Goal: Transaction & Acquisition: Purchase product/service

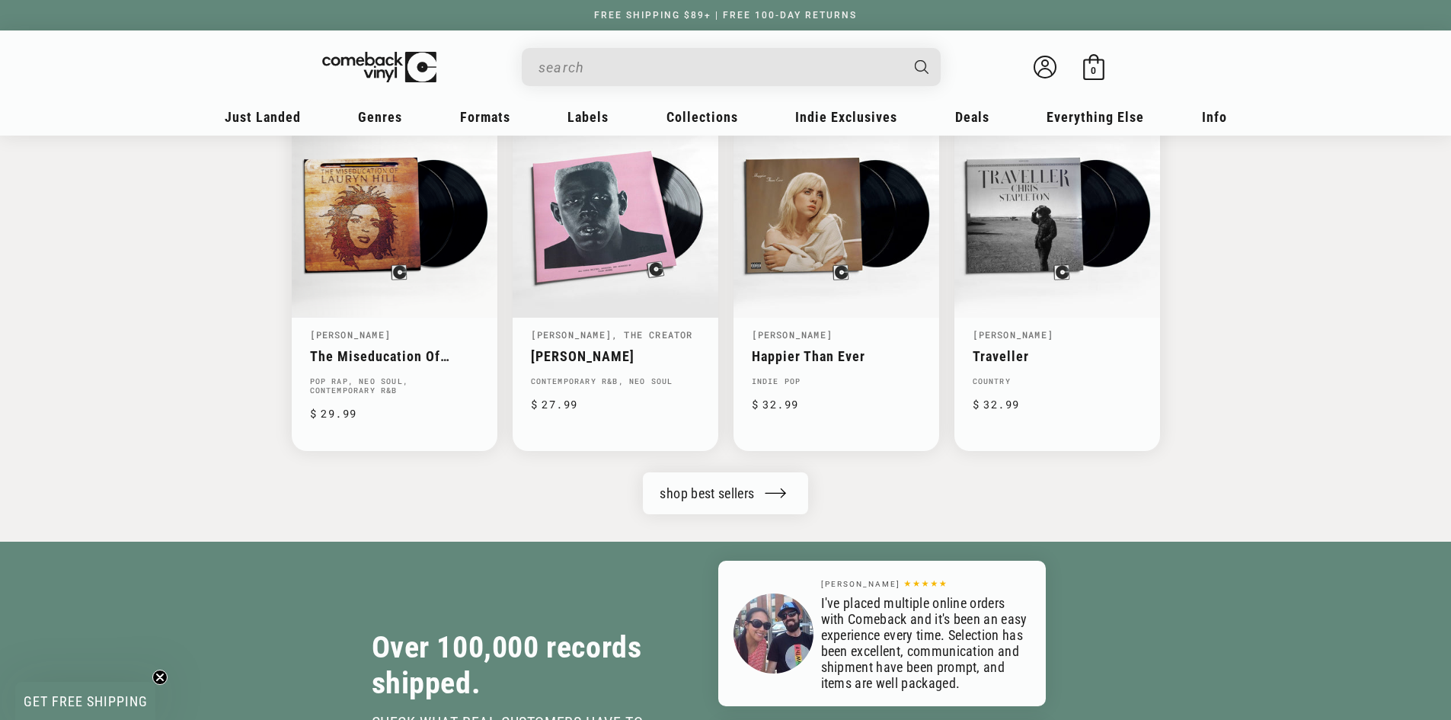
scroll to position [1701, 0]
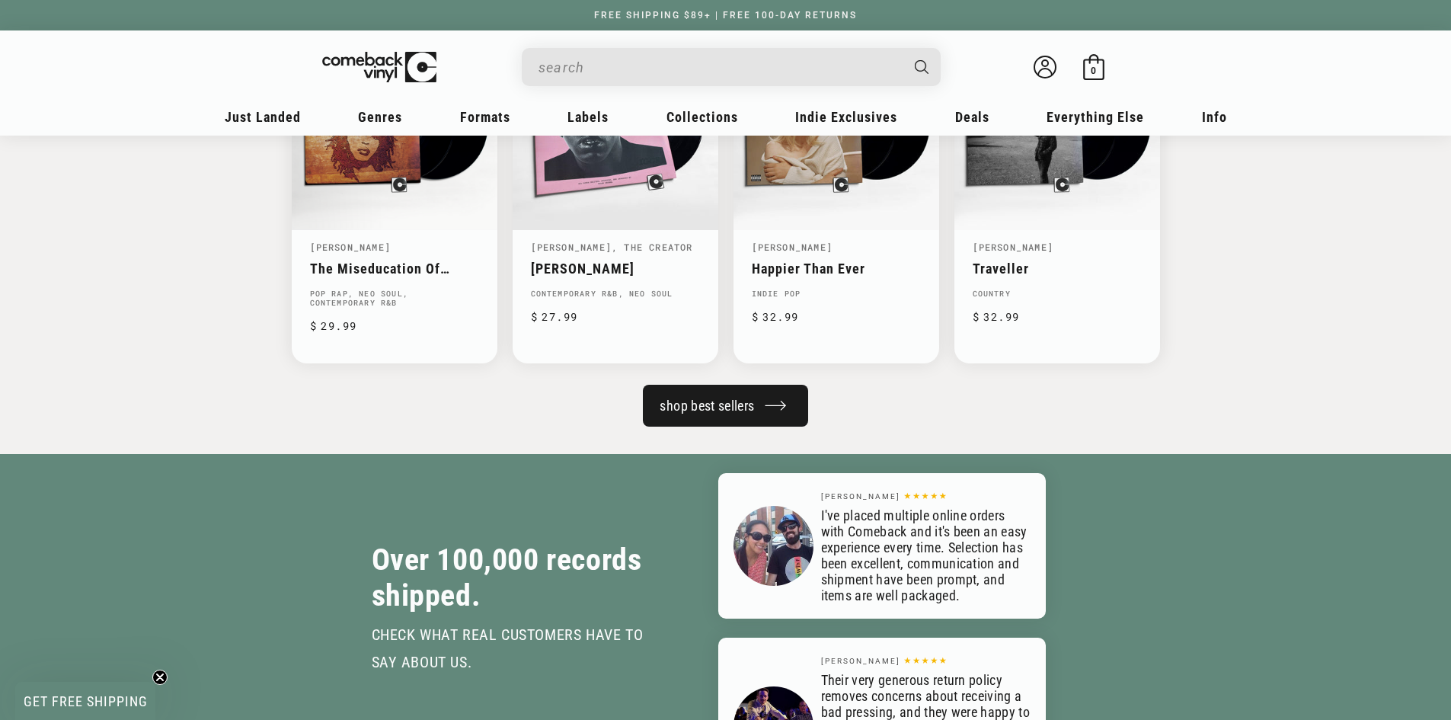
click at [682, 411] on link "shop best sellers" at bounding box center [725, 406] width 165 height 42
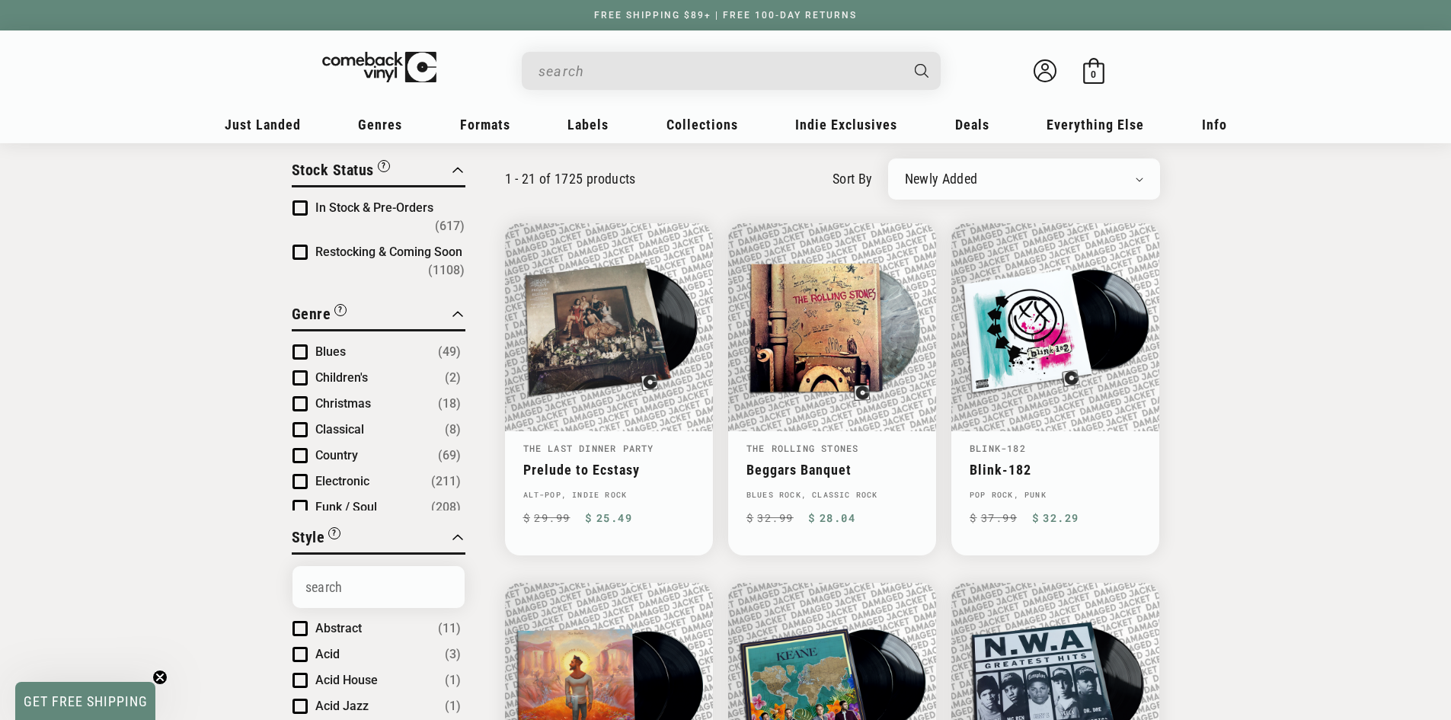
scroll to position [76, 0]
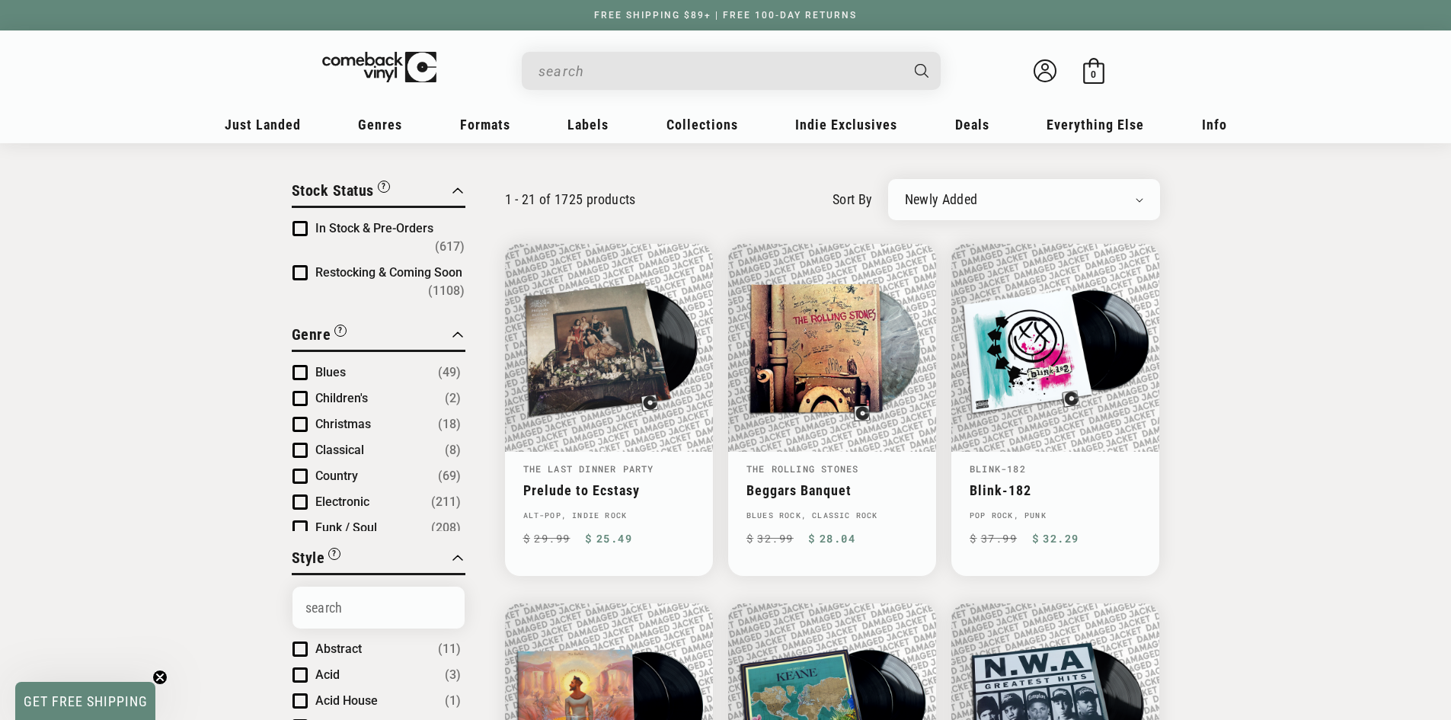
click at [297, 219] on li "In Stock & Pre-Orders (617)" at bounding box center [379, 237] width 172 height 37
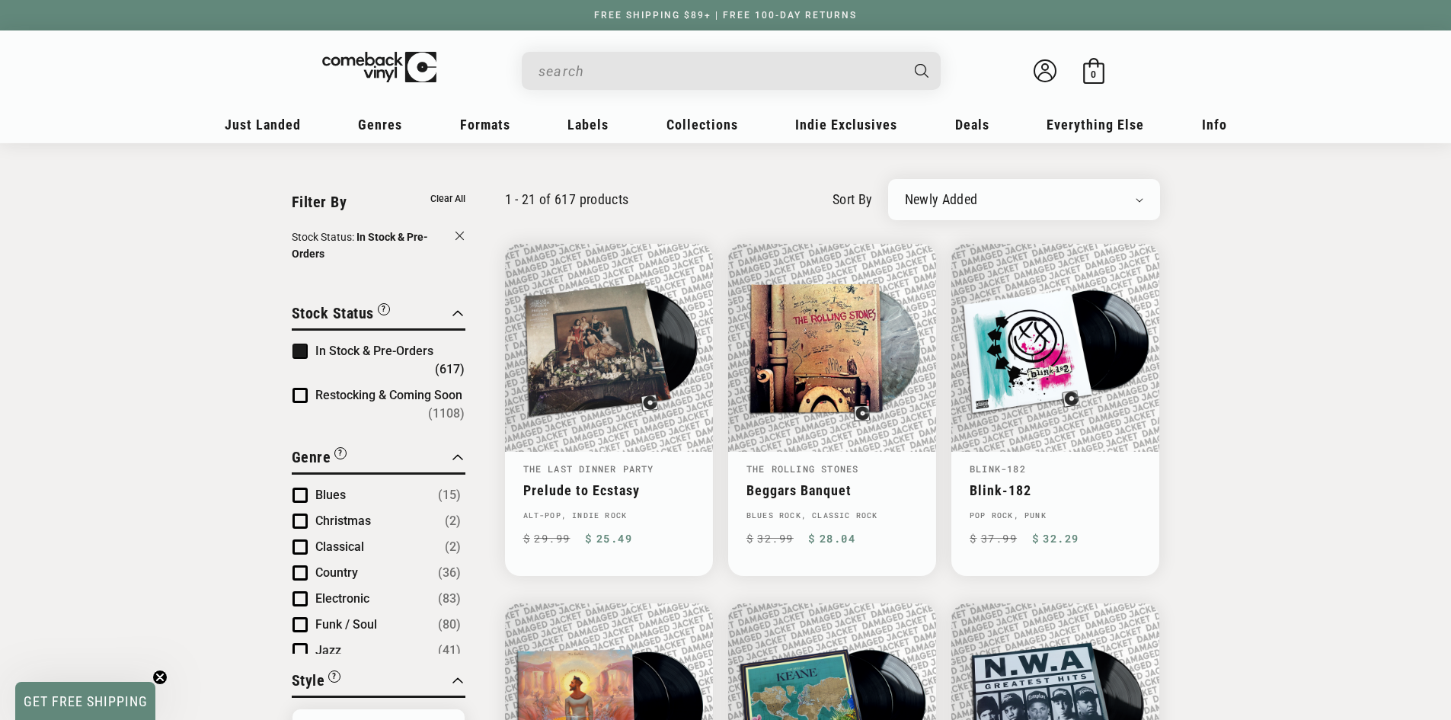
click at [299, 349] on span "Product filter" at bounding box center [300, 351] width 15 height 15
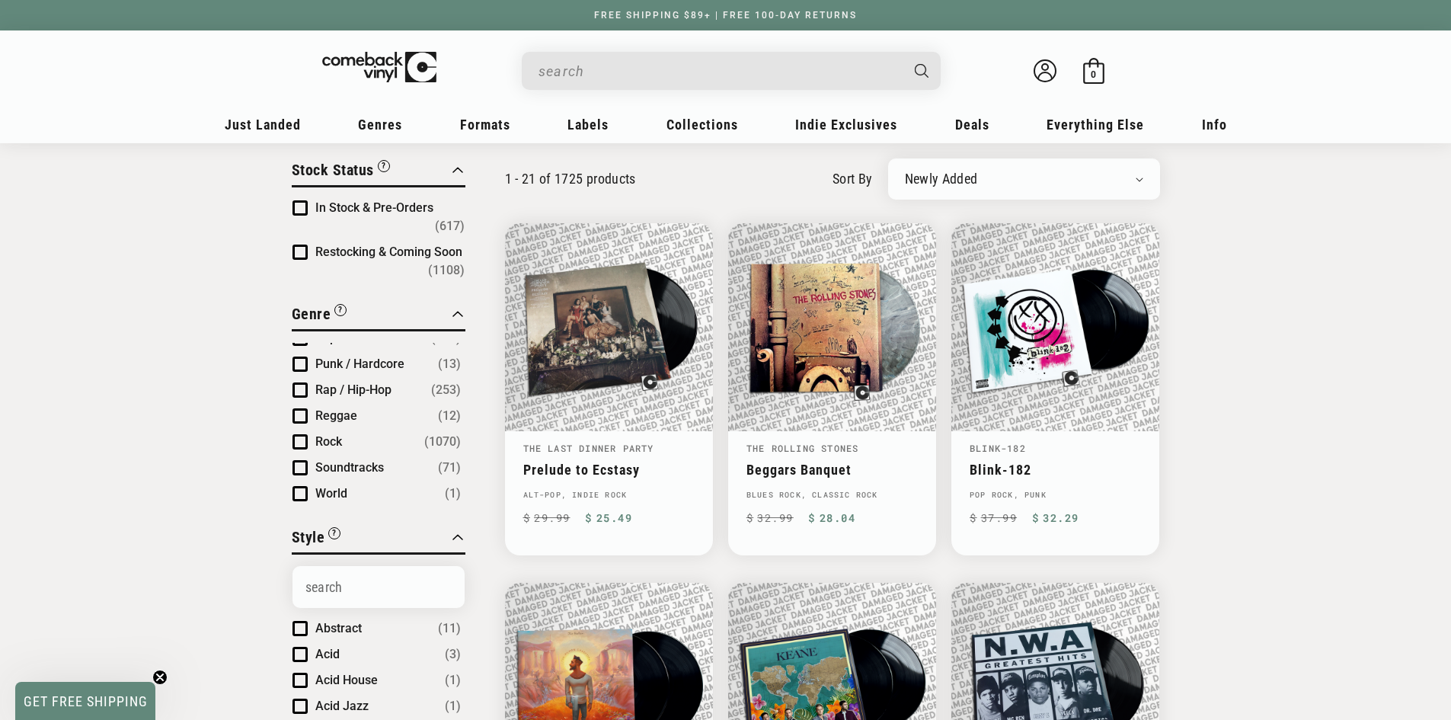
scroll to position [101, 0]
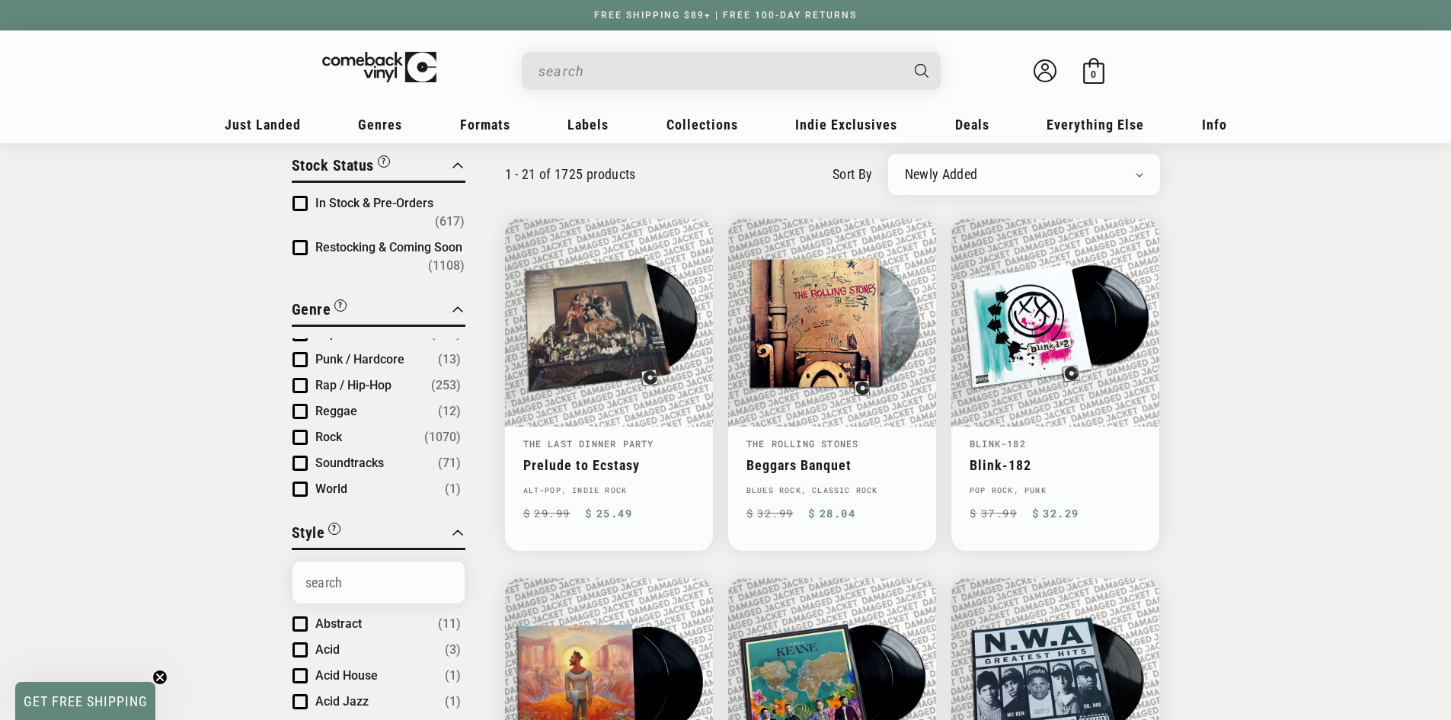
click at [308, 376] on li "Rap / Hip-Hop (253)" at bounding box center [377, 385] width 168 height 18
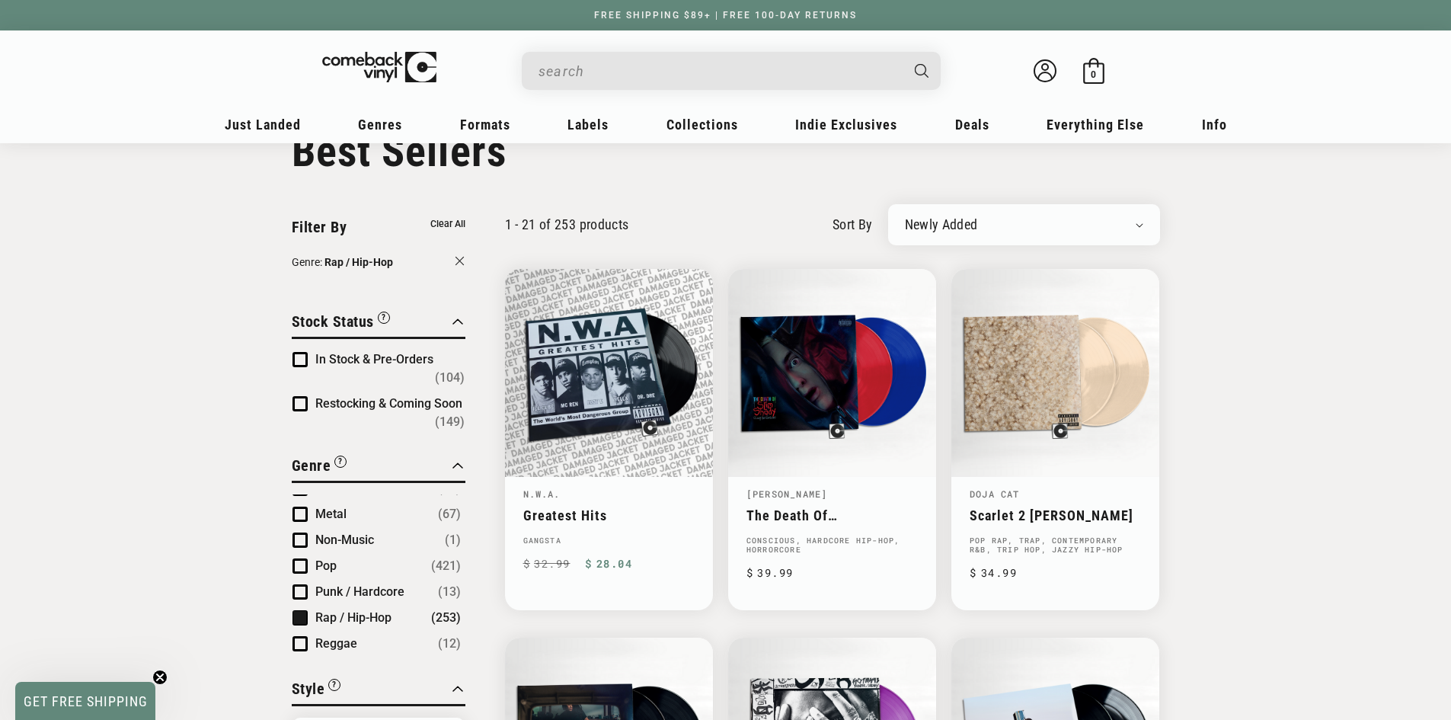
scroll to position [197, 0]
click at [309, 582] on li "Pop (421)" at bounding box center [377, 591] width 168 height 18
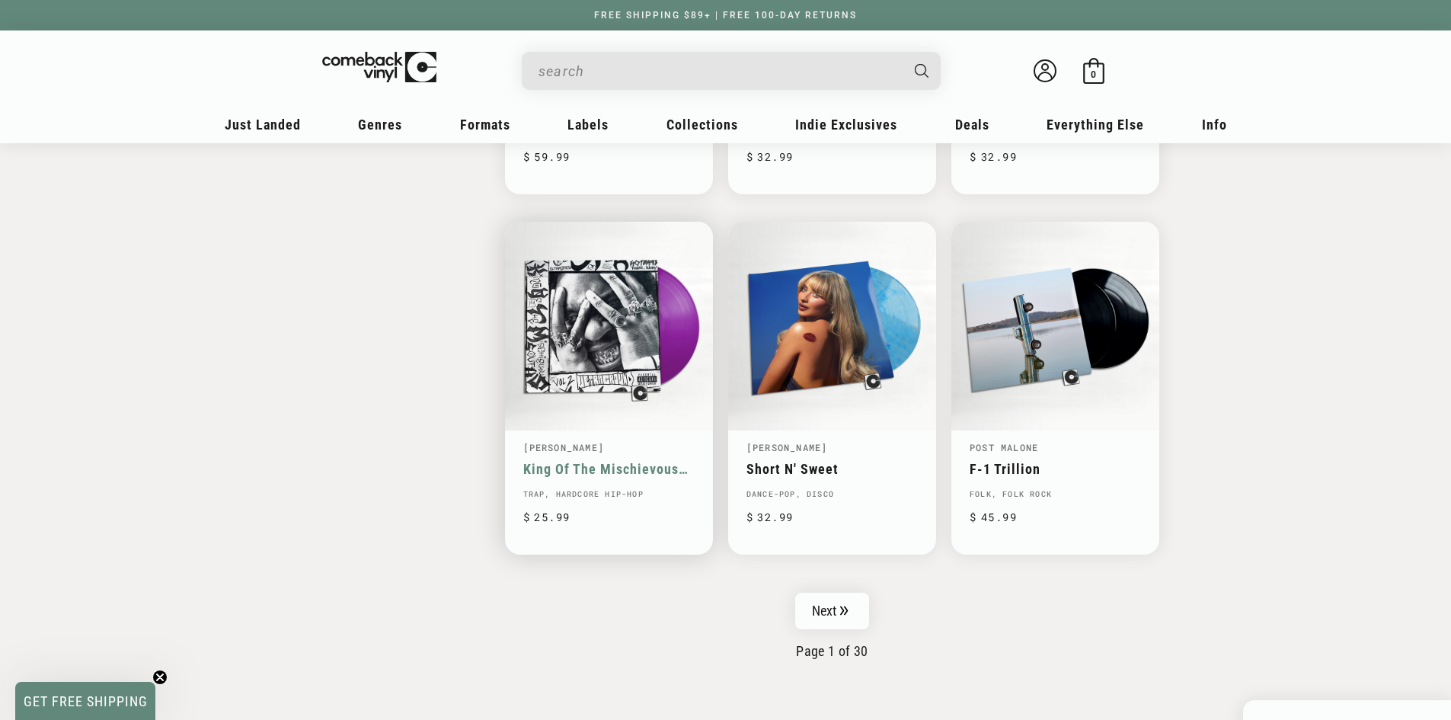
scroll to position [2286, 0]
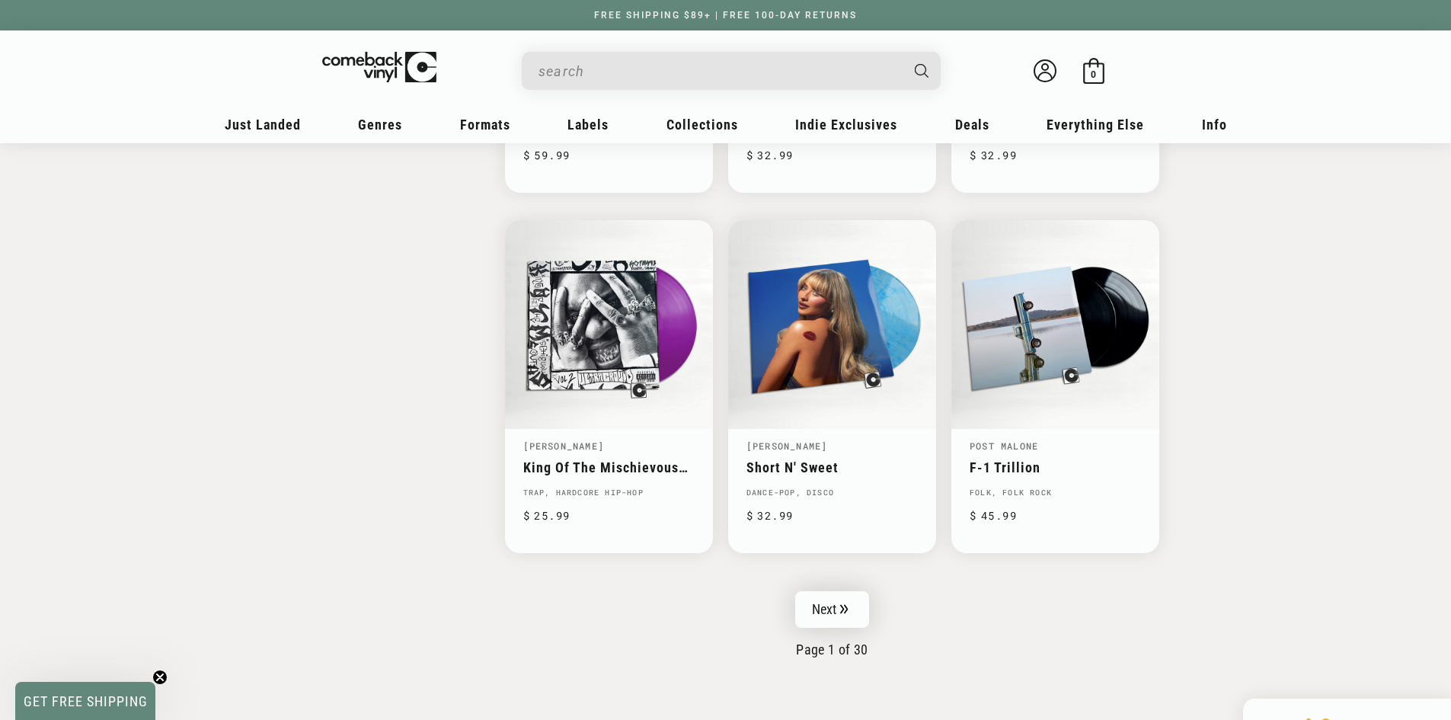
click at [801, 599] on link "Next" at bounding box center [832, 609] width 75 height 37
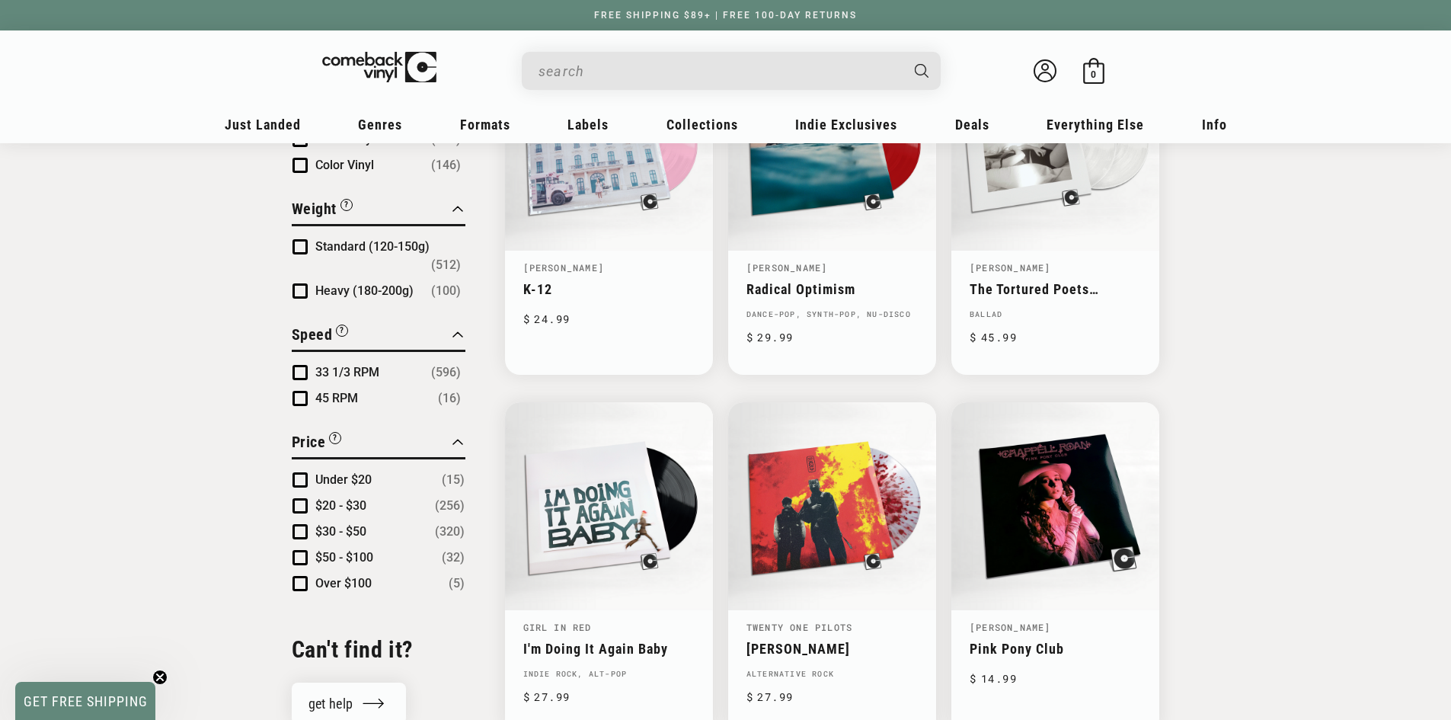
scroll to position [1371, 0]
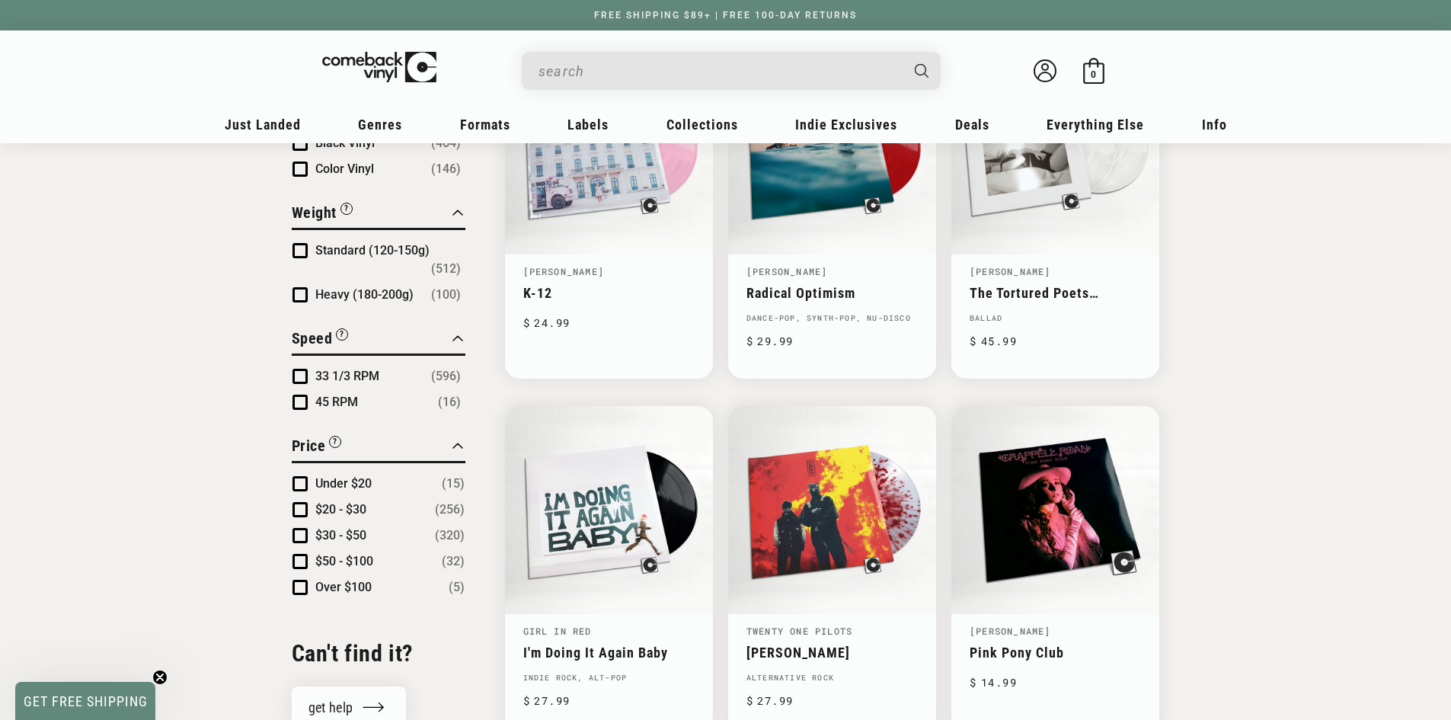
click at [357, 476] on span "Under $20" at bounding box center [343, 483] width 56 height 14
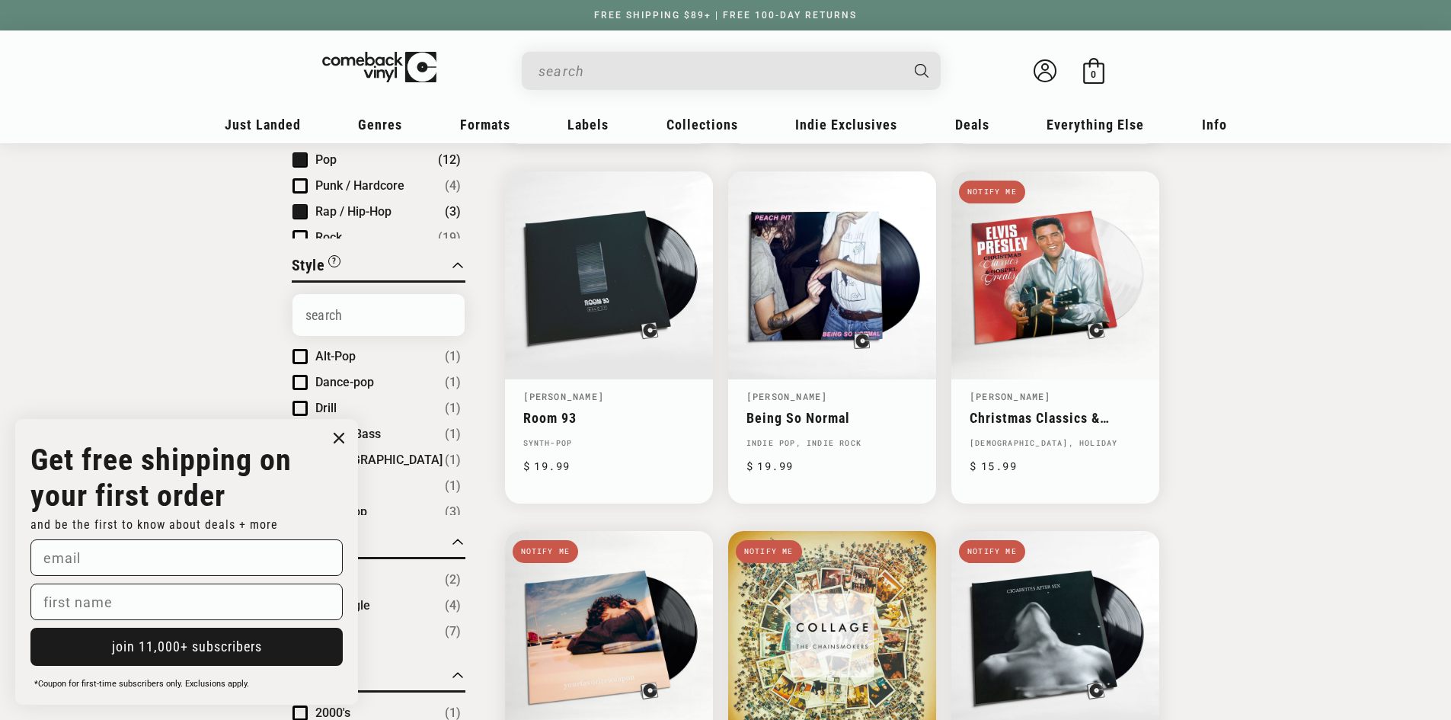
scroll to position [117, 0]
click at [325, 190] on span "Rap / Hip-Hop" at bounding box center [353, 195] width 76 height 14
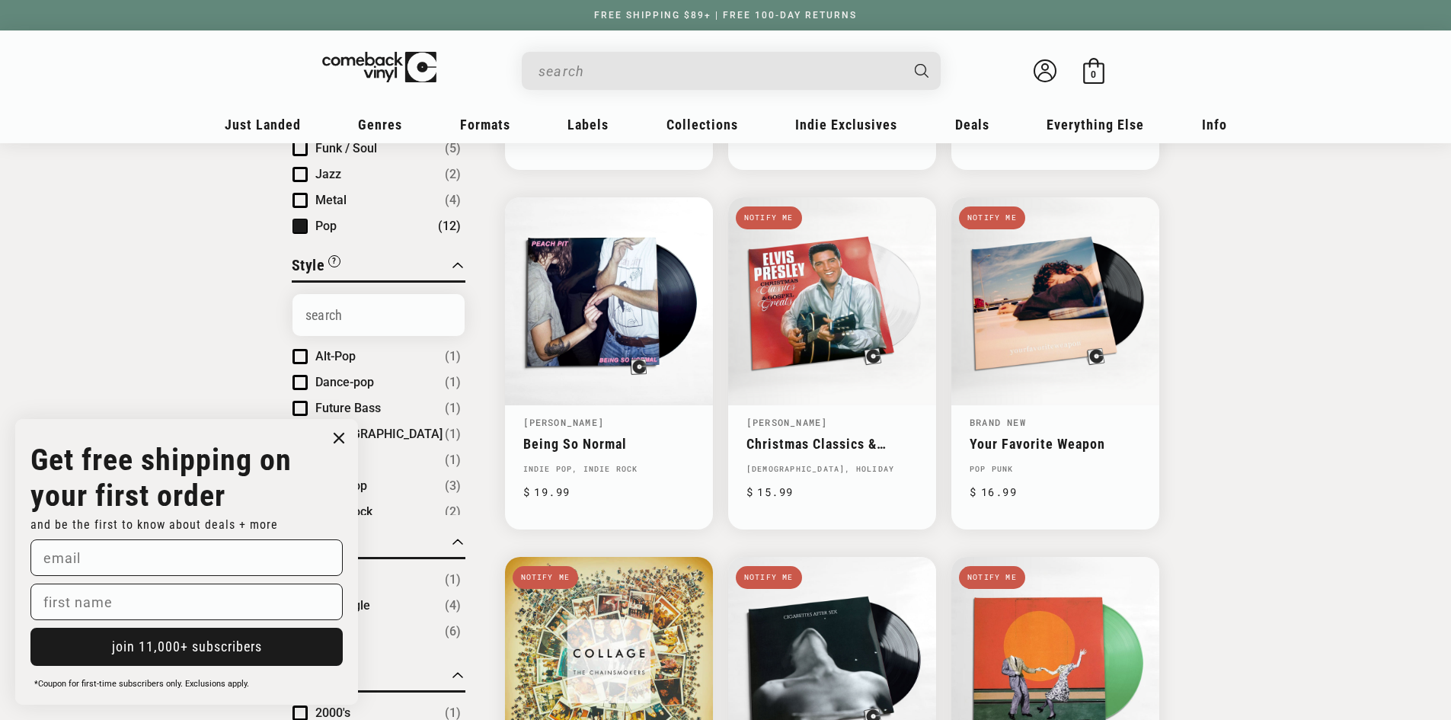
scroll to position [76, 0]
click at [303, 190] on span "Product filter" at bounding box center [300, 185] width 15 height 15
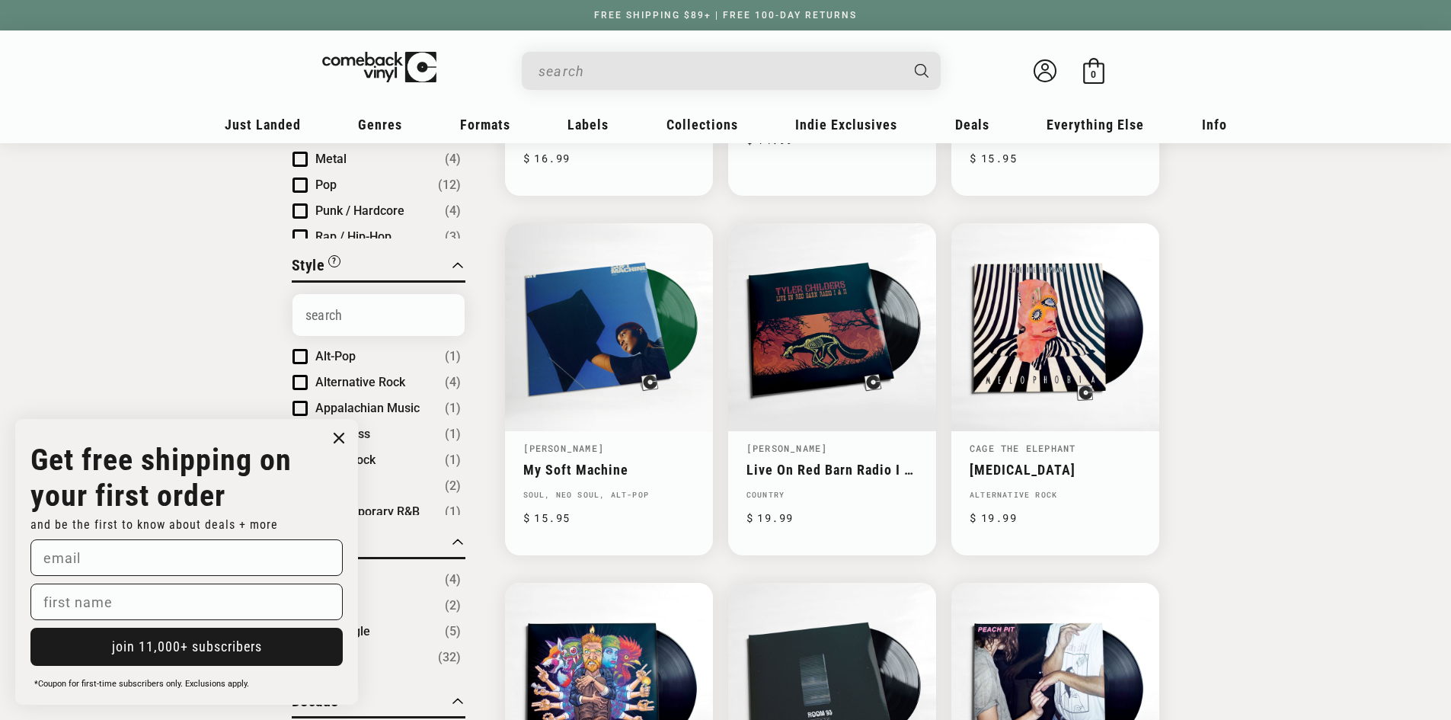
click at [337, 441] on circle "Close dialog" at bounding box center [339, 438] width 22 height 22
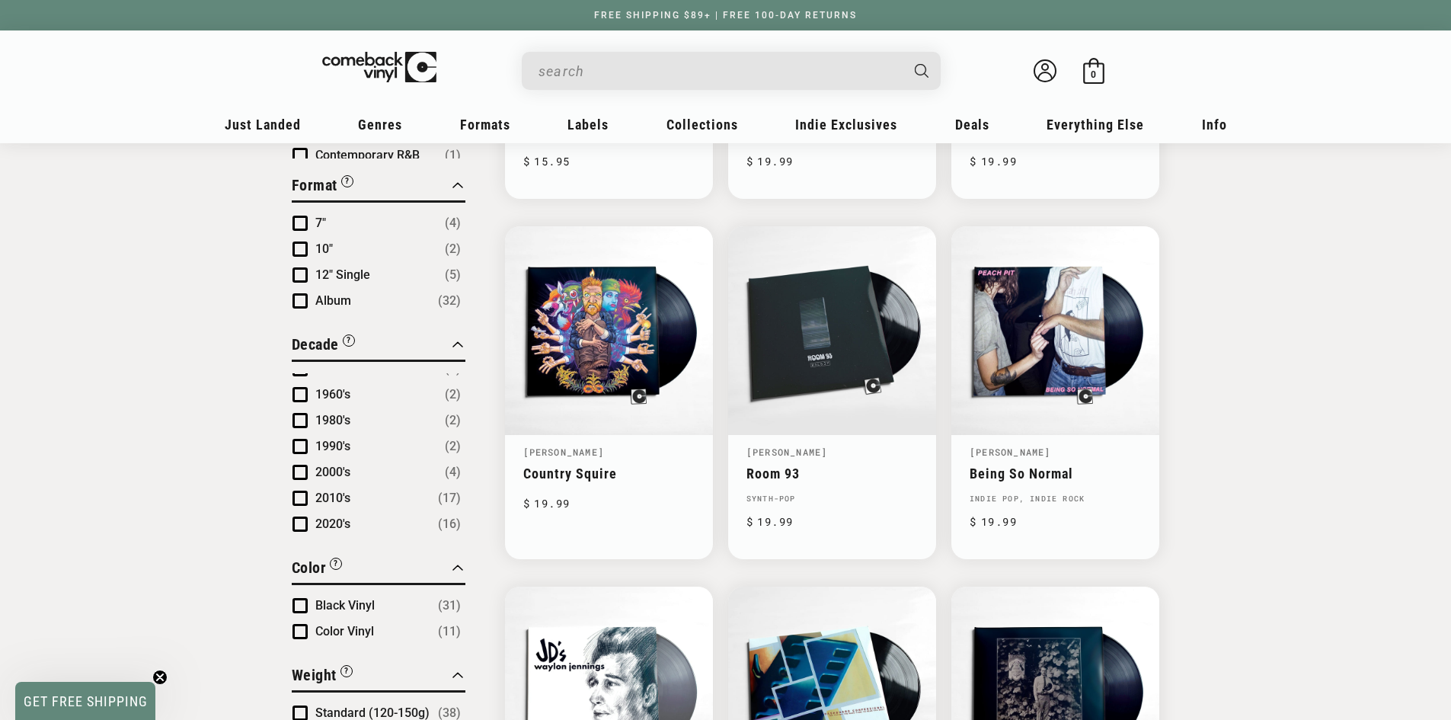
scroll to position [838, 0]
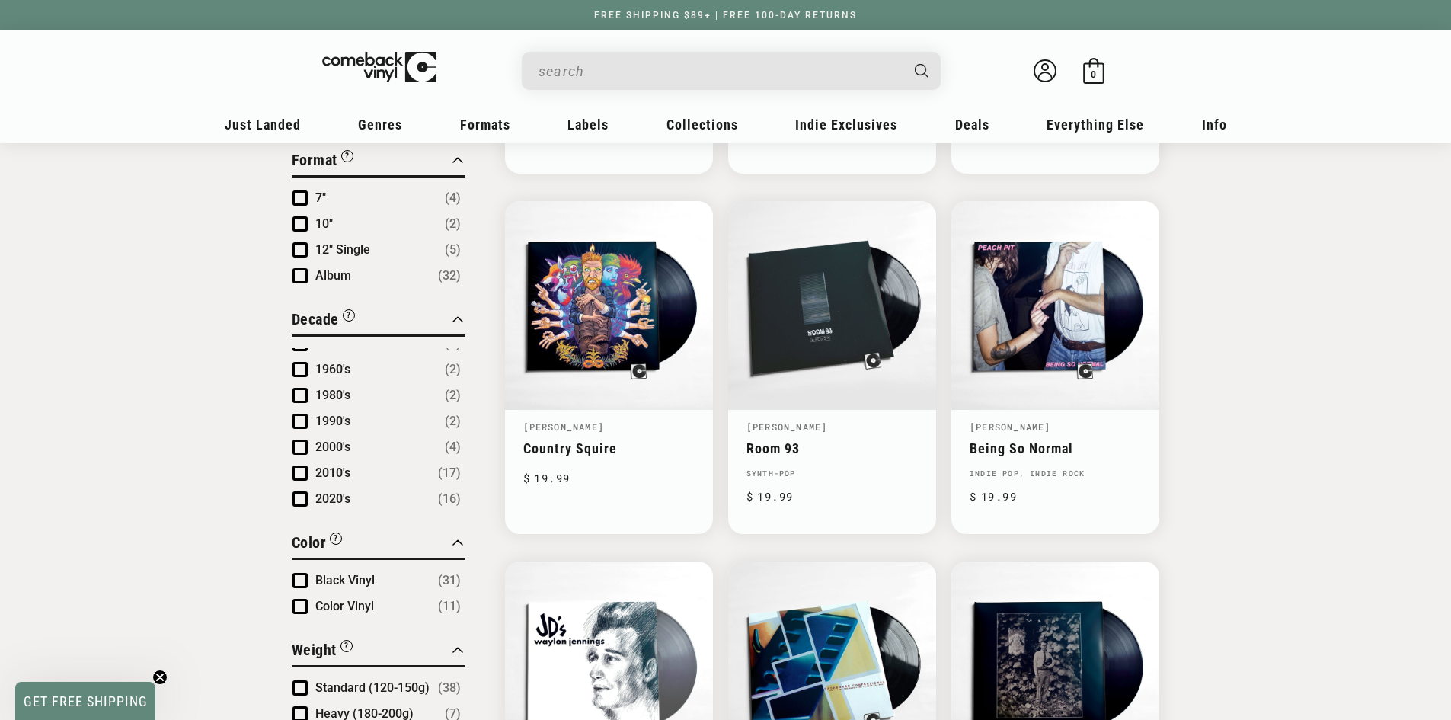
click at [301, 494] on span "Product filter" at bounding box center [300, 498] width 15 height 15
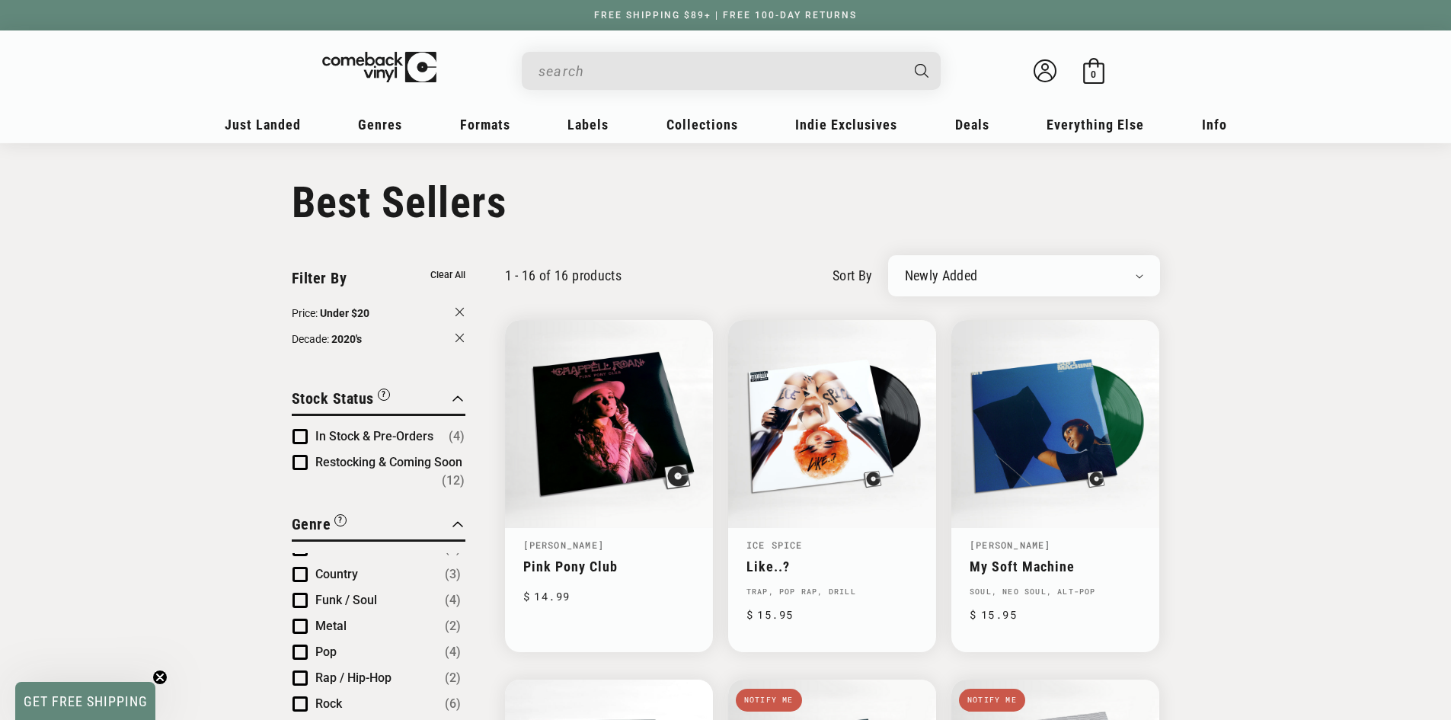
click at [928, 283] on div "Newly Added Popularity Artist (A-Z) Price (High To Low) Price (Low To High) Per…" at bounding box center [1024, 275] width 272 height 41
click at [950, 278] on select "Newly Added Popularity Artist (A-Z) Price (High To Low) Price (Low To High) Per…" at bounding box center [1024, 275] width 238 height 15
select select "best-selling"
click at [905, 268] on select "Newly Added Popularity Artist (A-Z) Price (High To Low) Price (Low To High) Per…" at bounding box center [1024, 275] width 238 height 15
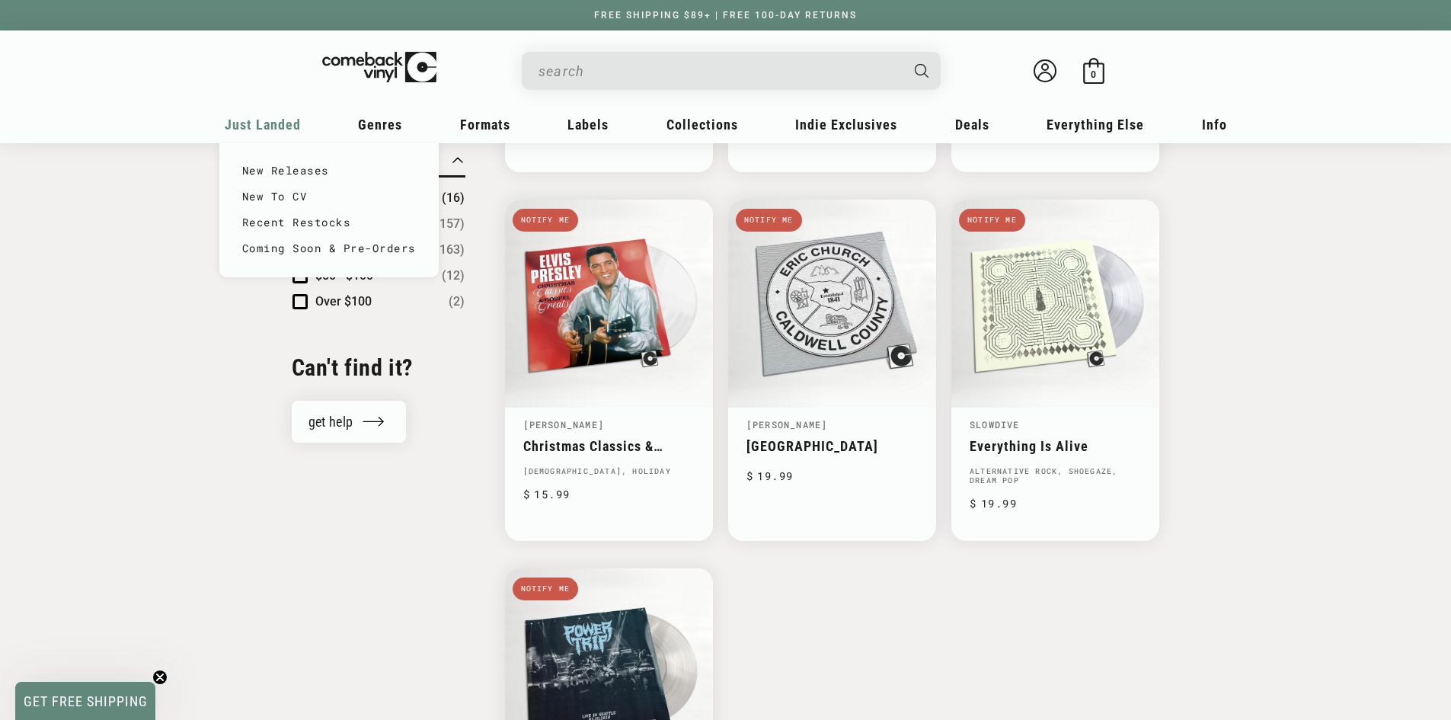
scroll to position [1549, 0]
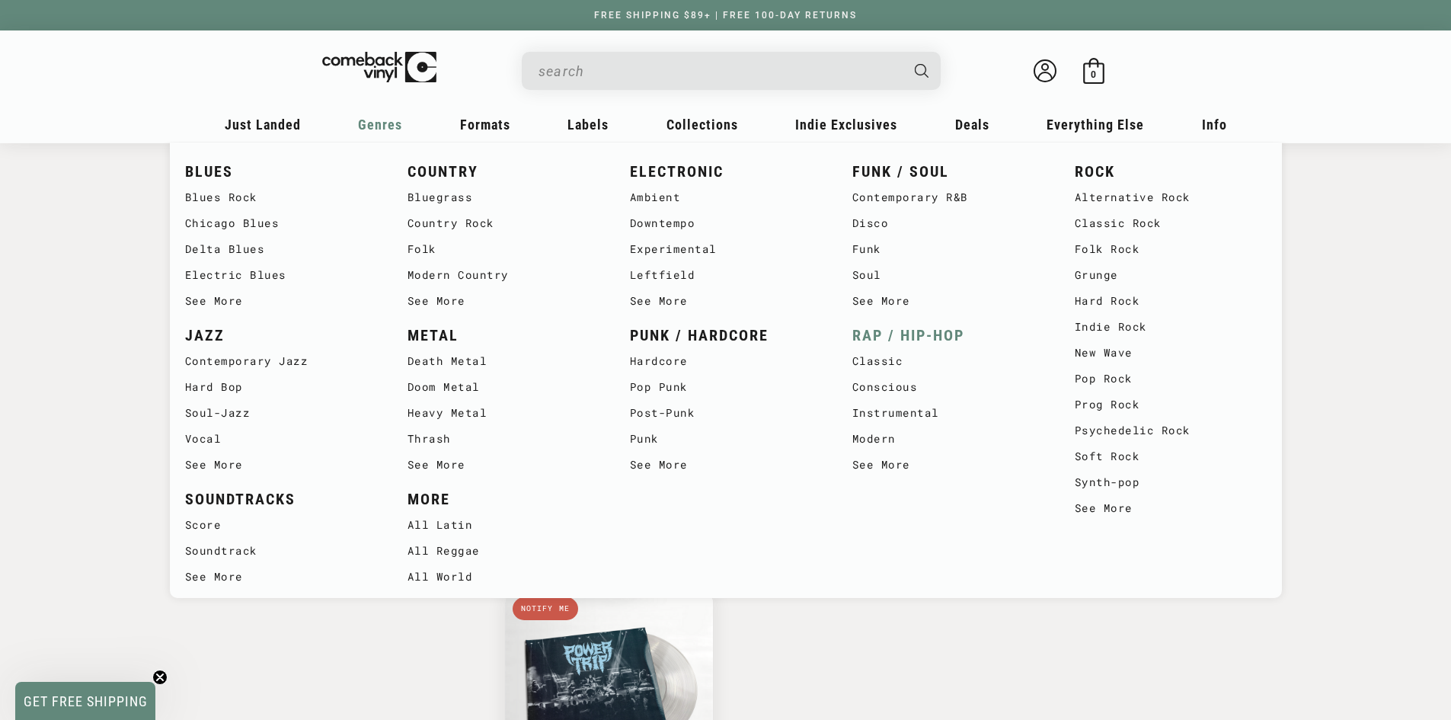
click at [891, 344] on link "RAP / HIP-HOP" at bounding box center [949, 335] width 192 height 25
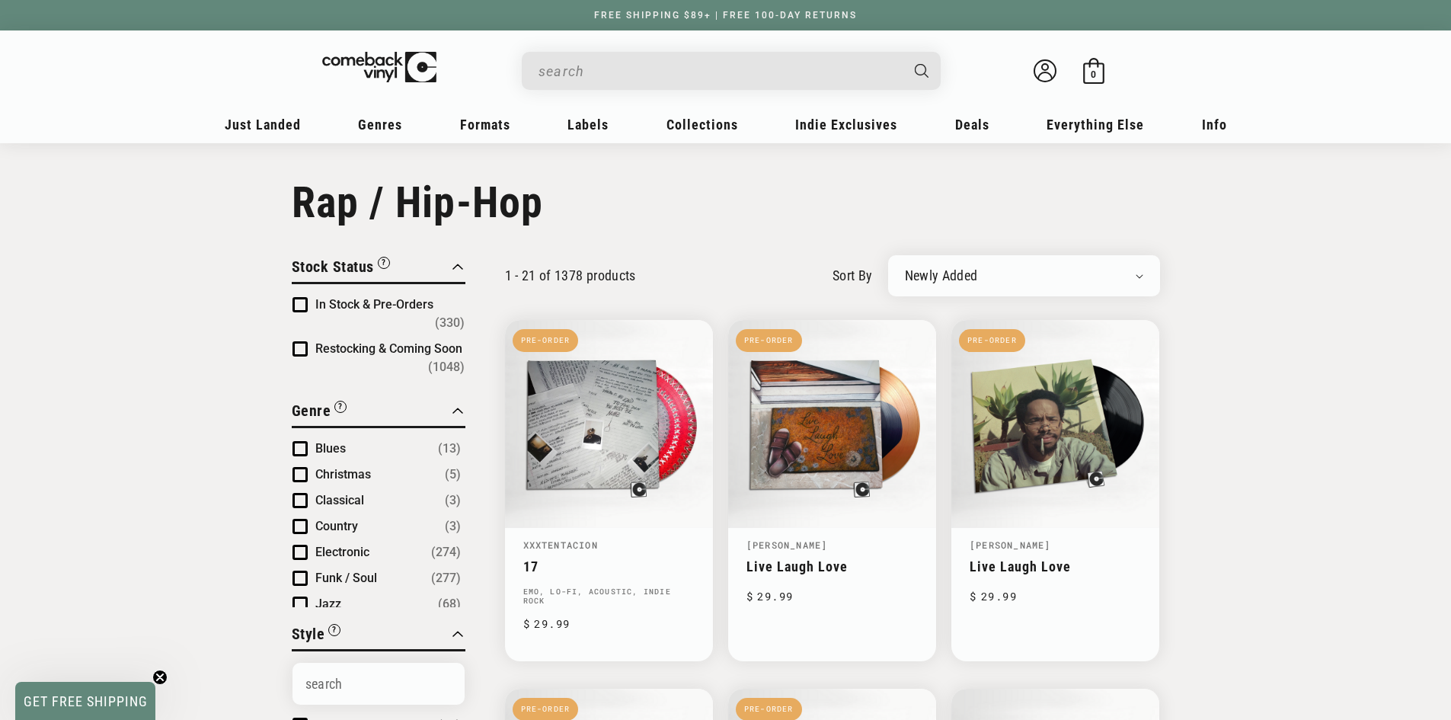
click at [1022, 258] on div "Newly Added Popularity Artist (A-Z) Price (High To Low) Price (Low To High) Per…" at bounding box center [1024, 275] width 272 height 41
click at [1019, 267] on div "Newly Added Popularity Artist (A-Z) Price (High To Low) Price (Low To High) Per…" at bounding box center [1024, 275] width 272 height 41
click at [1004, 278] on select "Newly Added Popularity Artist (A-Z) Price (High To Low) Price (Low To High) Per…" at bounding box center [1024, 275] width 238 height 15
select select "best-selling"
click at [905, 268] on select "Newly Added Popularity Artist (A-Z) Price (High To Low) Price (Low To High) Per…" at bounding box center [1024, 275] width 238 height 15
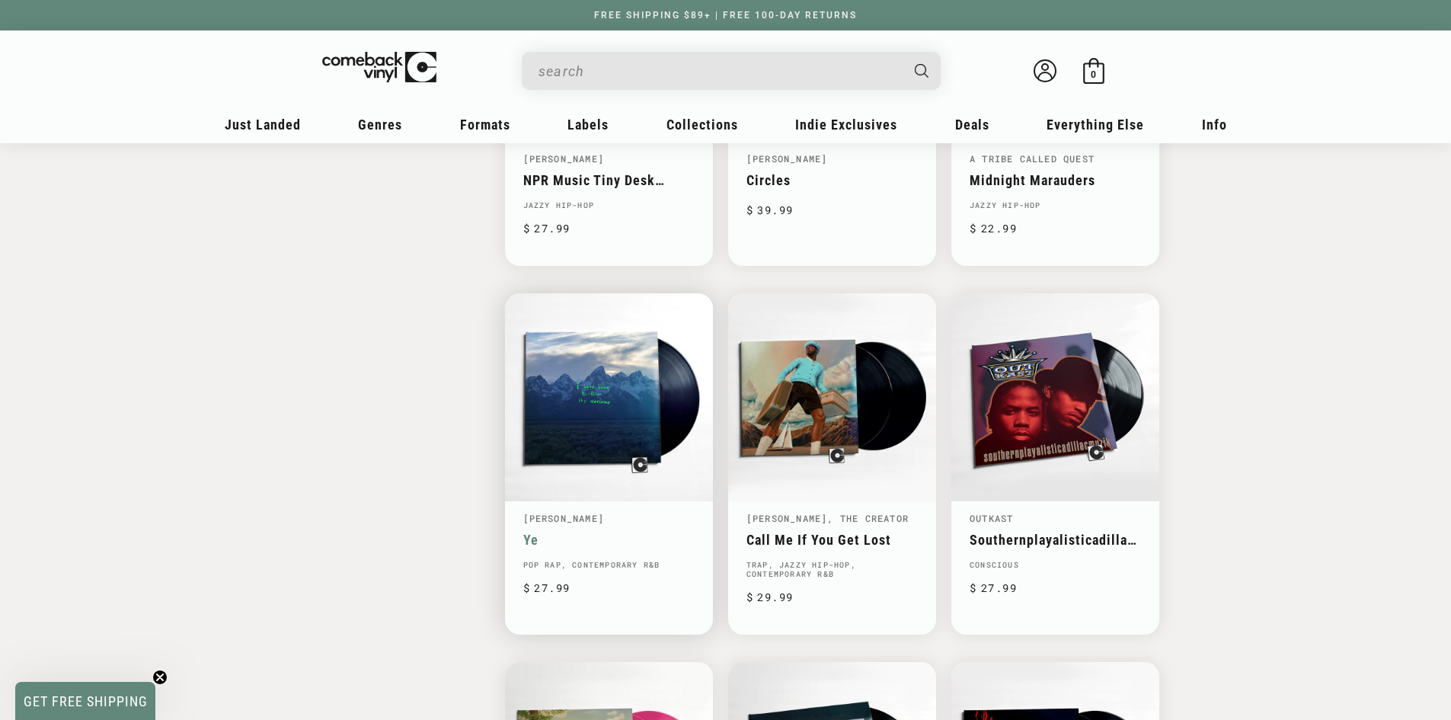
scroll to position [1854, 0]
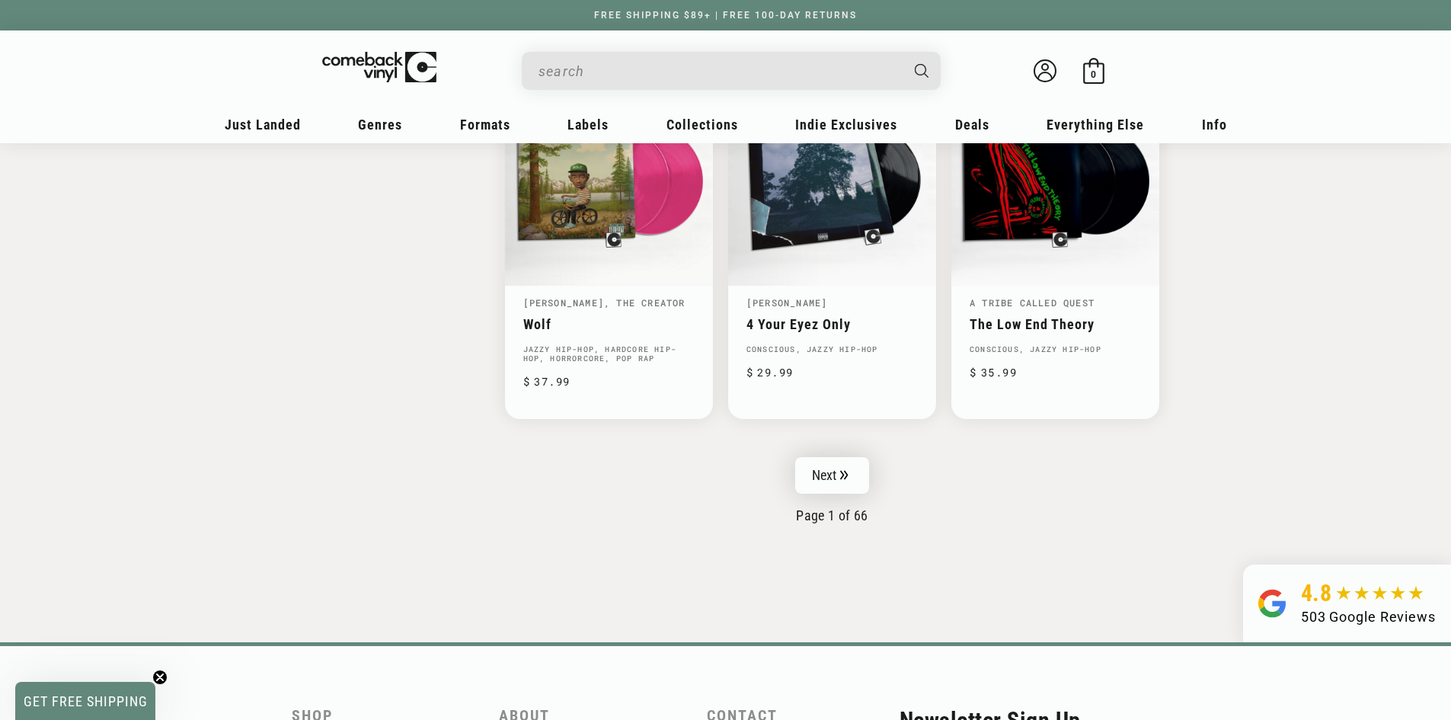
click at [823, 459] on link "Next" at bounding box center [832, 475] width 75 height 37
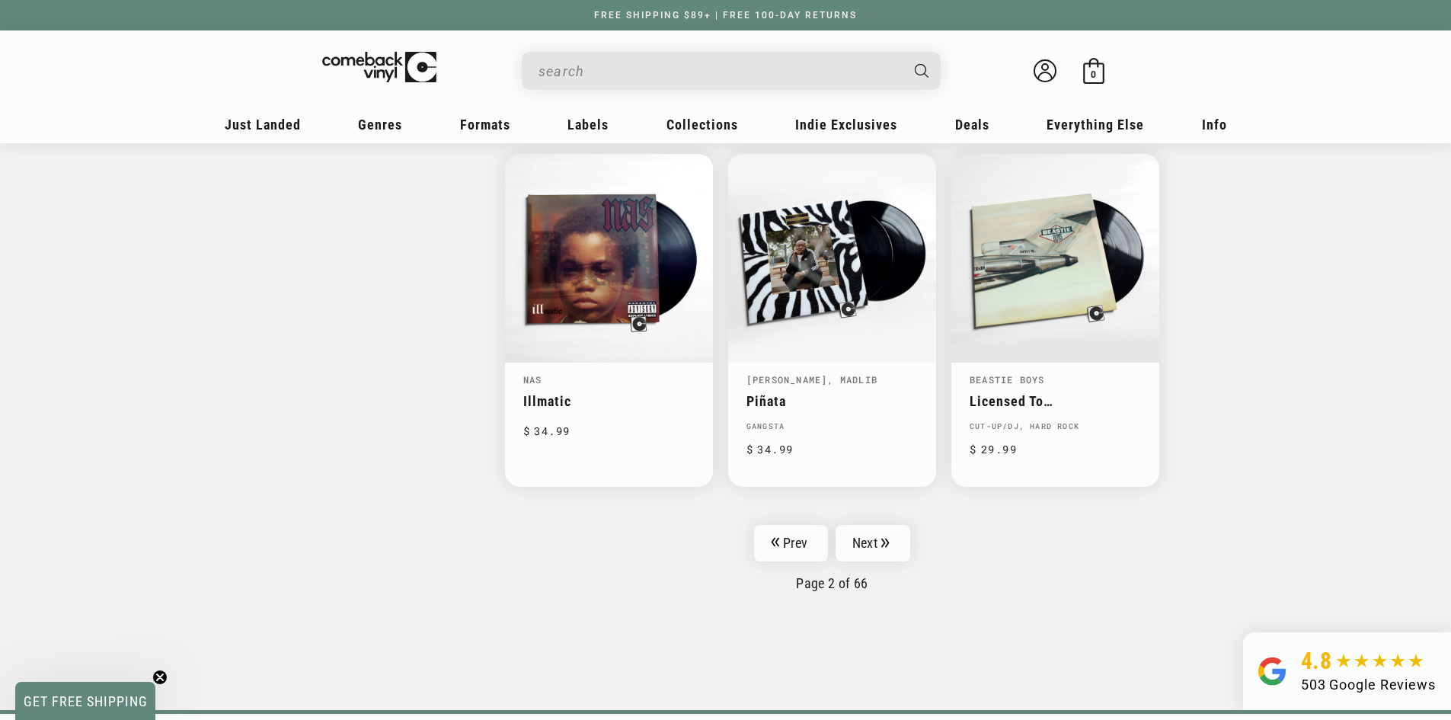
scroll to position [2362, 0]
click at [878, 548] on link "Next" at bounding box center [873, 542] width 75 height 37
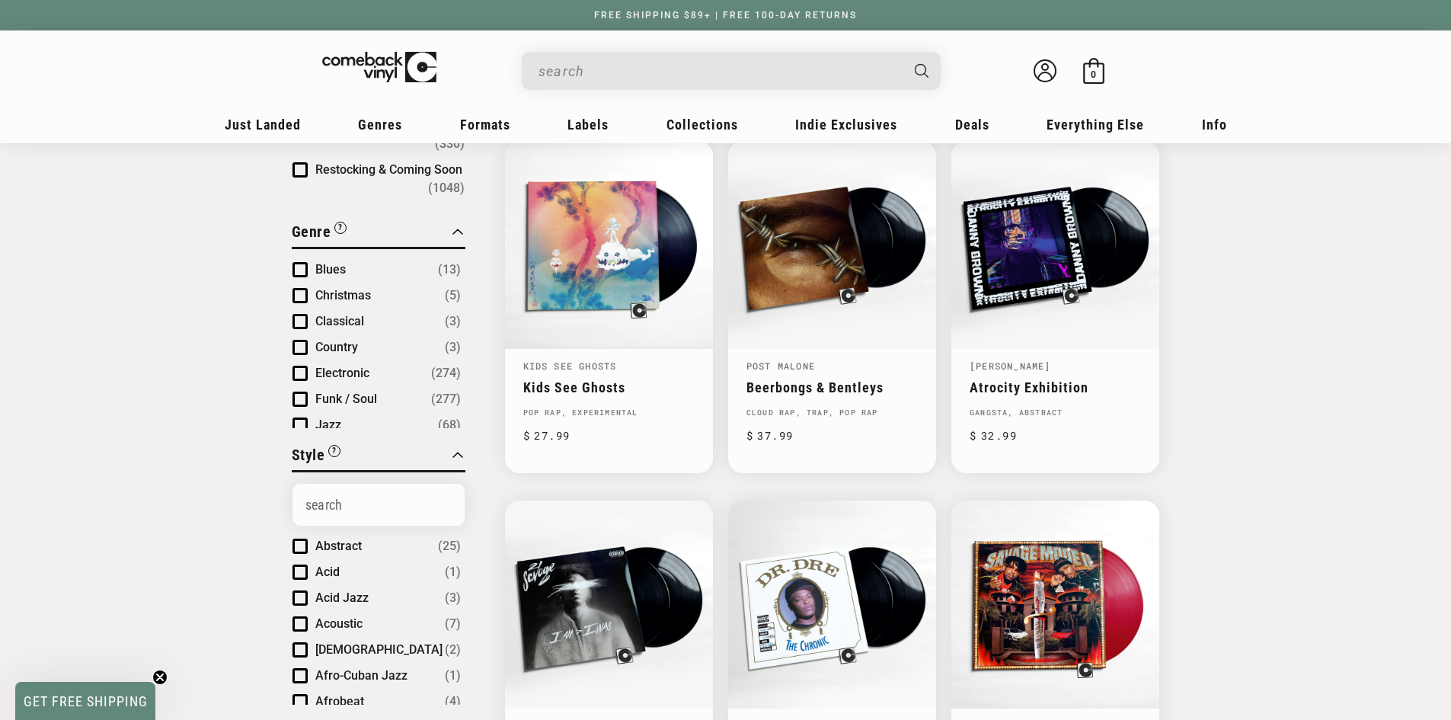
scroll to position [203, 0]
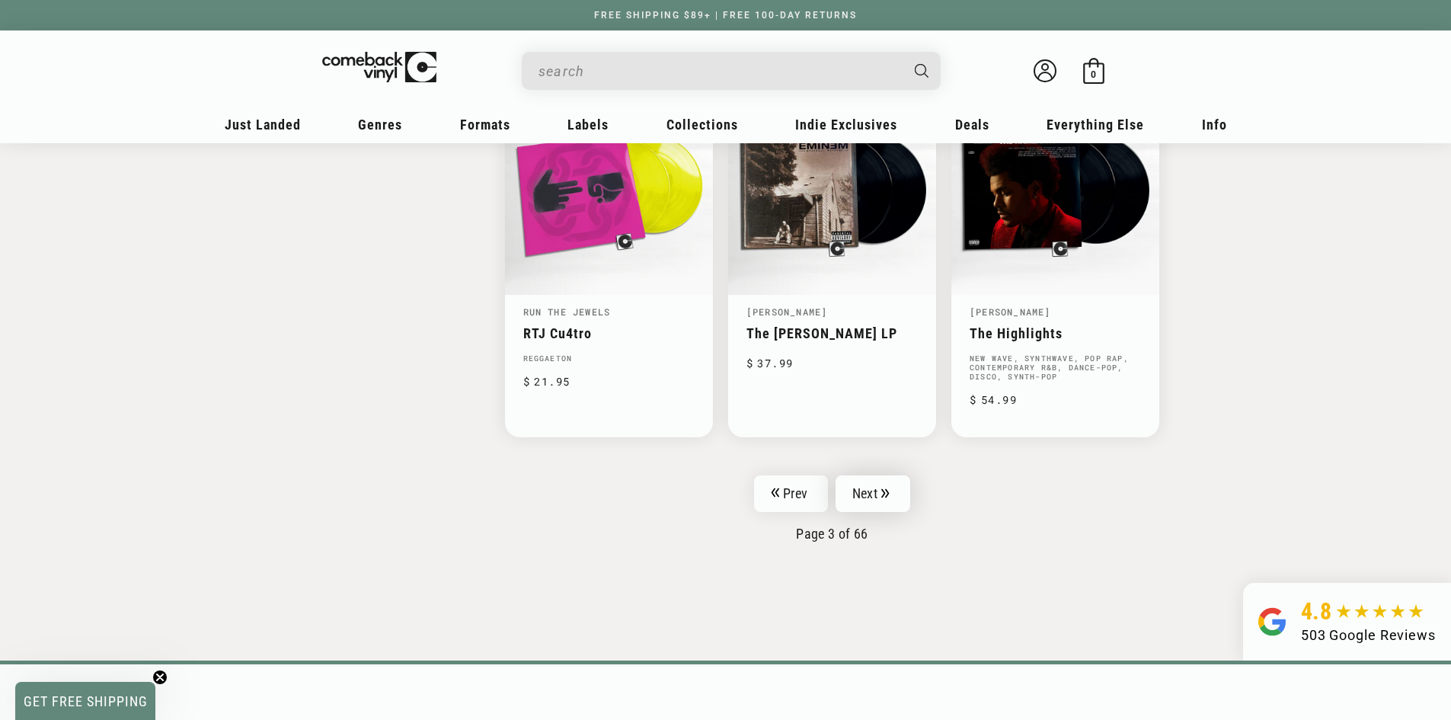
click at [864, 475] on link "Next" at bounding box center [873, 493] width 75 height 37
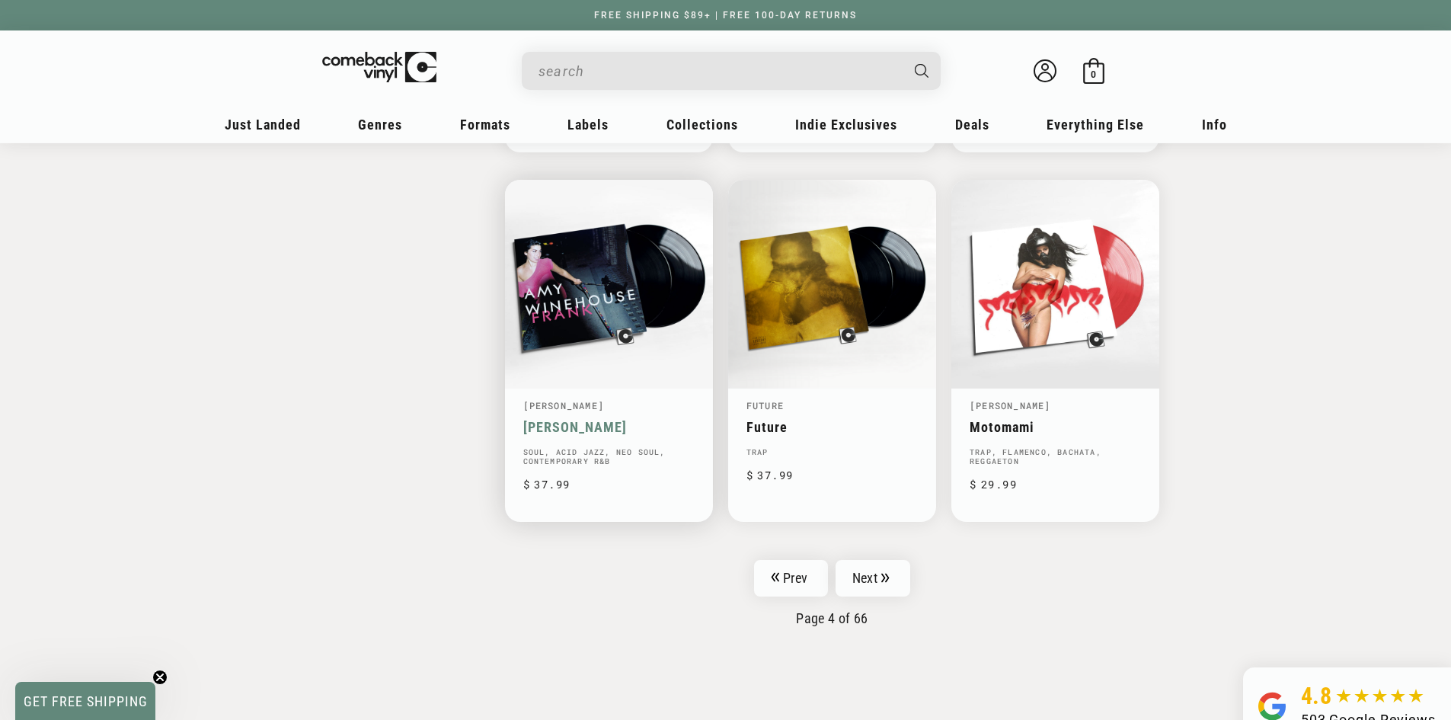
scroll to position [2362, 0]
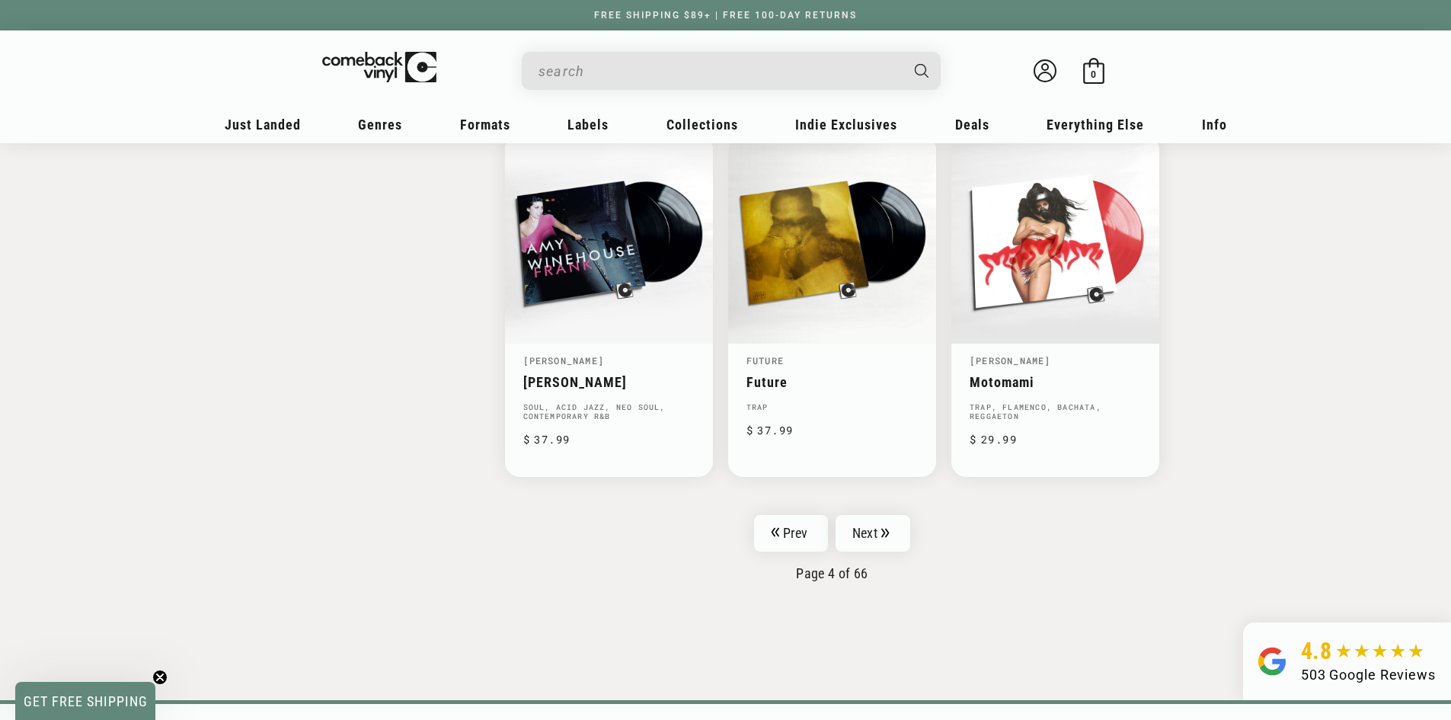
click at [751, 67] on input "When autocomplete results are available use up and down arrows to review and en…" at bounding box center [719, 71] width 361 height 31
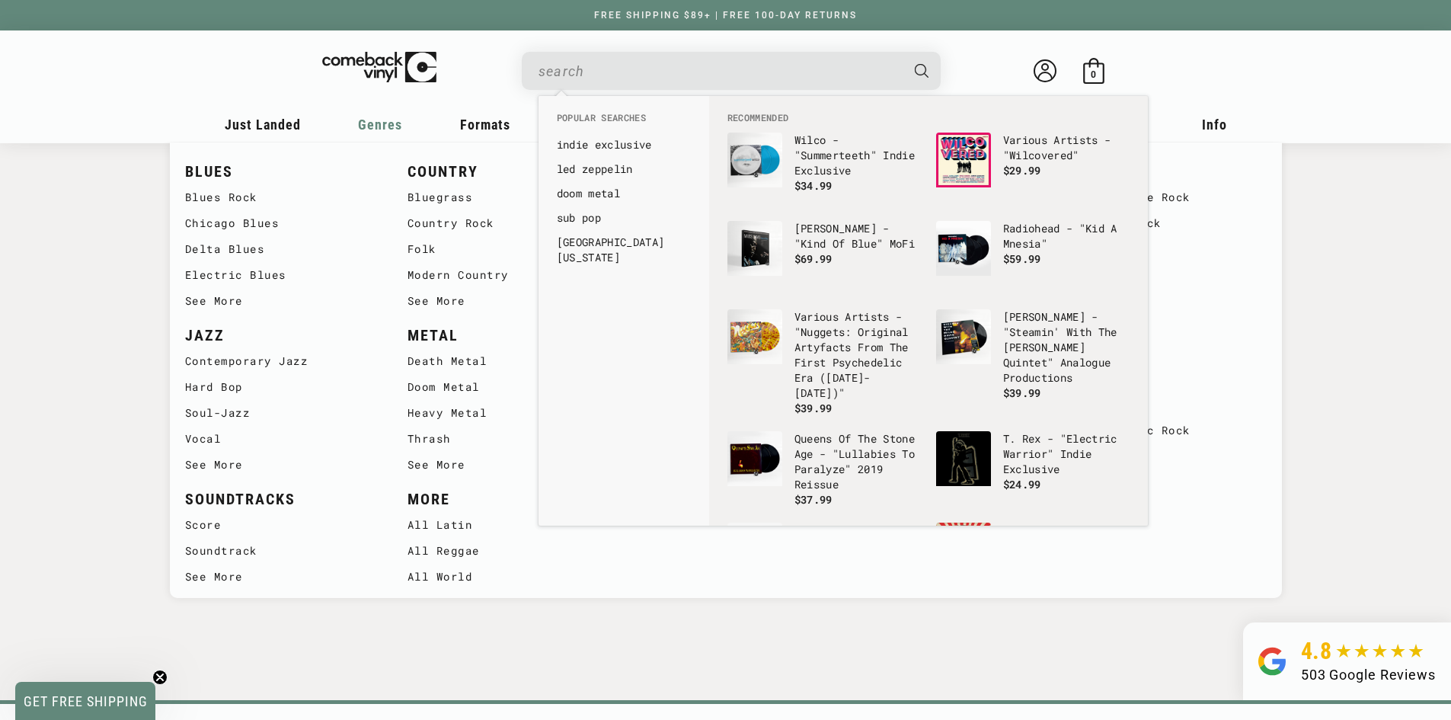
click at [379, 120] on span "Genres" at bounding box center [380, 125] width 44 height 16
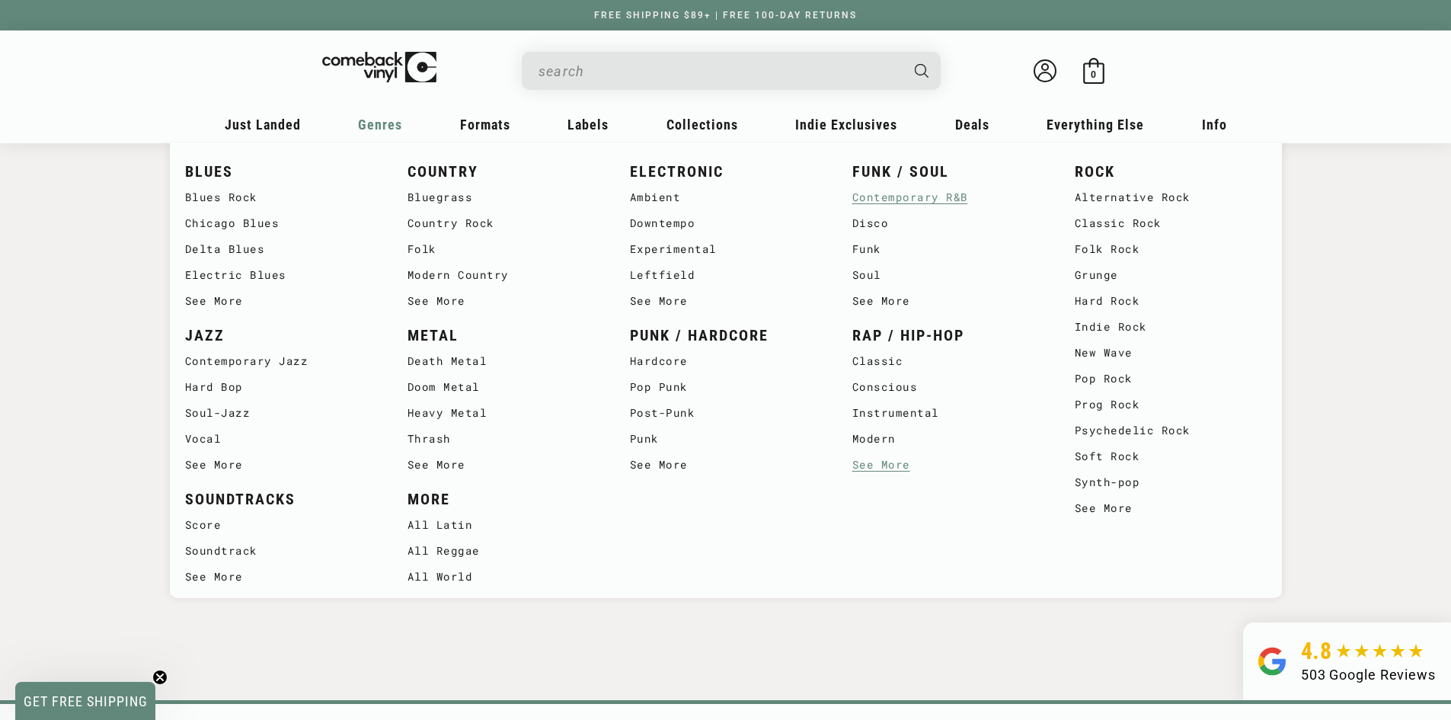
click at [889, 190] on link "Contemporary R&B" at bounding box center [949, 197] width 192 height 26
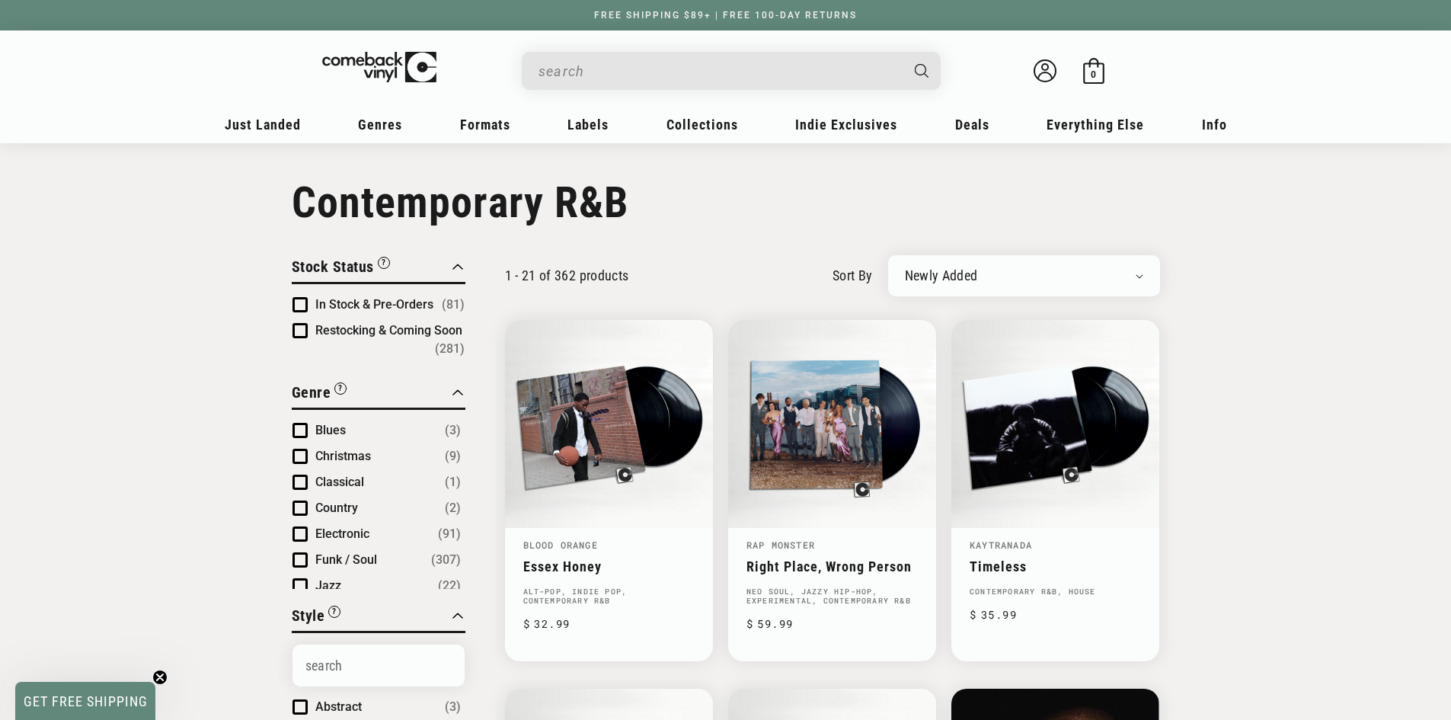
click at [941, 274] on select "Newly Added Popularity Artist (A-Z) Price (High To Low) Price (Low To High) Per…" at bounding box center [1024, 275] width 238 height 15
select select "title-ascending"
click at [905, 268] on select "Newly Added Popularity Artist (A-Z) Price (High To Low) Price (Low To High) Per…" at bounding box center [1024, 275] width 238 height 15
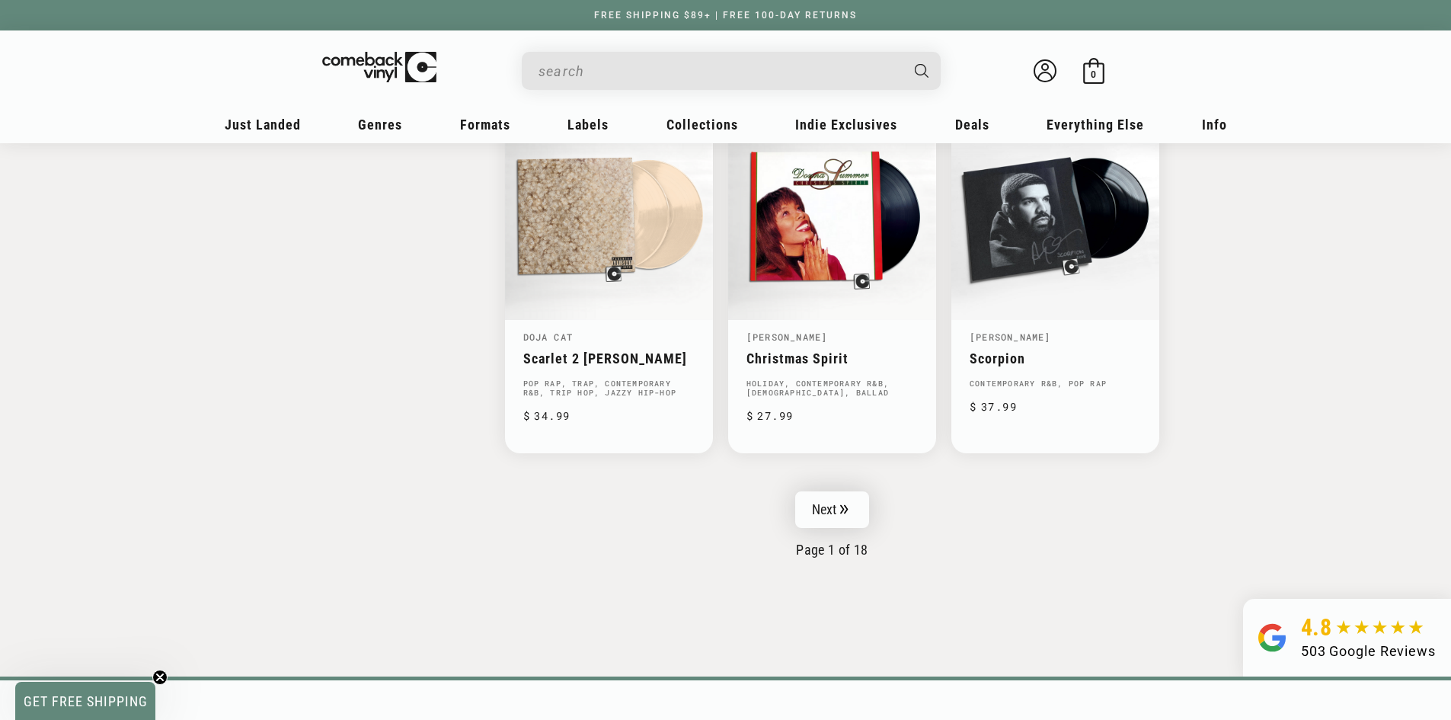
click at [829, 496] on link "Next" at bounding box center [832, 509] width 75 height 37
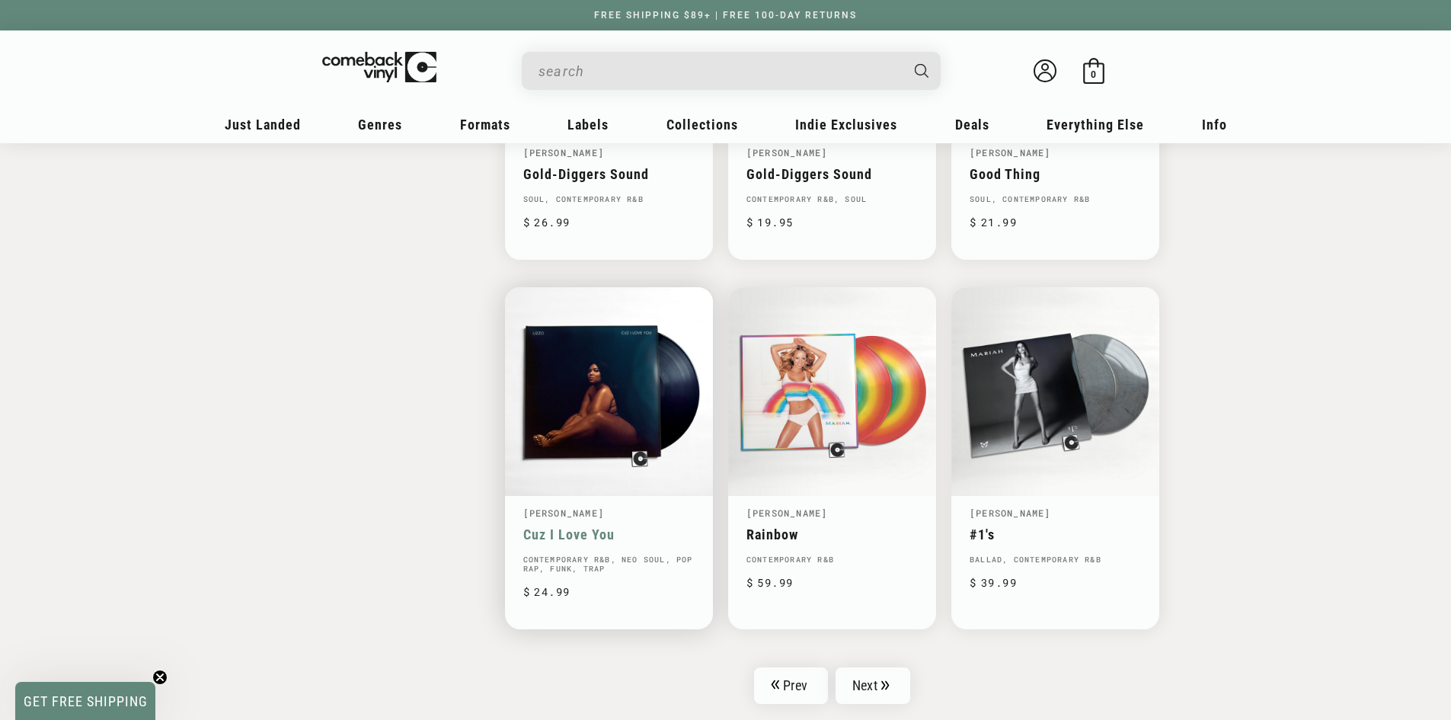
scroll to position [2260, 0]
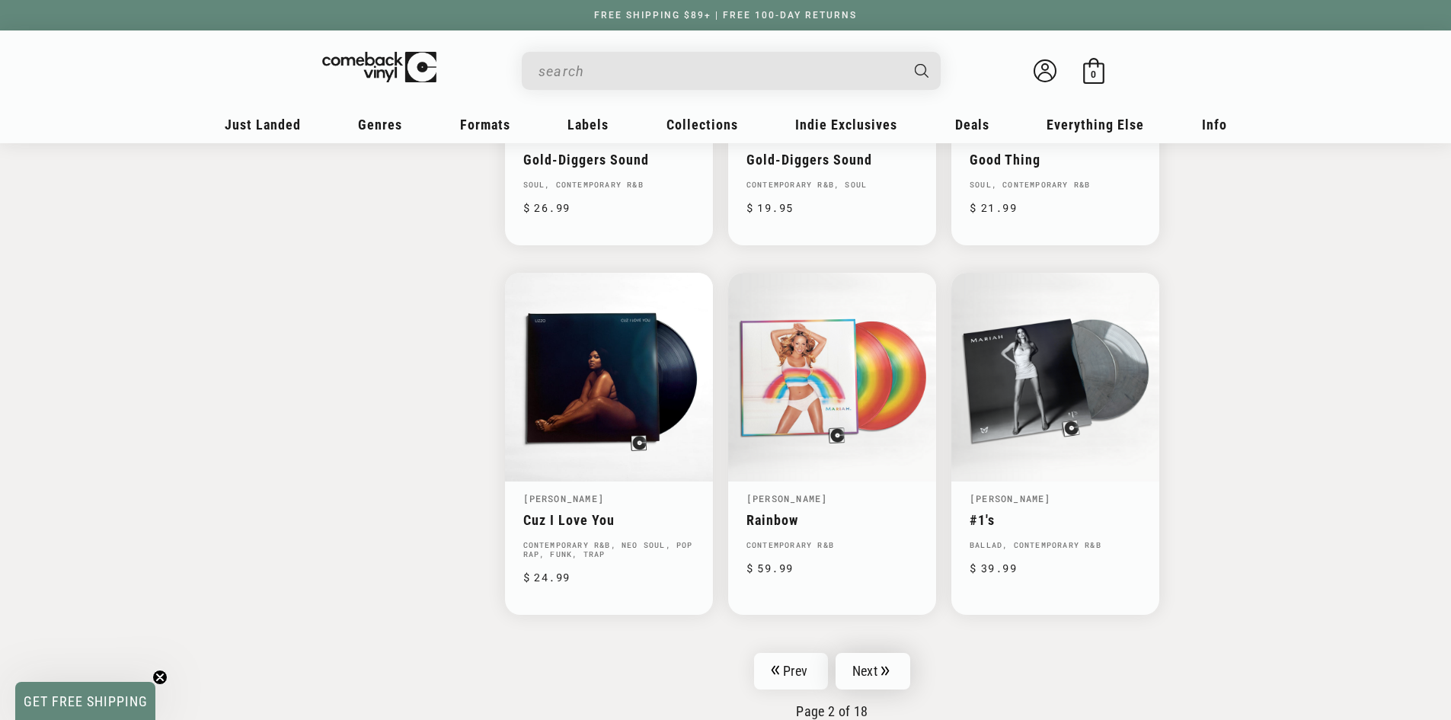
click at [872, 664] on link "Next" at bounding box center [873, 671] width 75 height 37
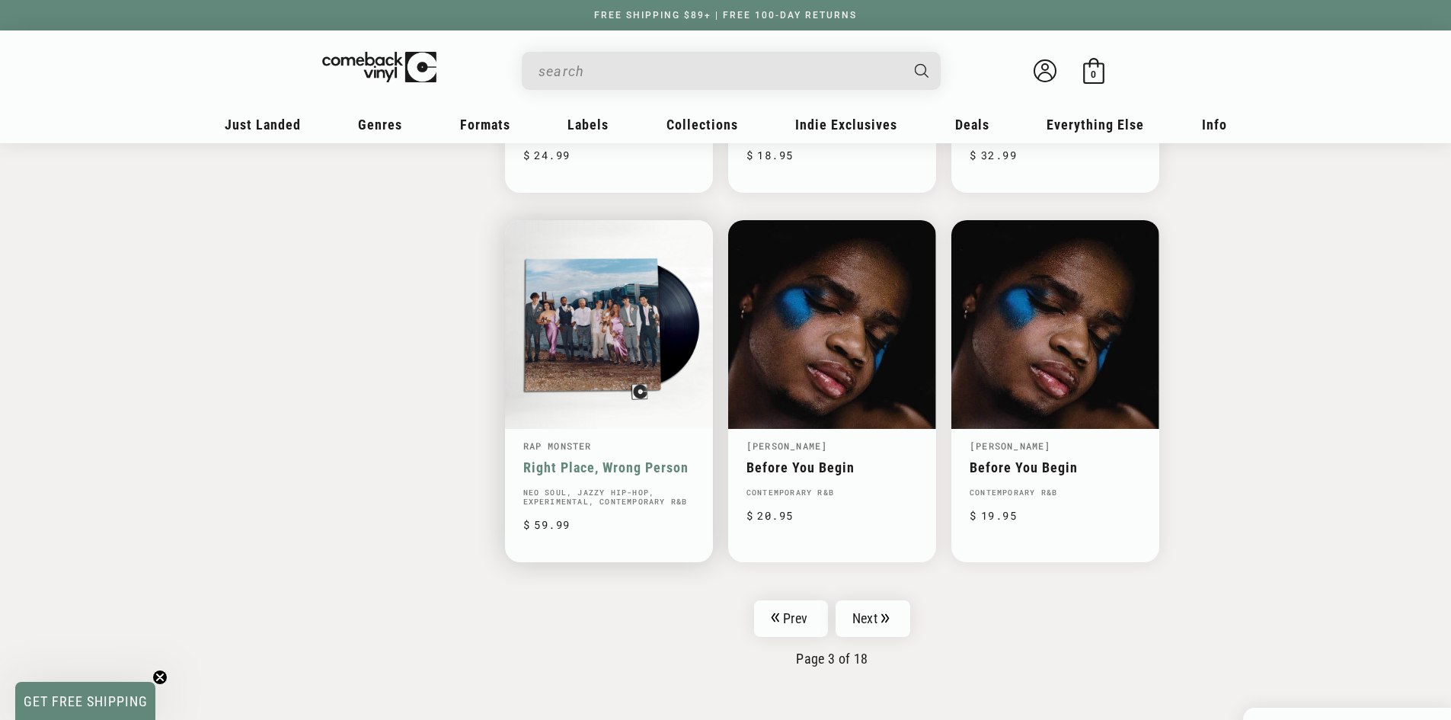
scroll to position [2311, 0]
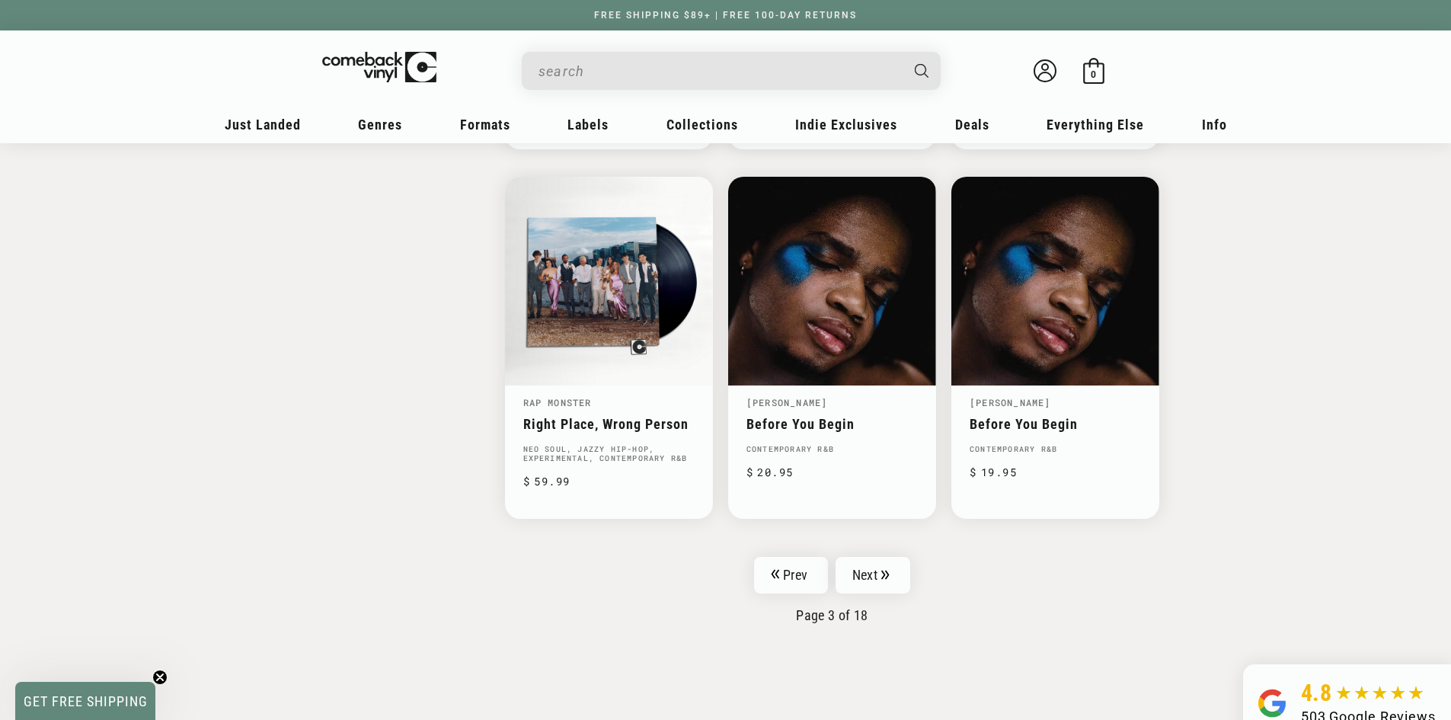
click at [845, 565] on link "Next" at bounding box center [873, 575] width 75 height 37
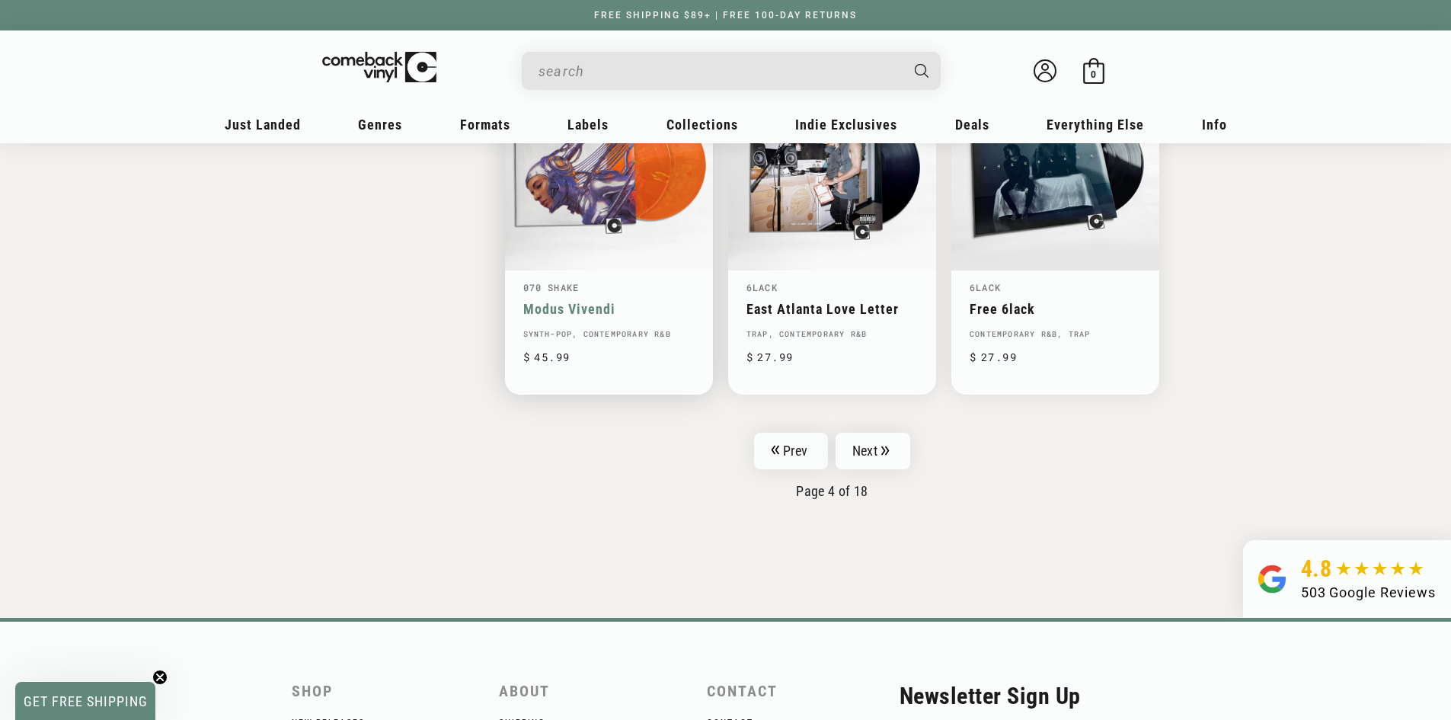
scroll to position [2463, 0]
click at [871, 442] on link "Next" at bounding box center [873, 450] width 75 height 37
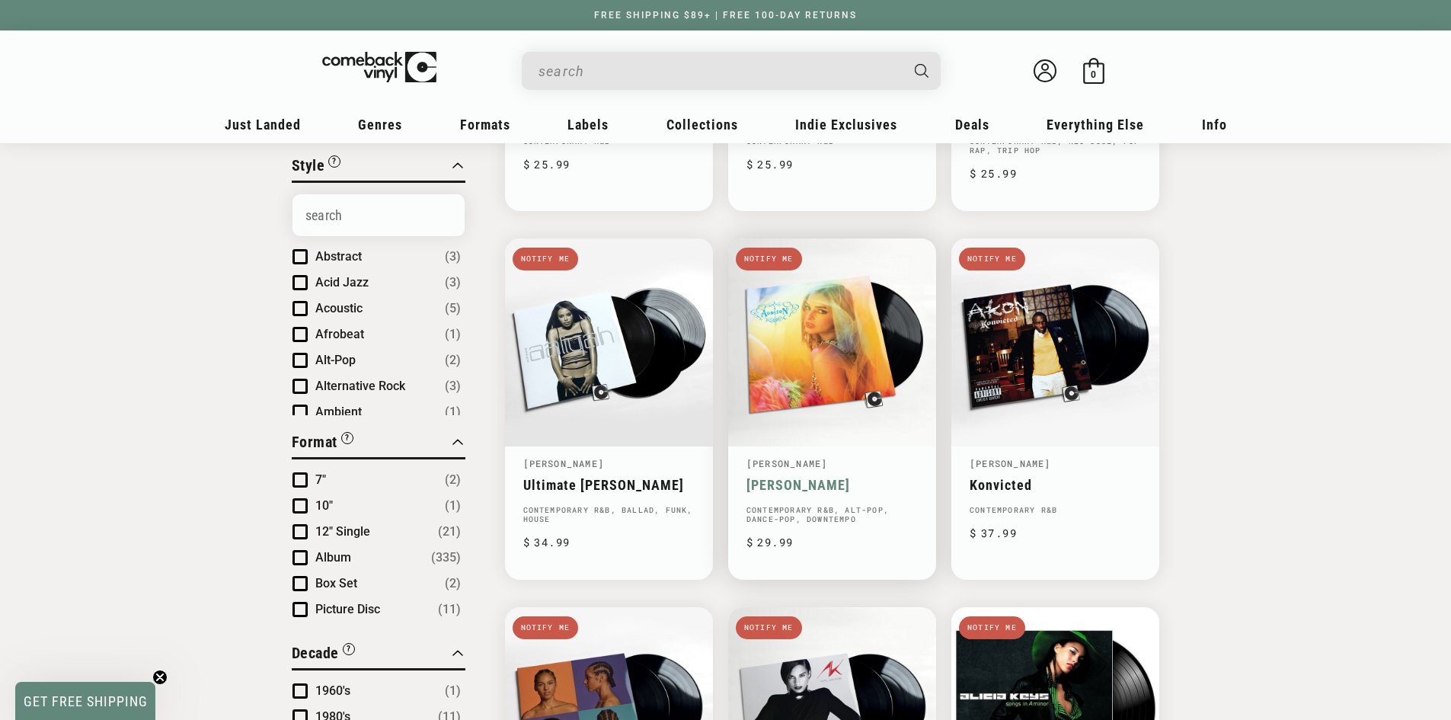
scroll to position [482, 0]
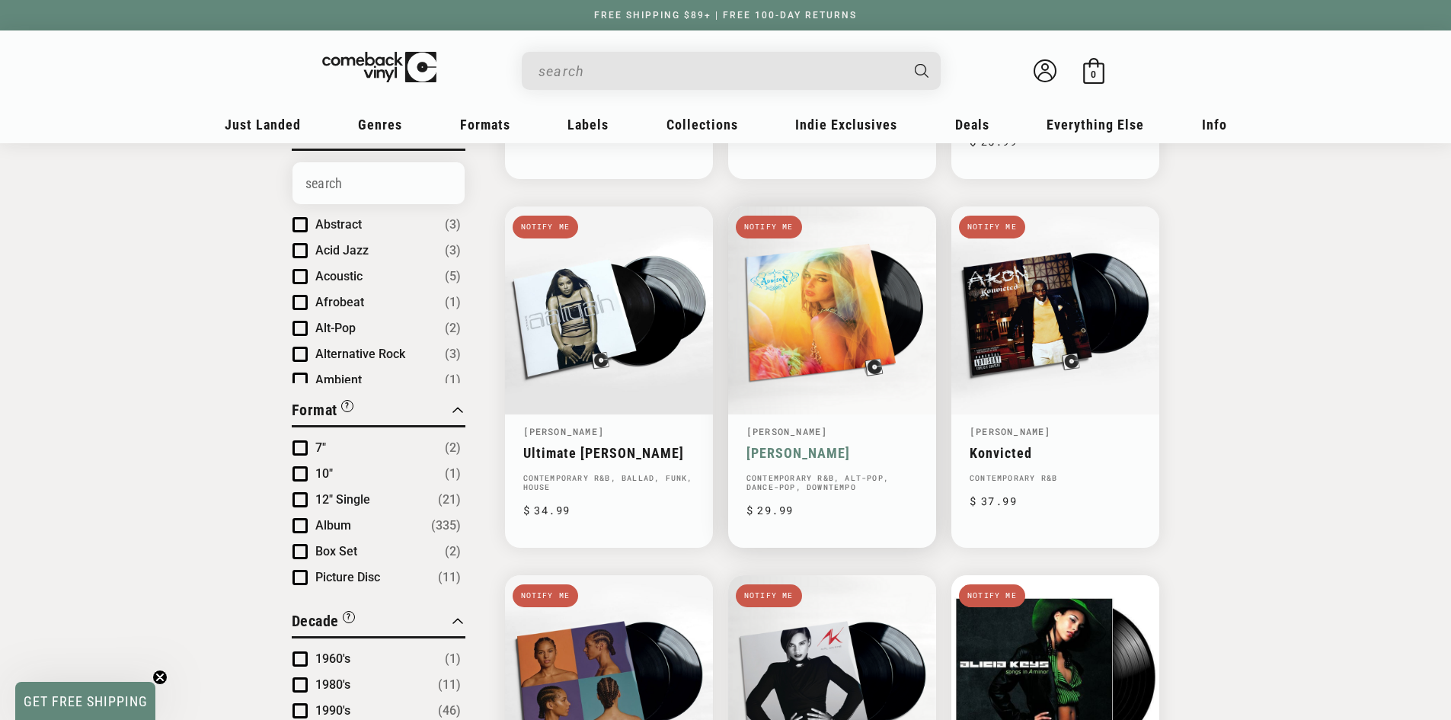
click at [784, 445] on link "[PERSON_NAME]" at bounding box center [832, 453] width 171 height 16
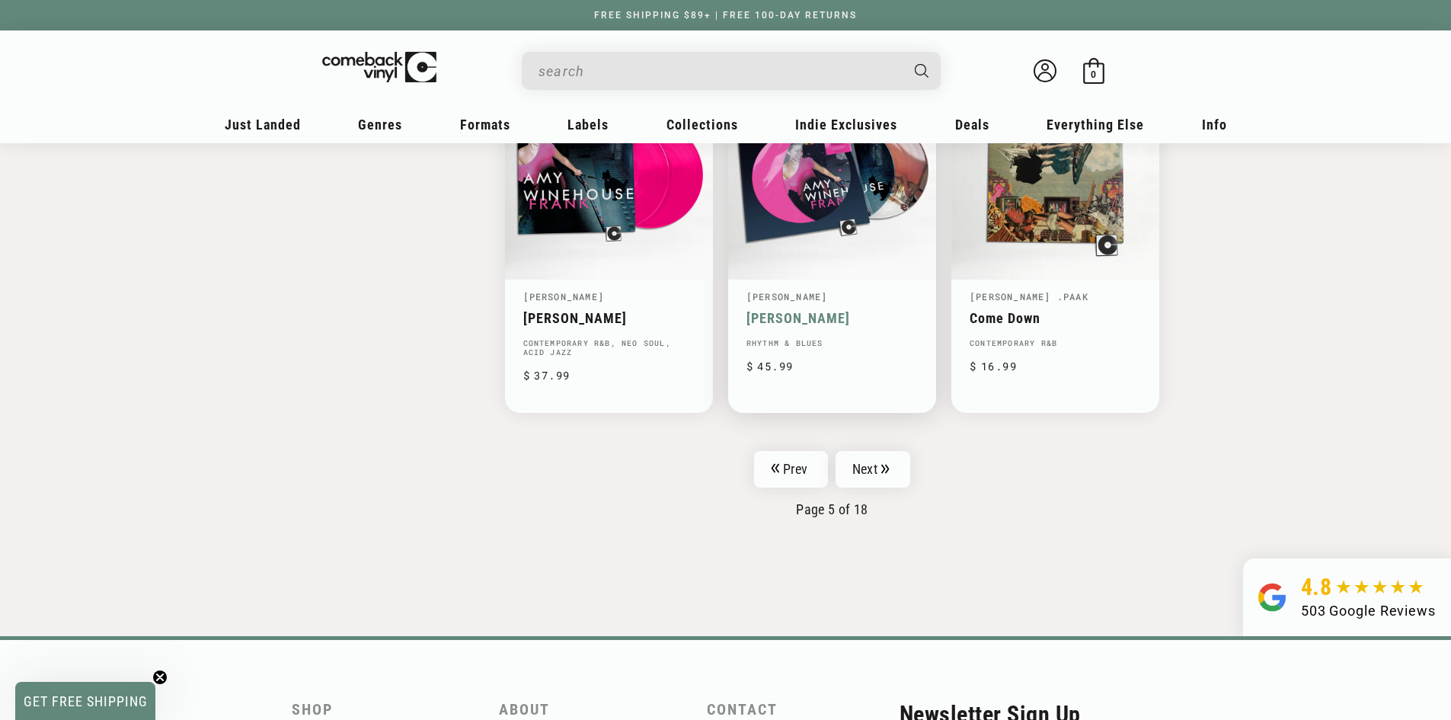
scroll to position [2438, 0]
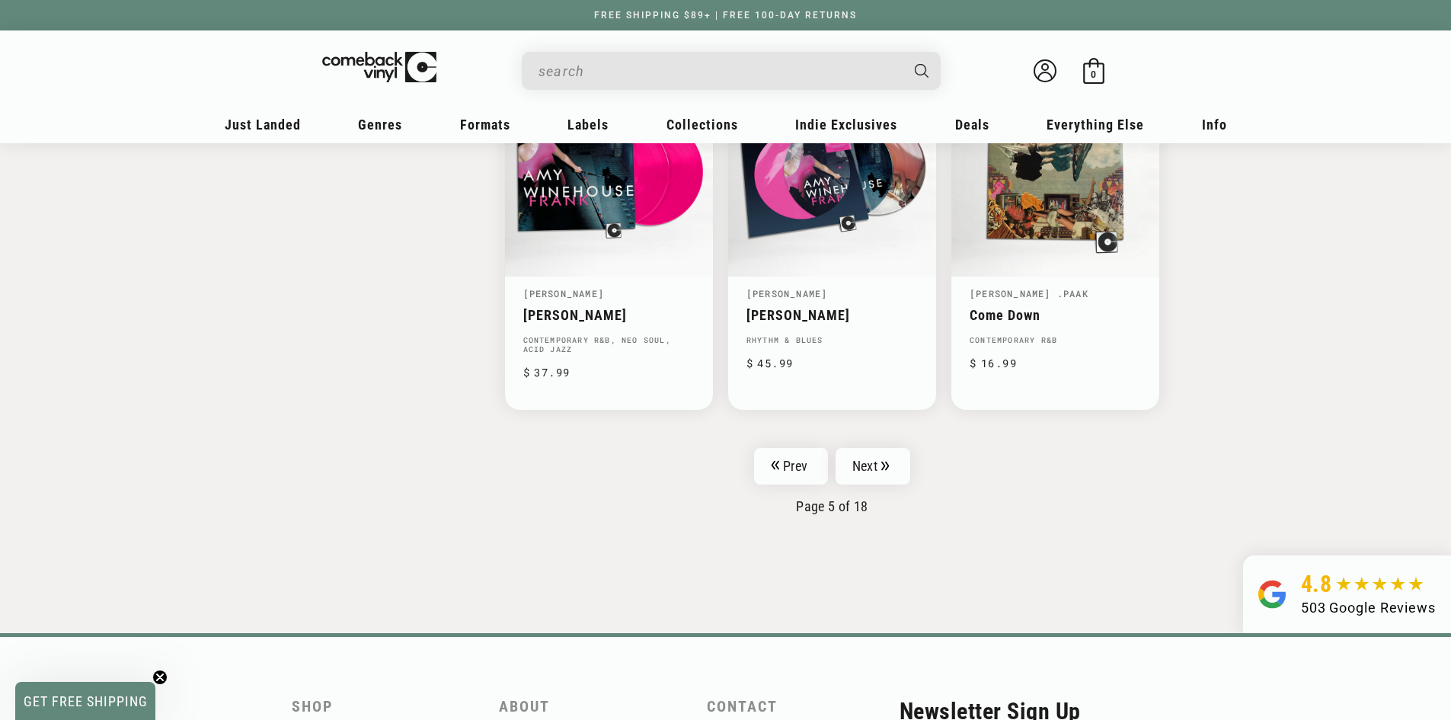
click at [875, 465] on link "Next" at bounding box center [873, 466] width 75 height 37
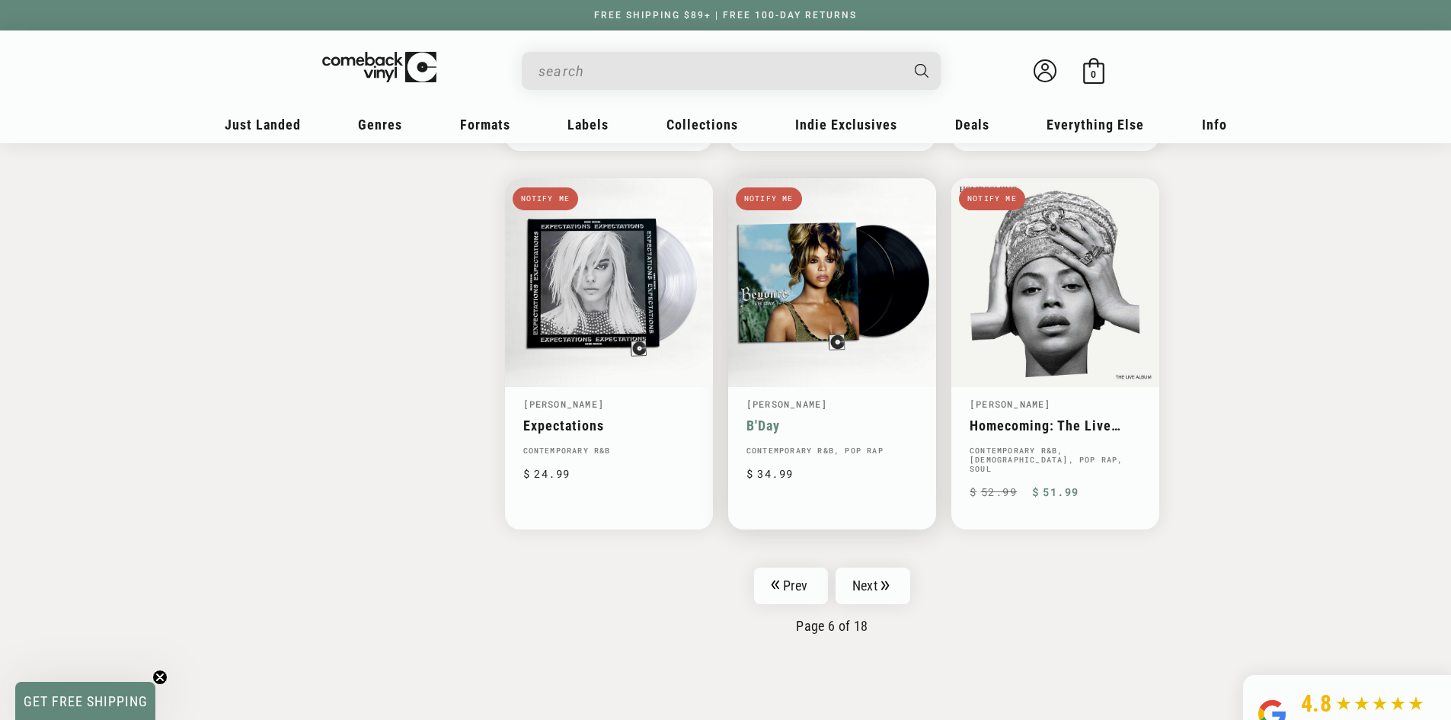
scroll to position [2514, 0]
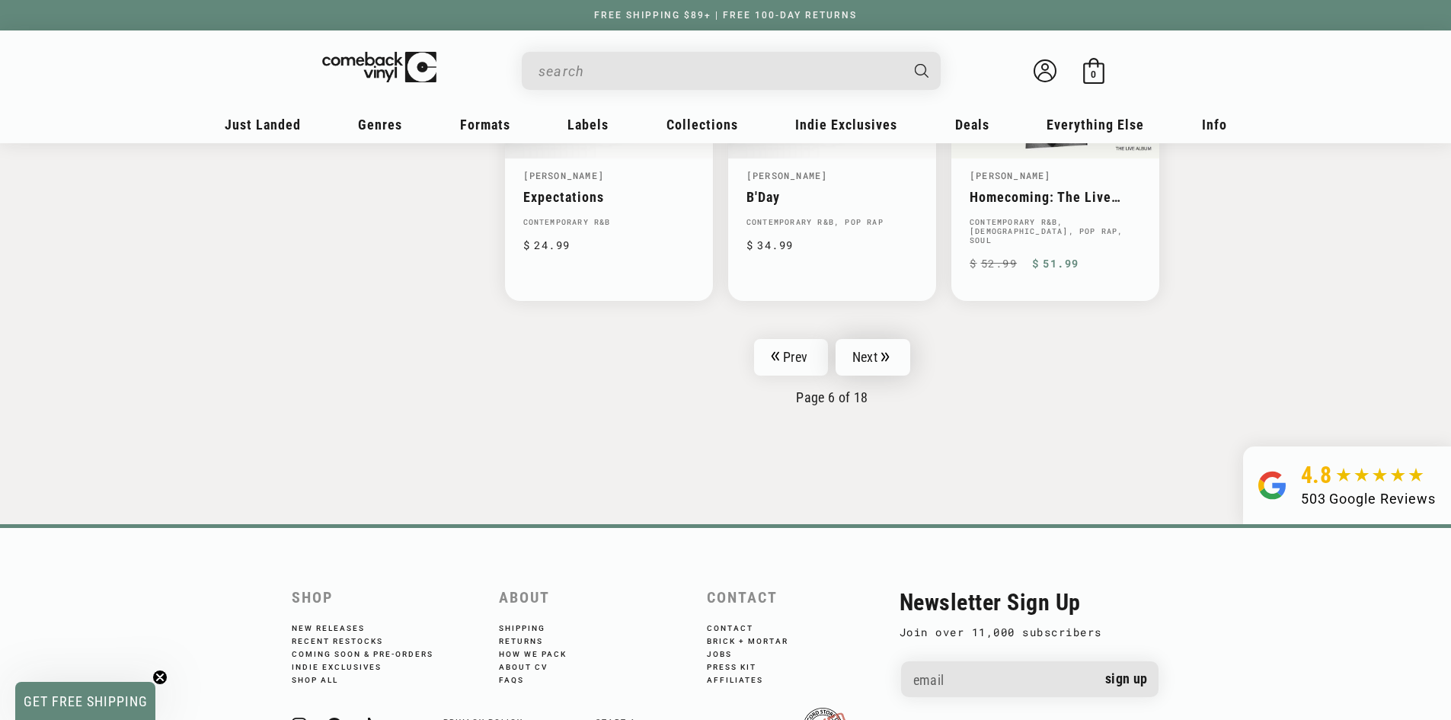
click at [869, 343] on link "Next" at bounding box center [873, 357] width 75 height 37
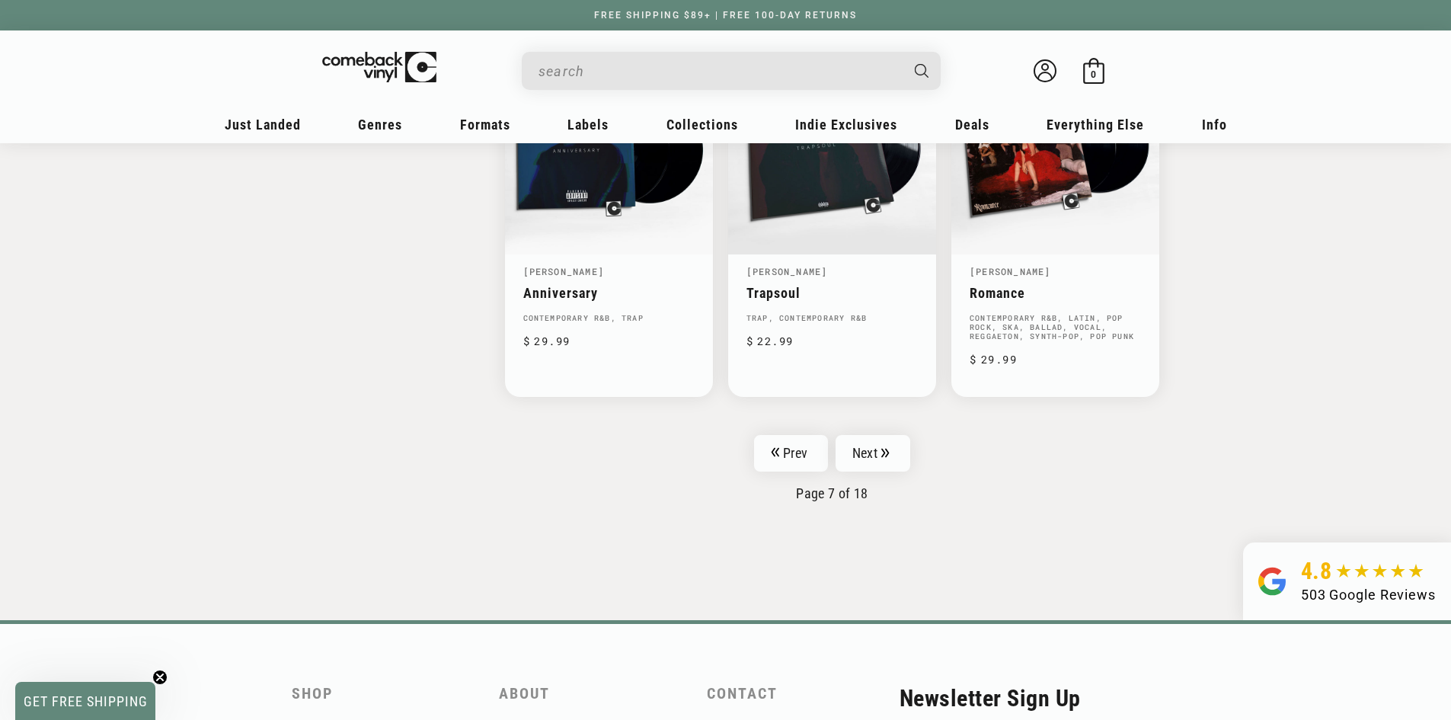
scroll to position [2489, 0]
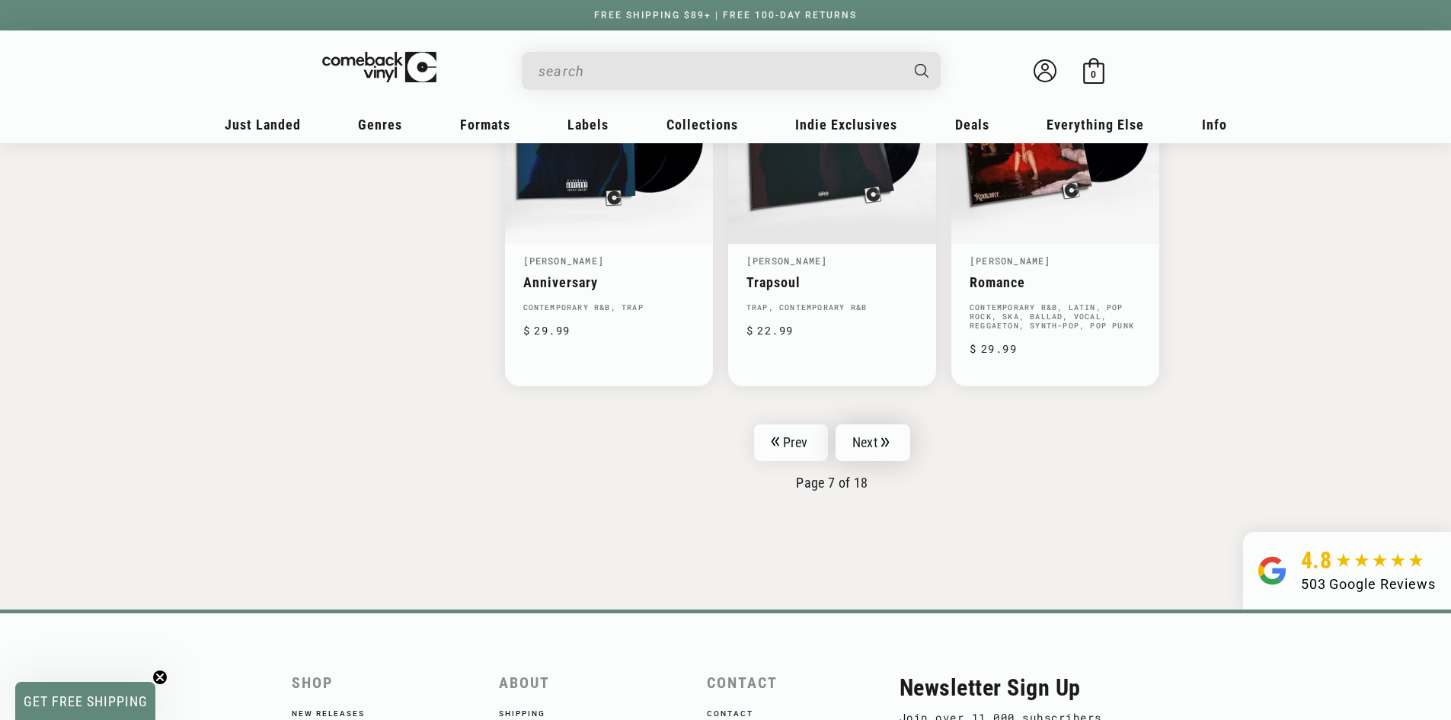
click at [857, 442] on link "Next" at bounding box center [873, 442] width 75 height 37
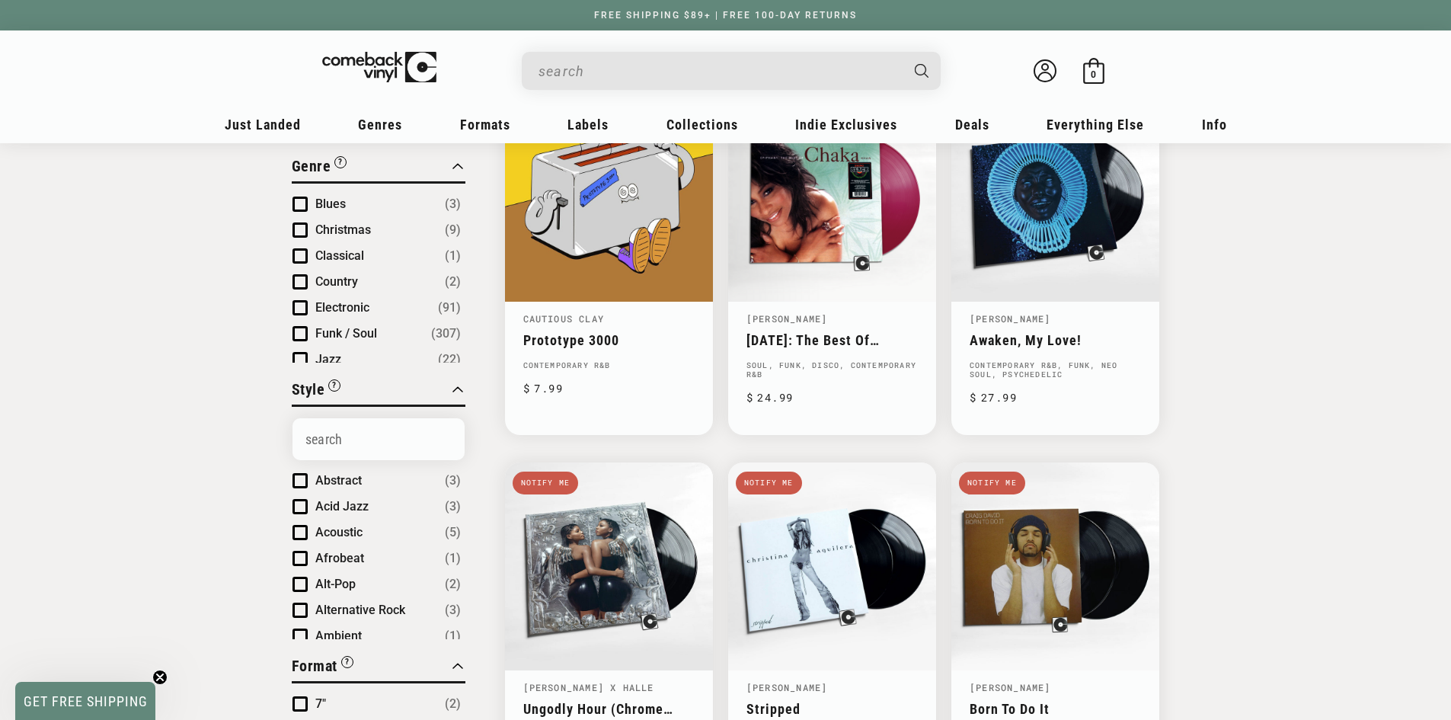
scroll to position [229, 0]
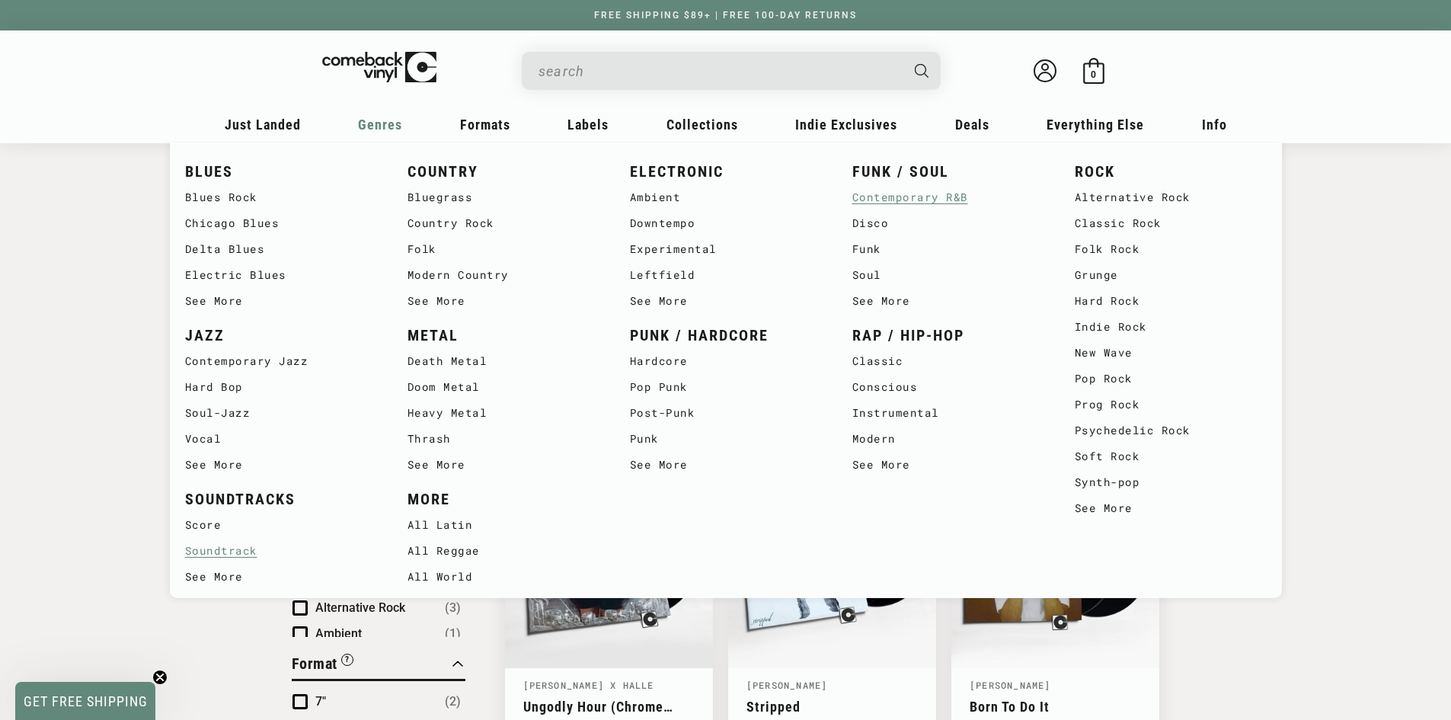
click at [240, 549] on link "Soundtrack" at bounding box center [281, 551] width 192 height 26
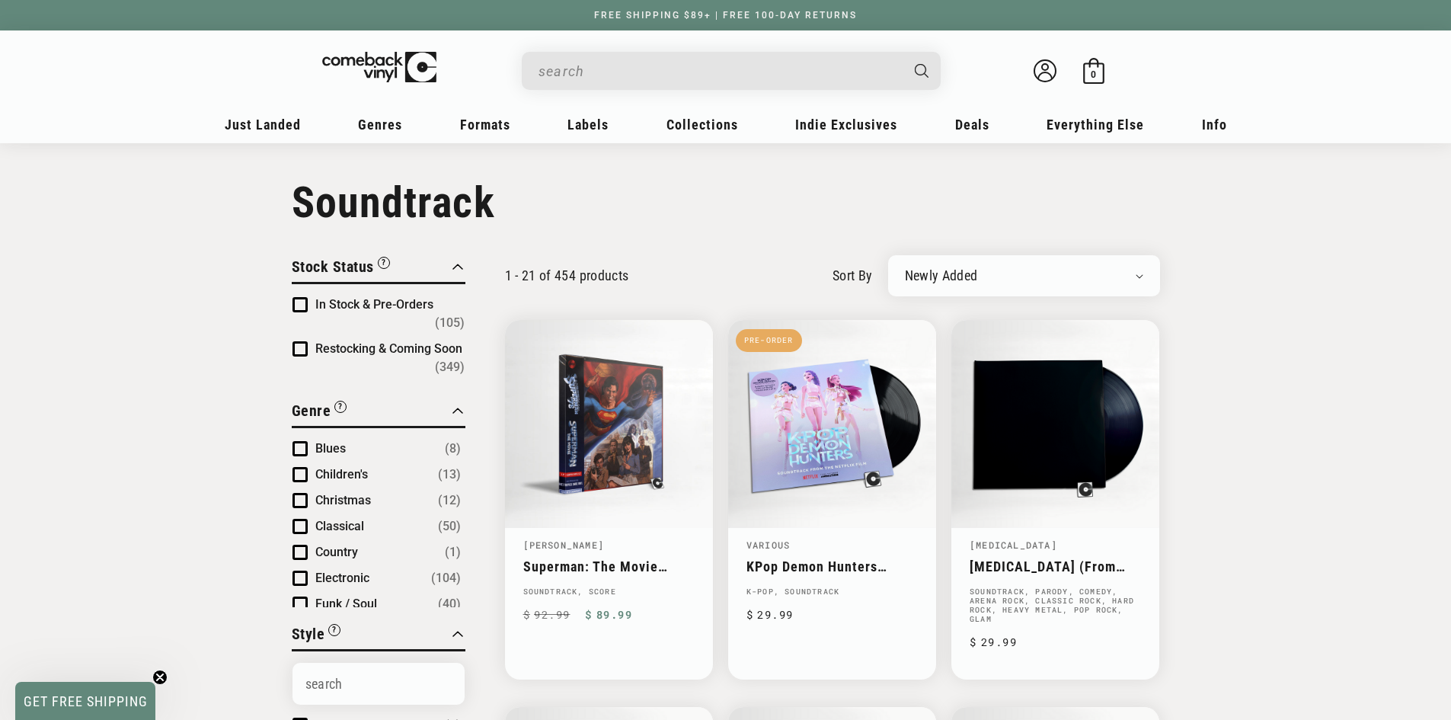
click at [1086, 284] on div "Newly Added Popularity Artist (A-Z) Price (High To Low) Price (Low To High) Per…" at bounding box center [1024, 275] width 272 height 41
click at [1098, 274] on select "Newly Added Popularity Artist (A-Z) Price (High To Low) Price (Low To High) Per…" at bounding box center [1024, 275] width 238 height 15
select select "best-selling"
click at [905, 268] on select "Newly Added Popularity Artist (A-Z) Price (High To Low) Price (Low To High) Per…" at bounding box center [1024, 275] width 238 height 15
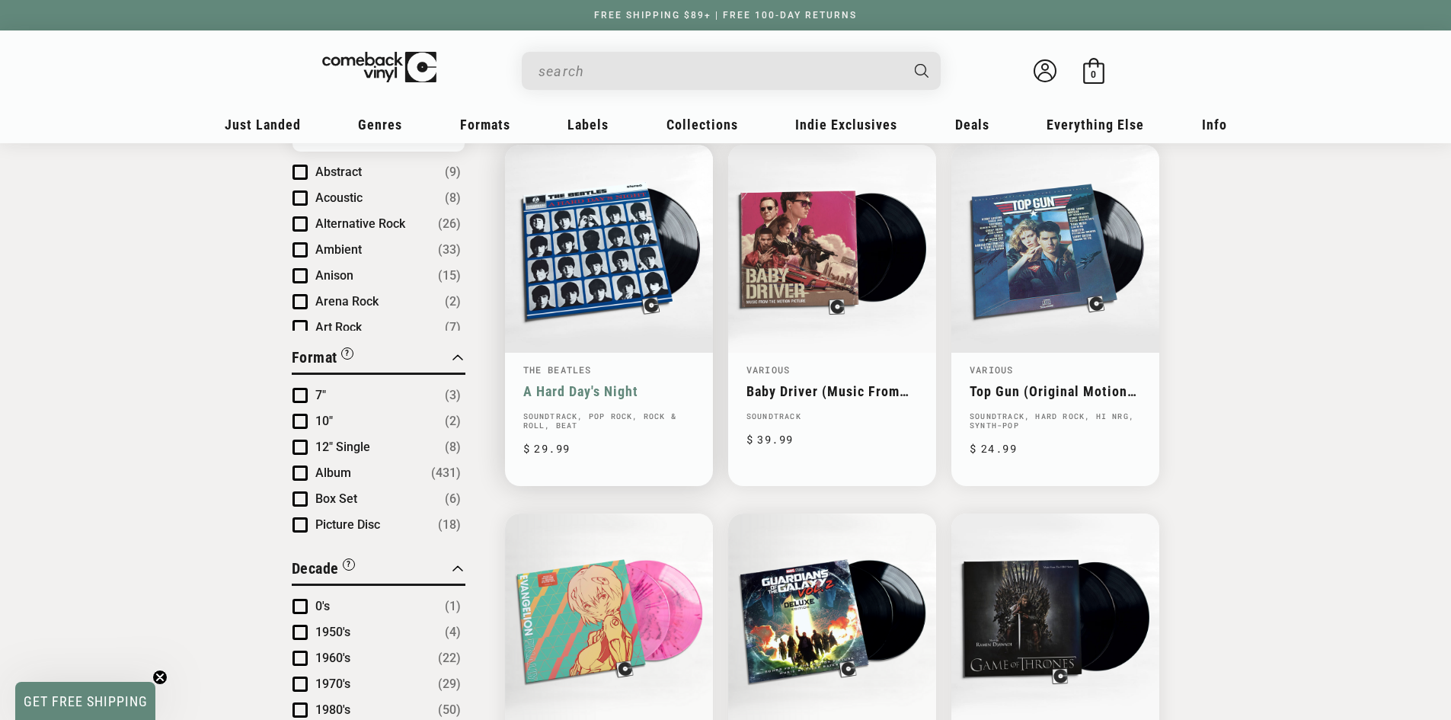
scroll to position [558, 0]
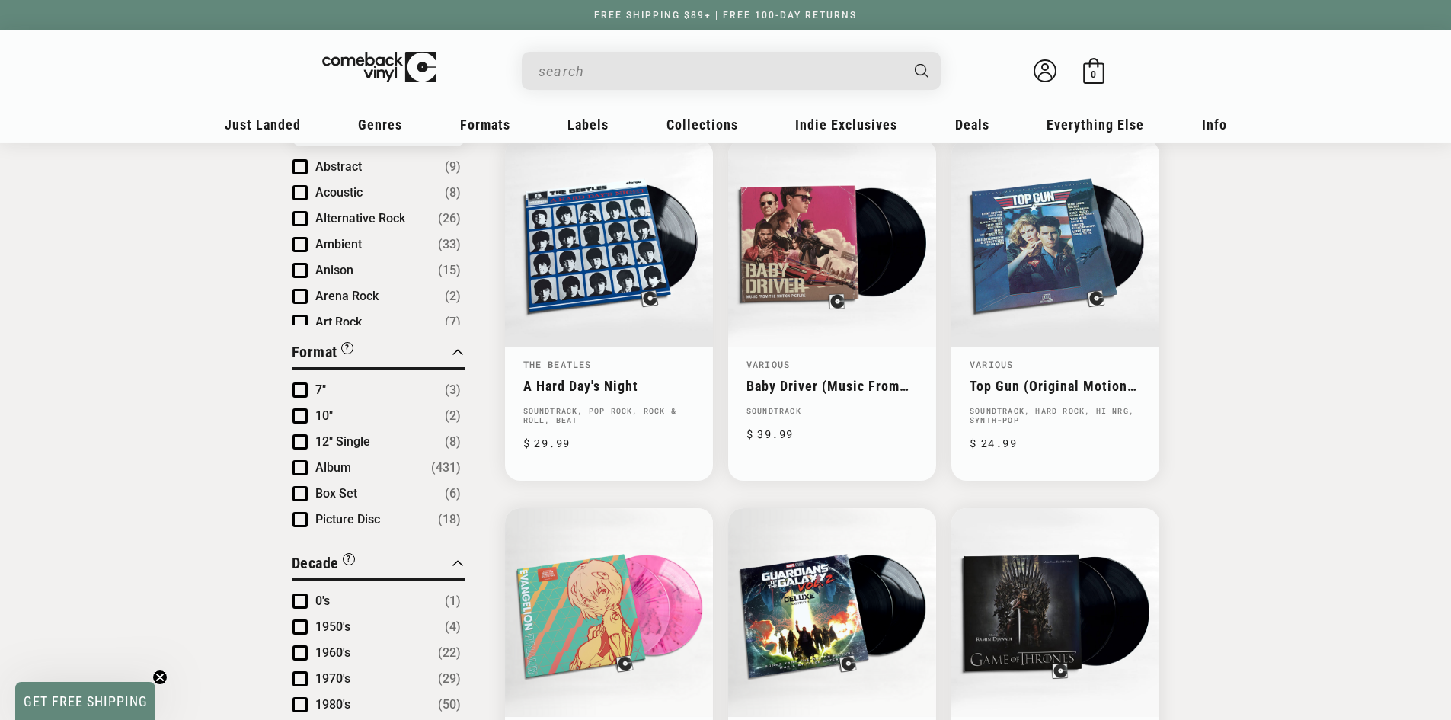
click at [310, 459] on li "Album (431)" at bounding box center [377, 468] width 168 height 18
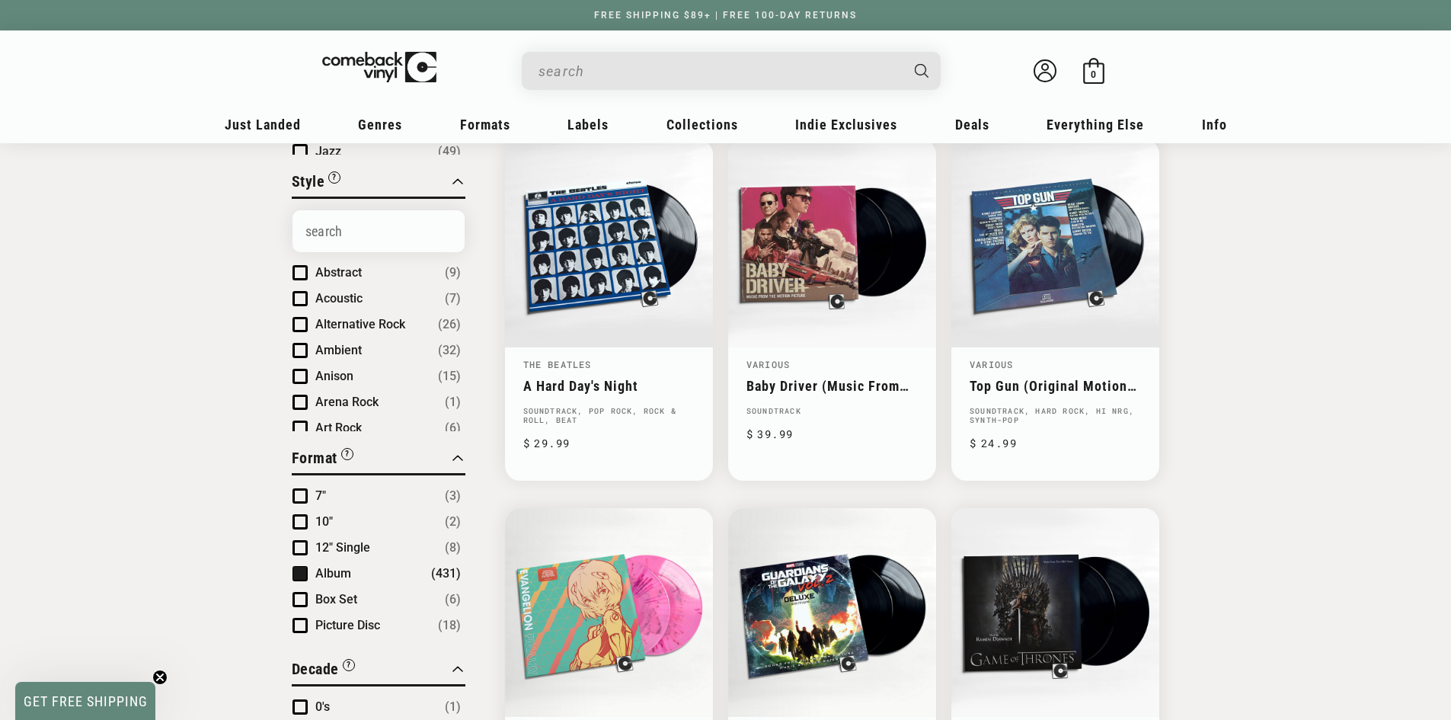
scroll to position [664, 0]
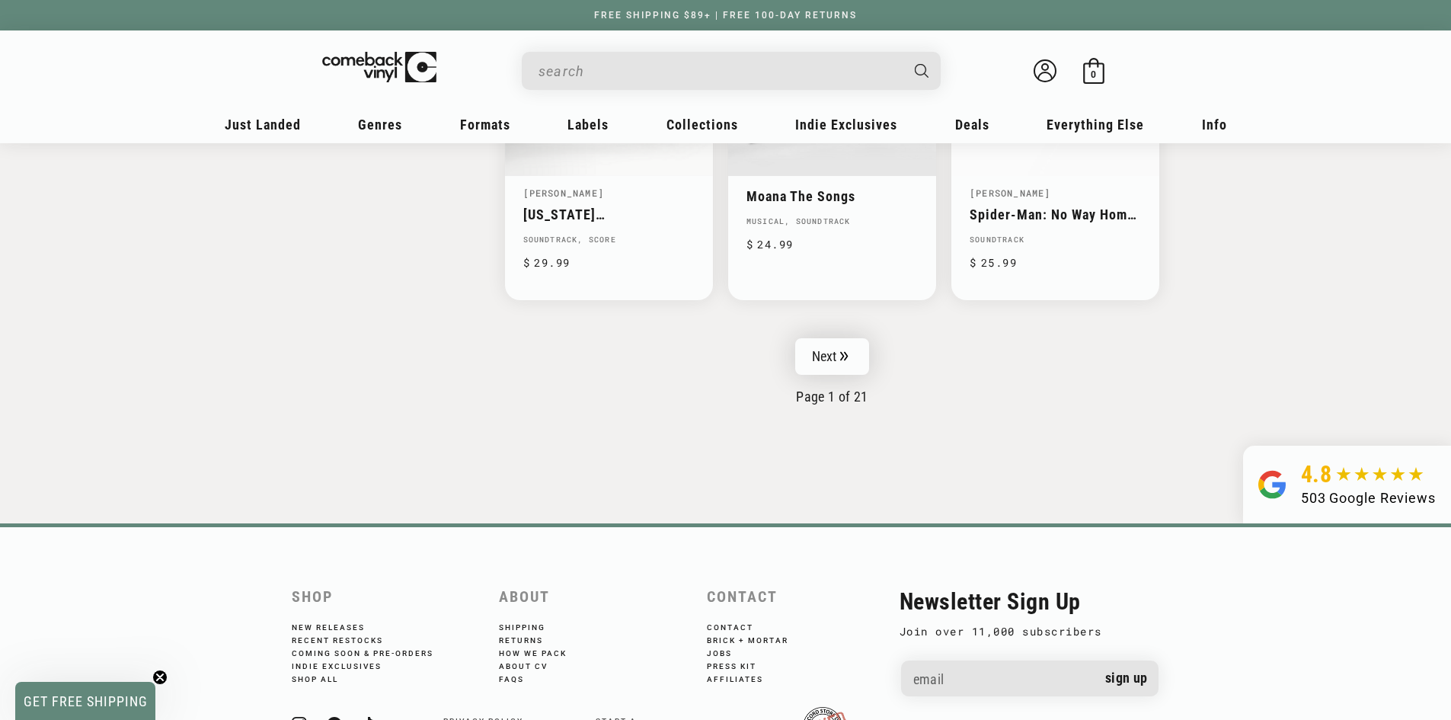
click at [832, 366] on link "Next" at bounding box center [832, 356] width 75 height 37
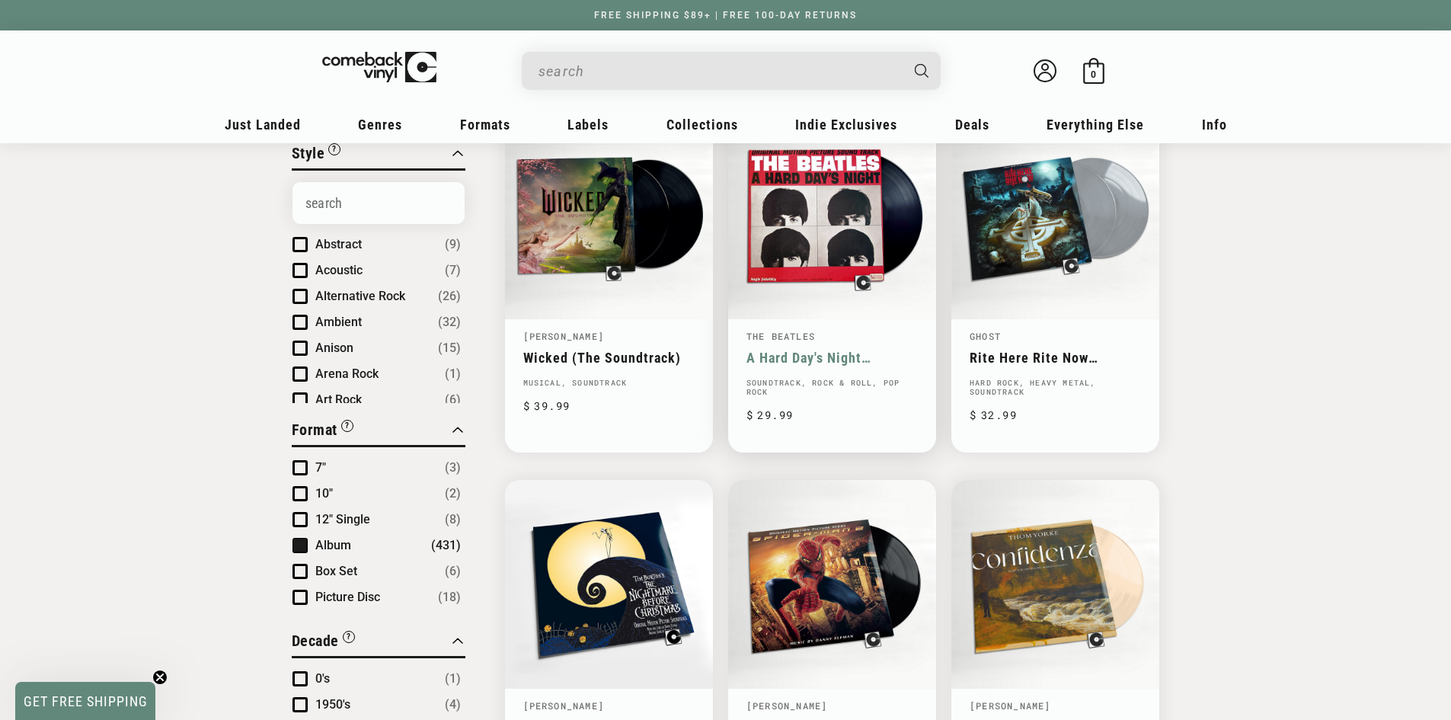
scroll to position [661, 0]
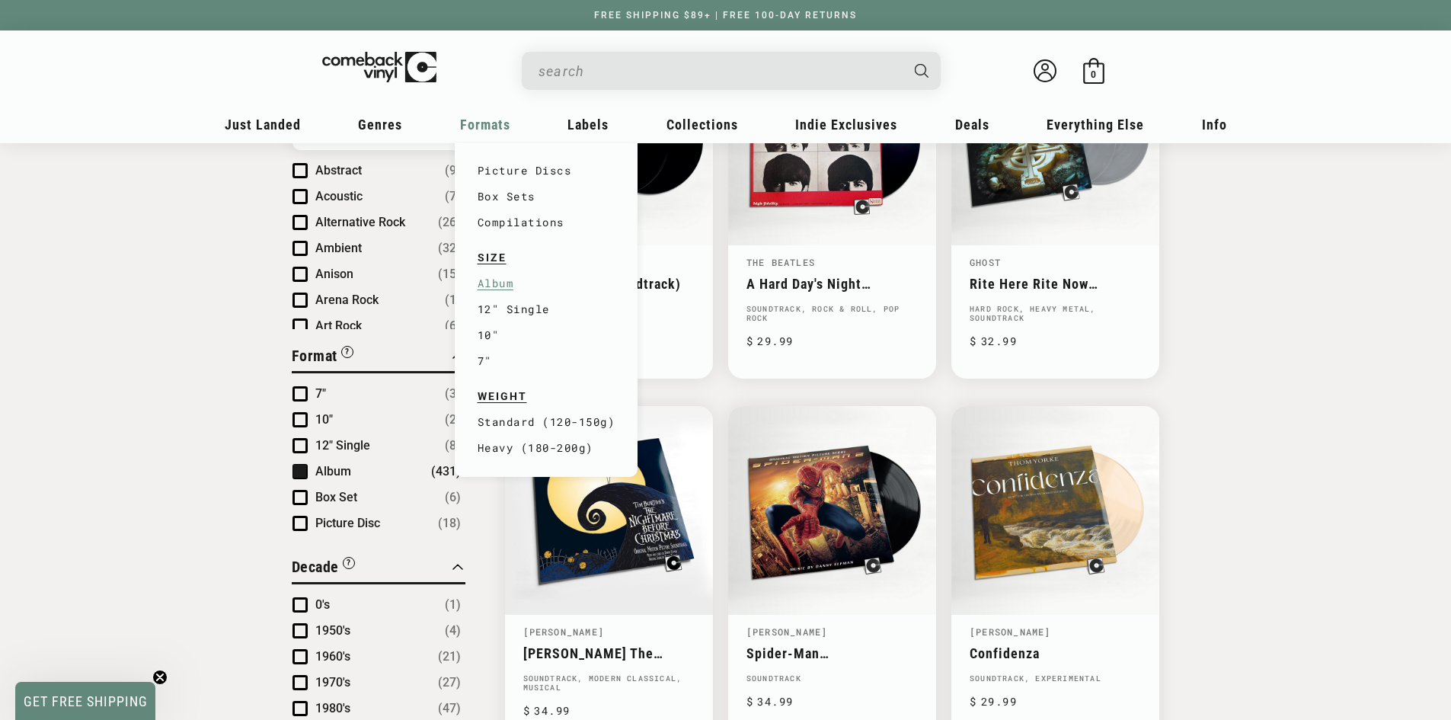
click at [514, 283] on link "Album" at bounding box center [547, 283] width 138 height 26
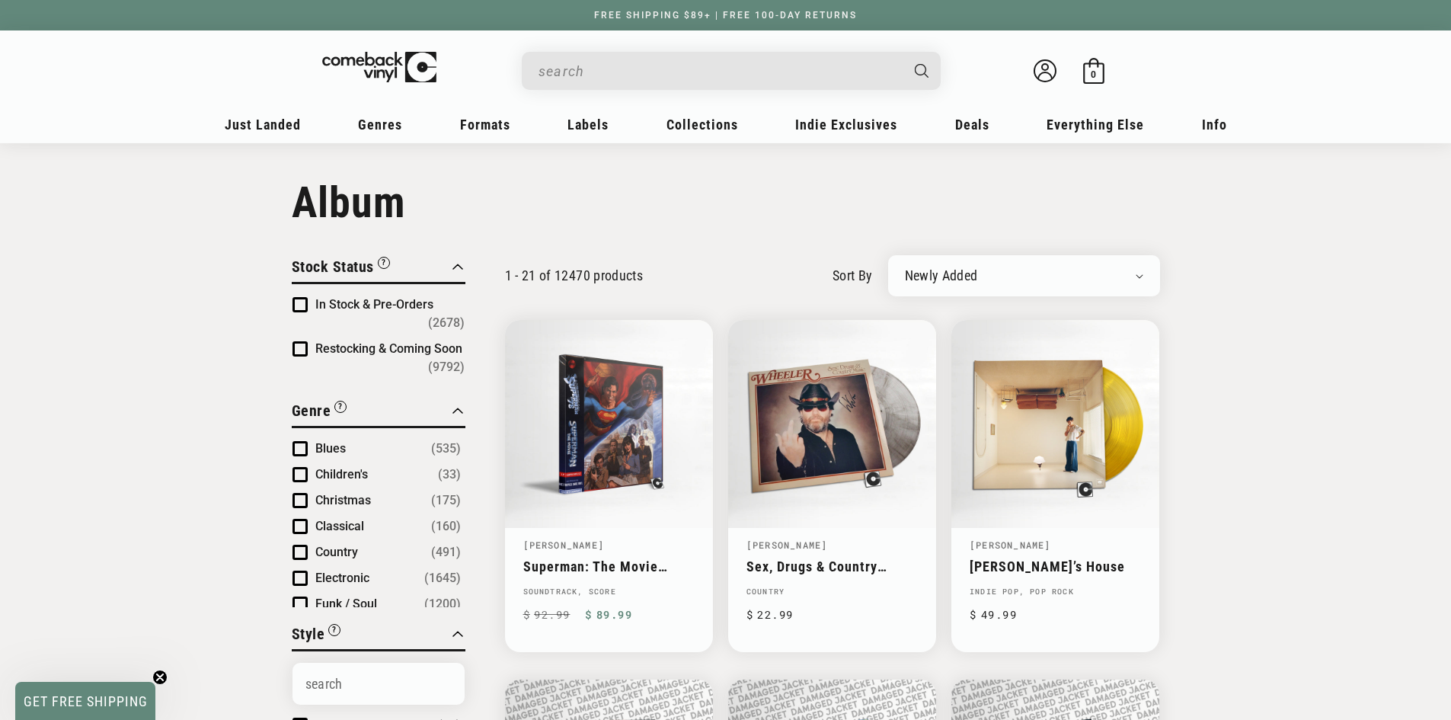
click at [1058, 277] on select "Newly Added Popularity Artist (A-Z) Price (High To Low) Price (Low To High) Per…" at bounding box center [1024, 275] width 238 height 15
select select "title-ascending"
click at [905, 268] on select "Newly Added Popularity Artist (A-Z) Price (High To Low) Price (Low To High) Per…" at bounding box center [1024, 275] width 238 height 15
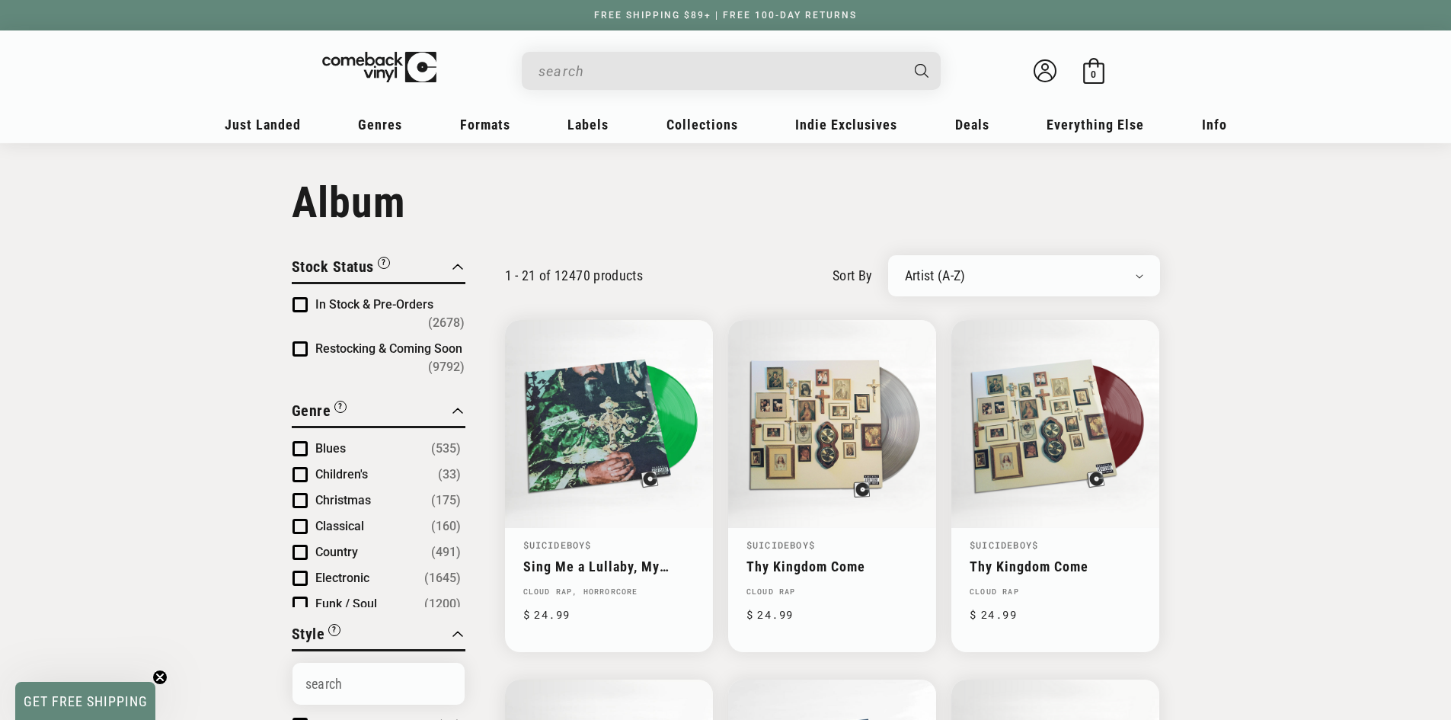
click at [899, 291] on div "Newly Added Popularity Artist (A-Z) Price (High To Low) Price (Low To High) Per…" at bounding box center [1024, 275] width 272 height 41
click at [921, 279] on select "Newly Added Popularity Artist (A-Z) Price (High To Low) Price (Low To High) Per…" at bounding box center [1024, 275] width 238 height 15
select select "best-selling"
click at [905, 268] on select "Newly Added Popularity Artist (A-Z) Price (High To Low) Price (Low To High) Per…" at bounding box center [1024, 275] width 238 height 15
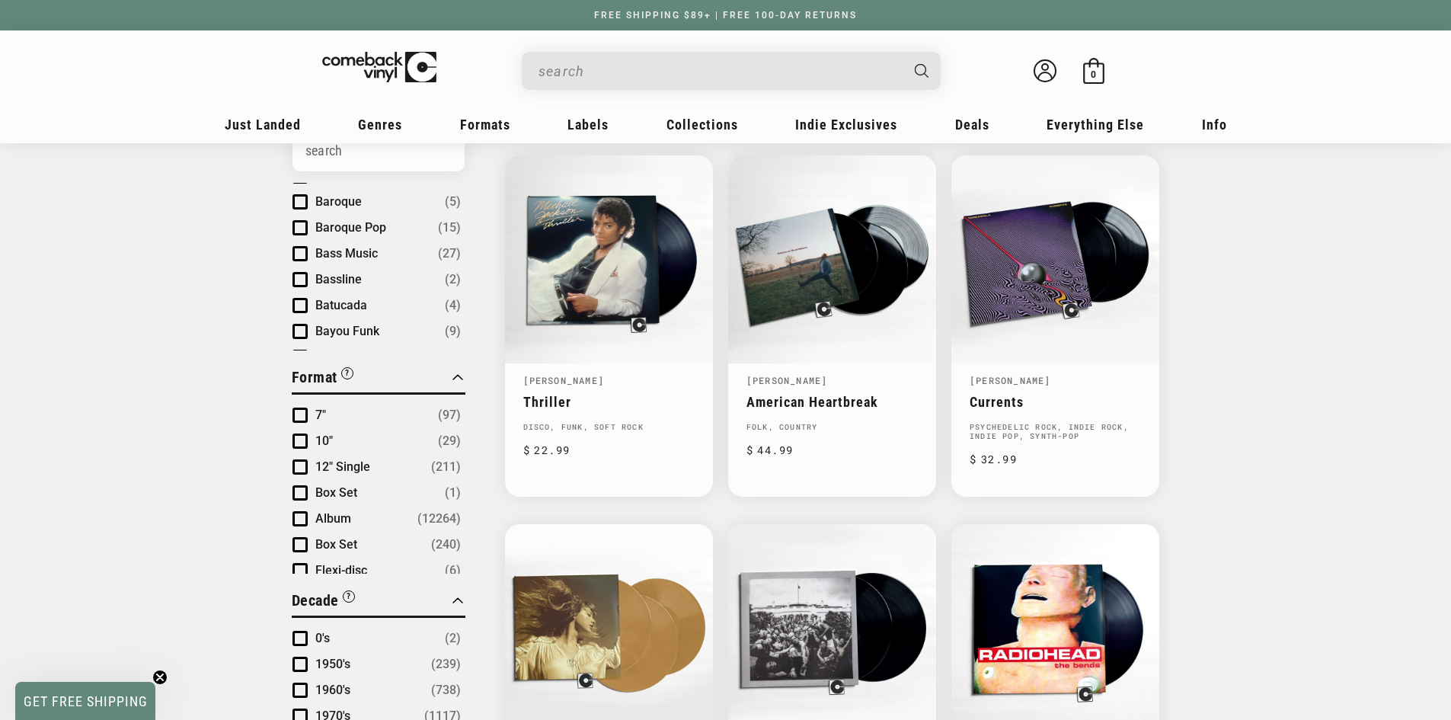
click at [309, 492] on li "Box Set (1)" at bounding box center [377, 493] width 168 height 18
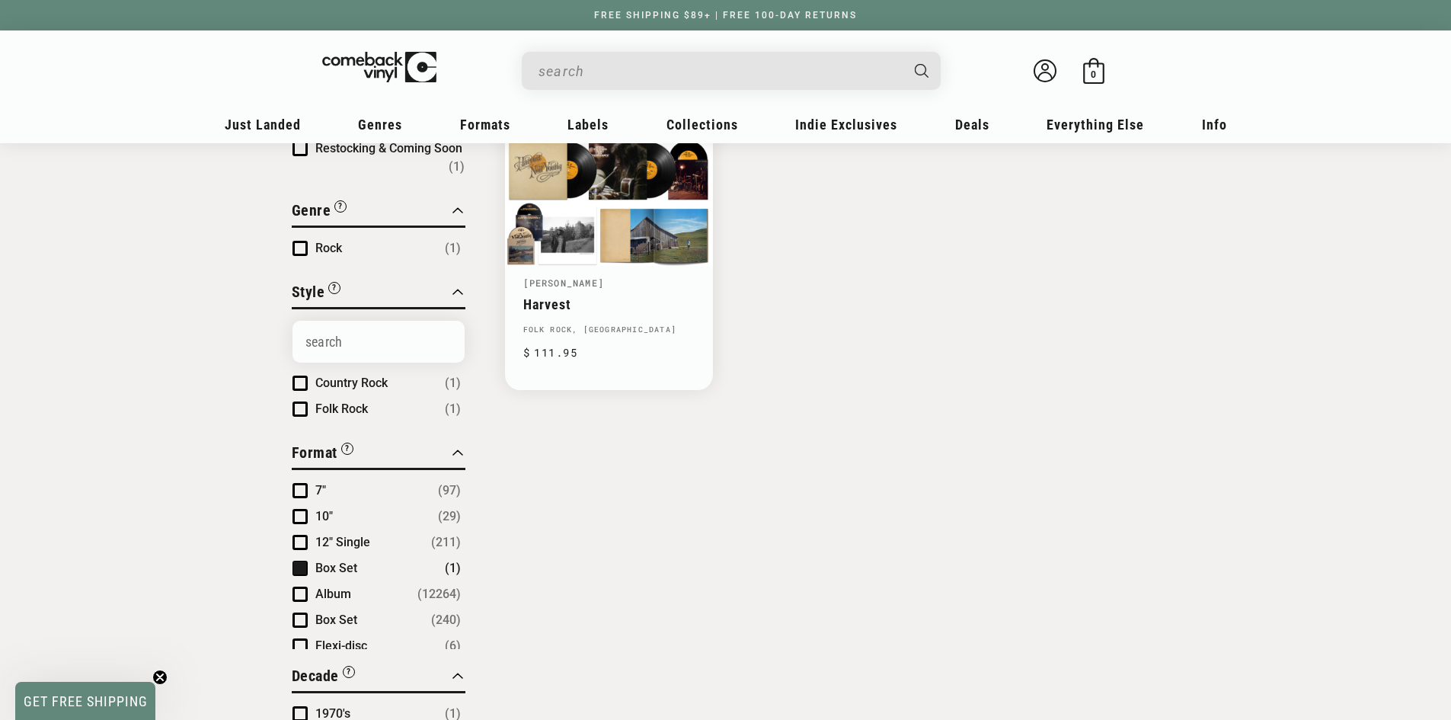
scroll to position [261, 0]
click at [302, 565] on span "Product filter" at bounding box center [300, 568] width 15 height 15
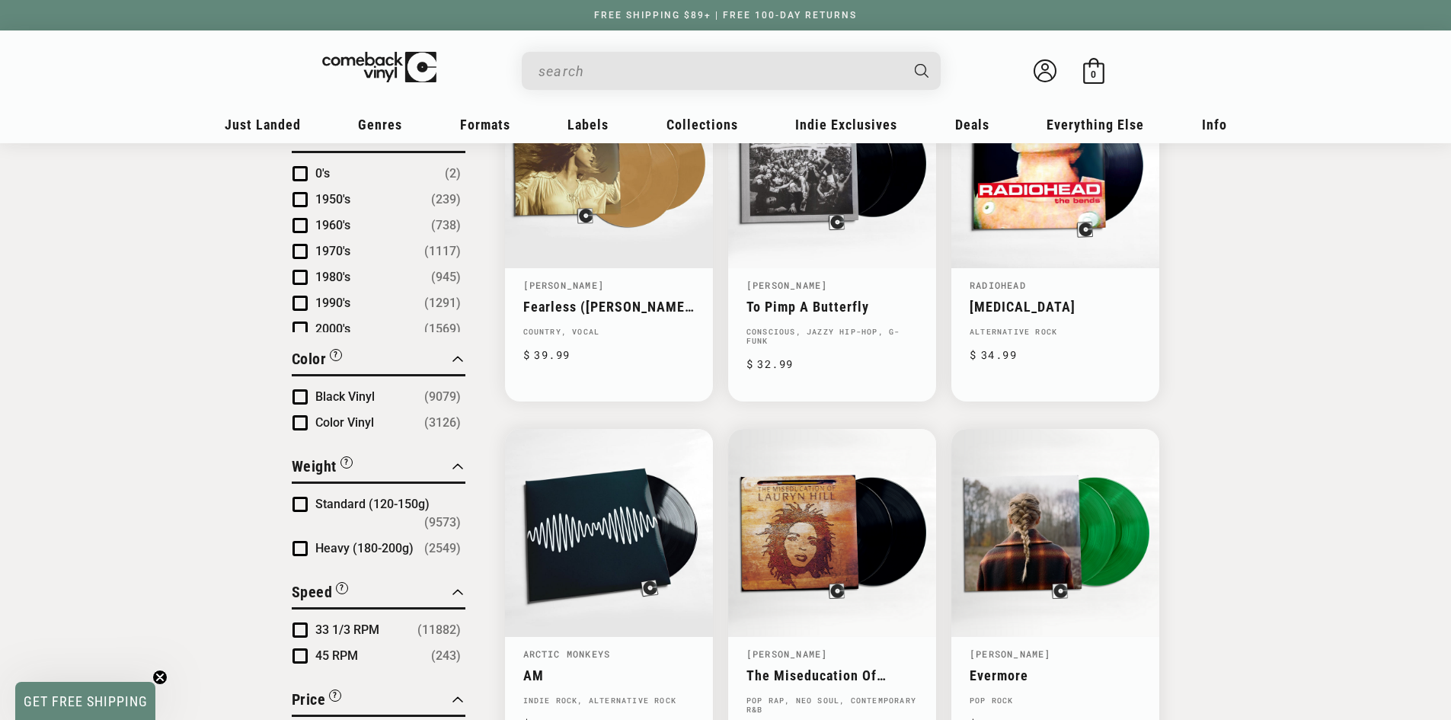
click at [302, 178] on span "Product filter" at bounding box center [300, 173] width 15 height 15
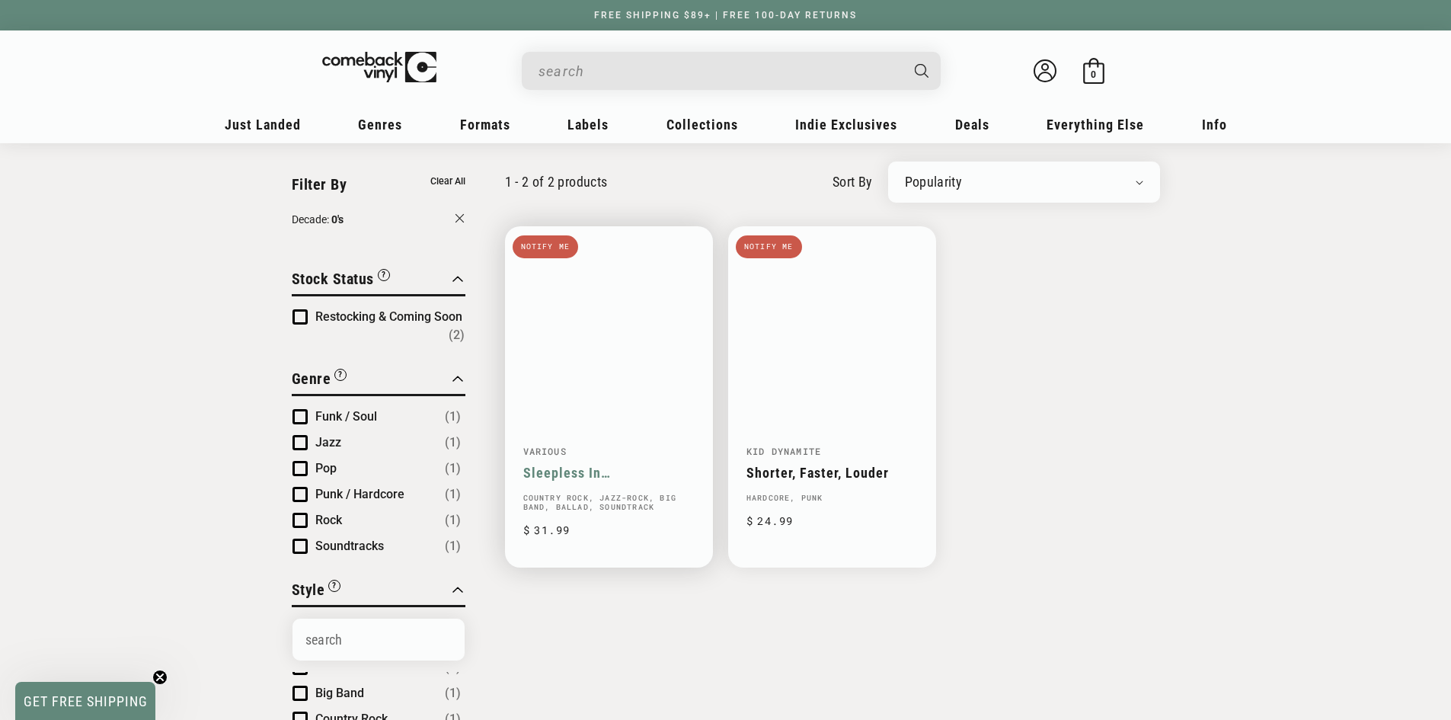
scroll to position [93, 0]
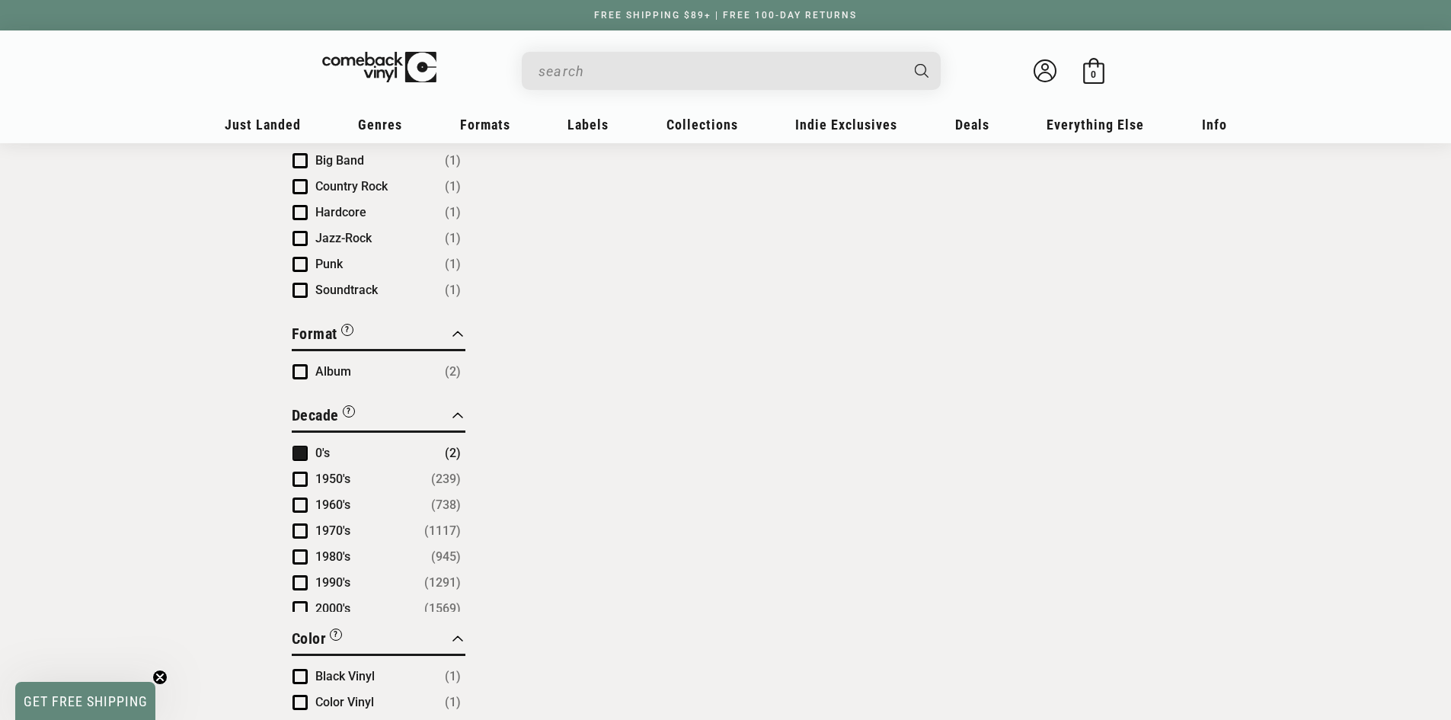
click at [326, 481] on span "1950's" at bounding box center [332, 479] width 35 height 14
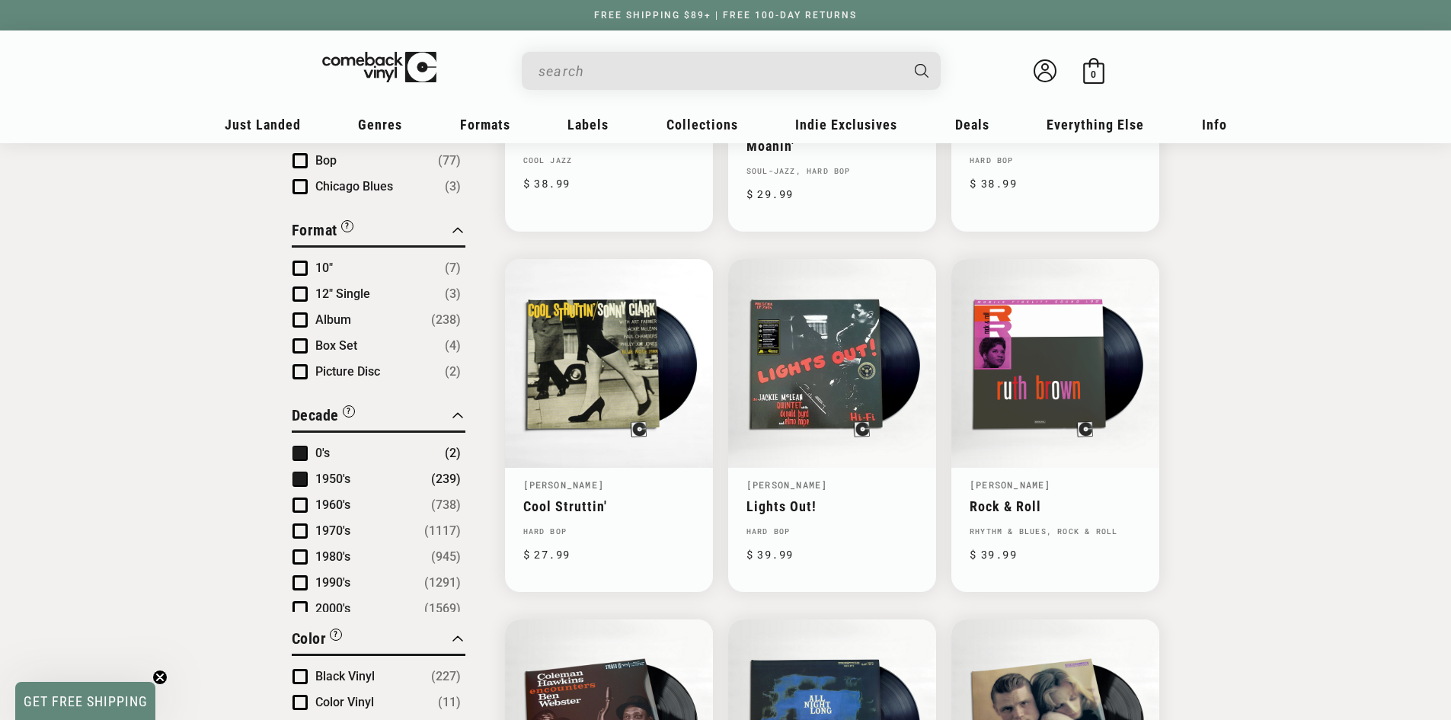
scroll to position [743, 0]
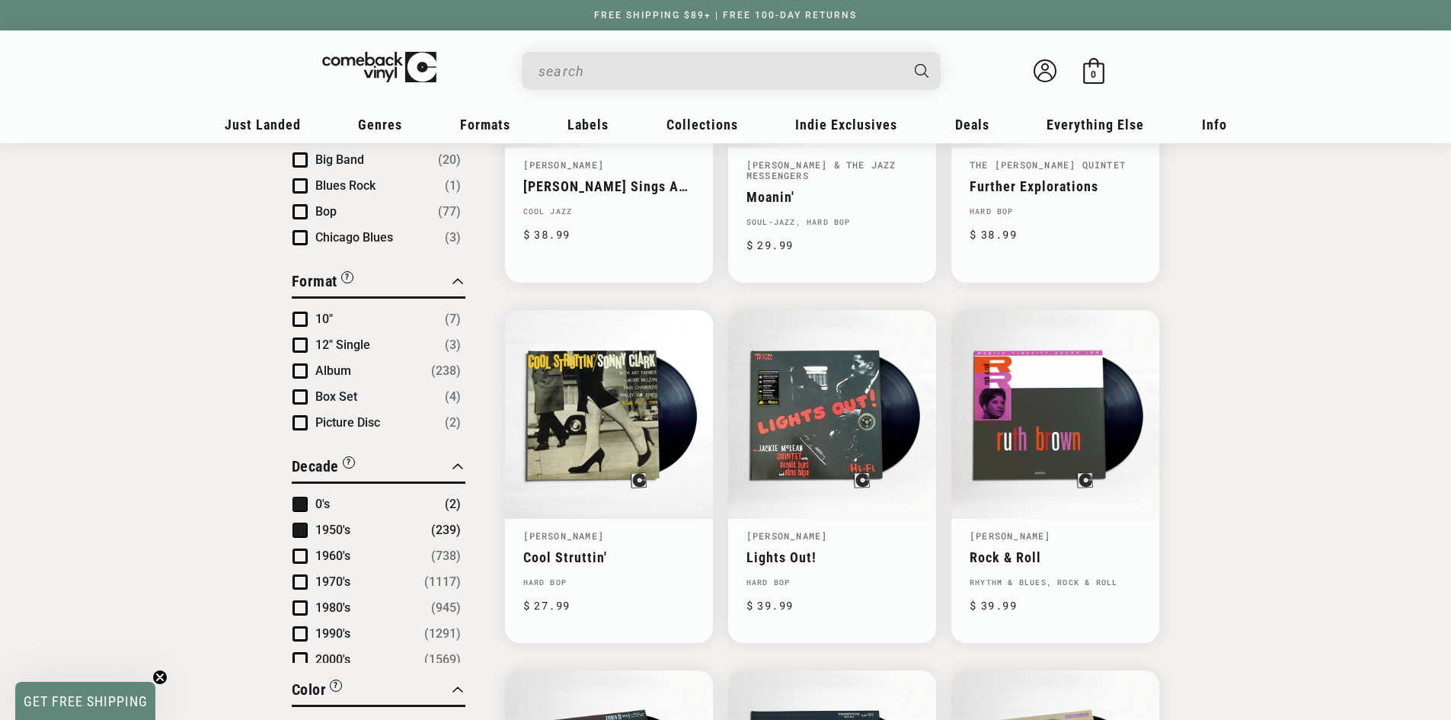
click at [295, 497] on span "Product filter" at bounding box center [300, 504] width 15 height 15
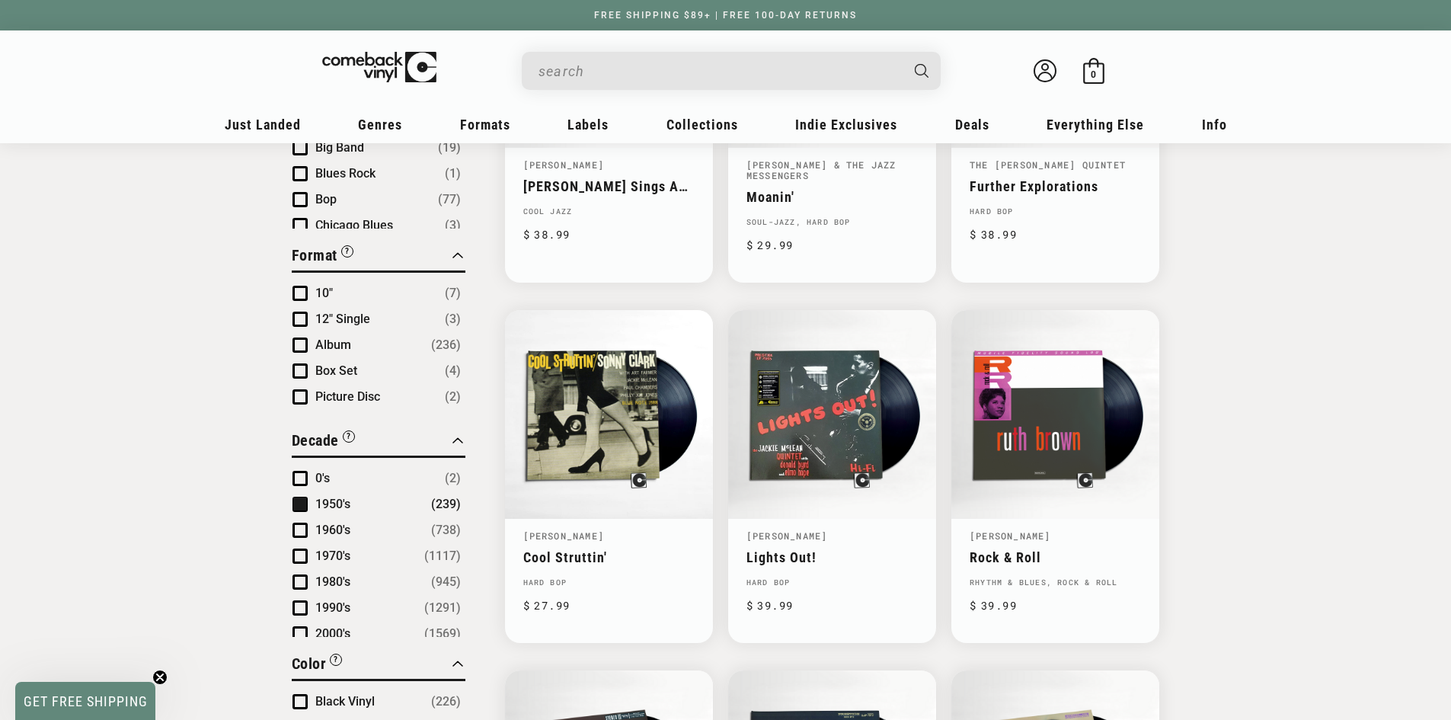
scroll to position [717, 0]
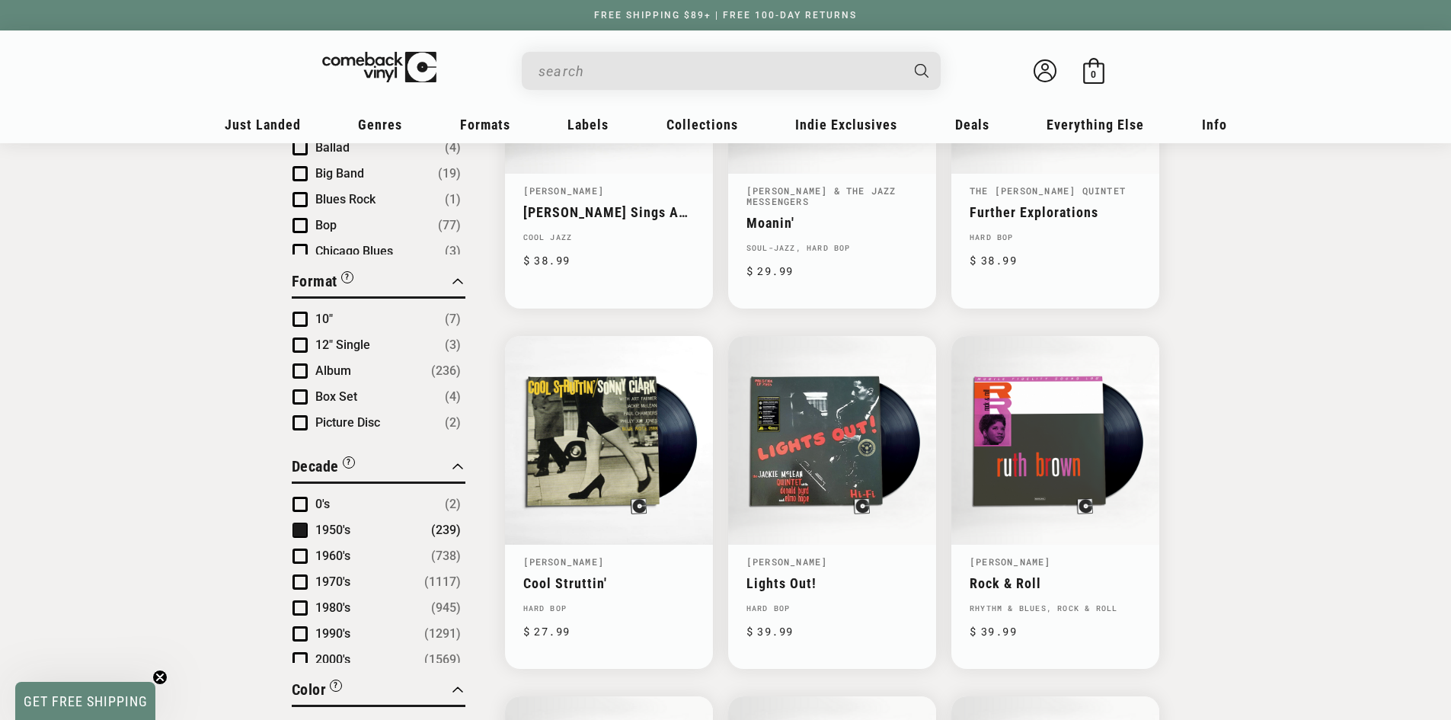
click at [299, 524] on span "Product filter" at bounding box center [300, 530] width 15 height 15
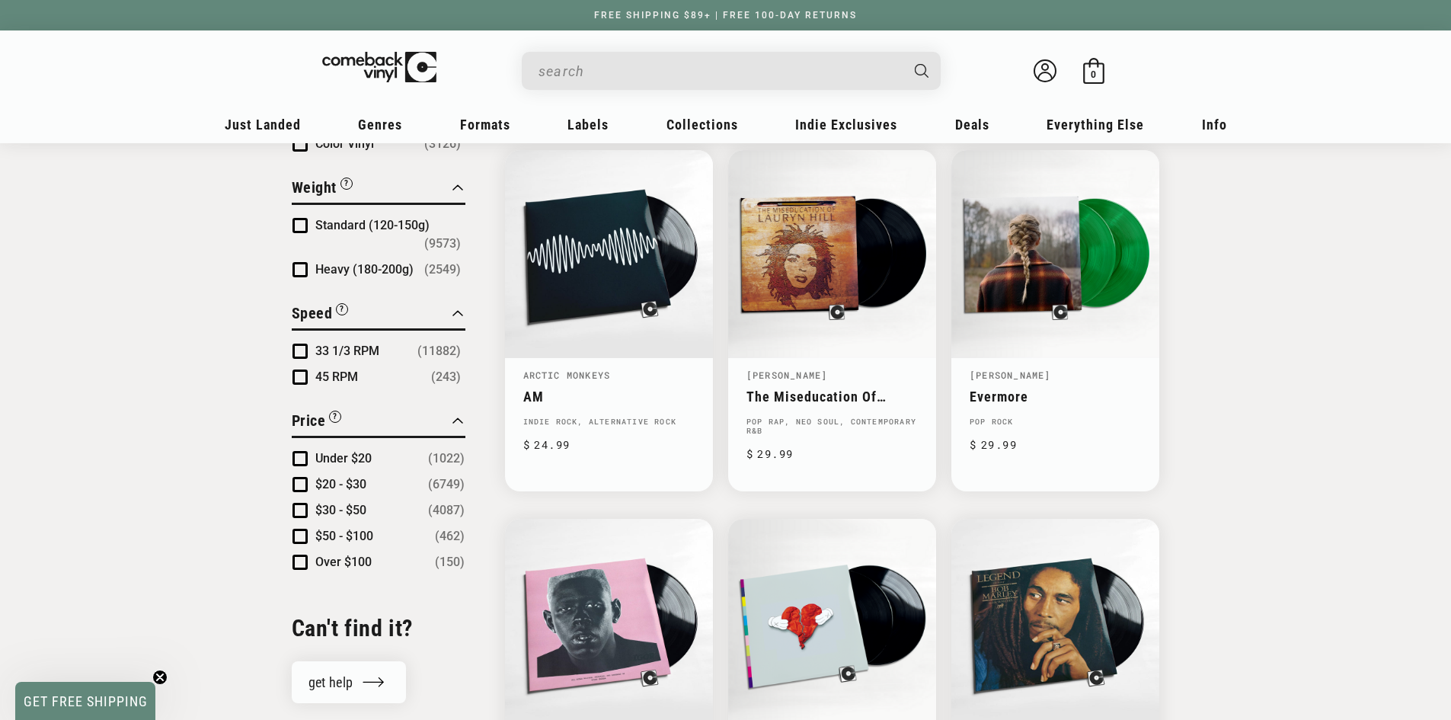
click at [324, 462] on span "Under $20" at bounding box center [343, 458] width 56 height 14
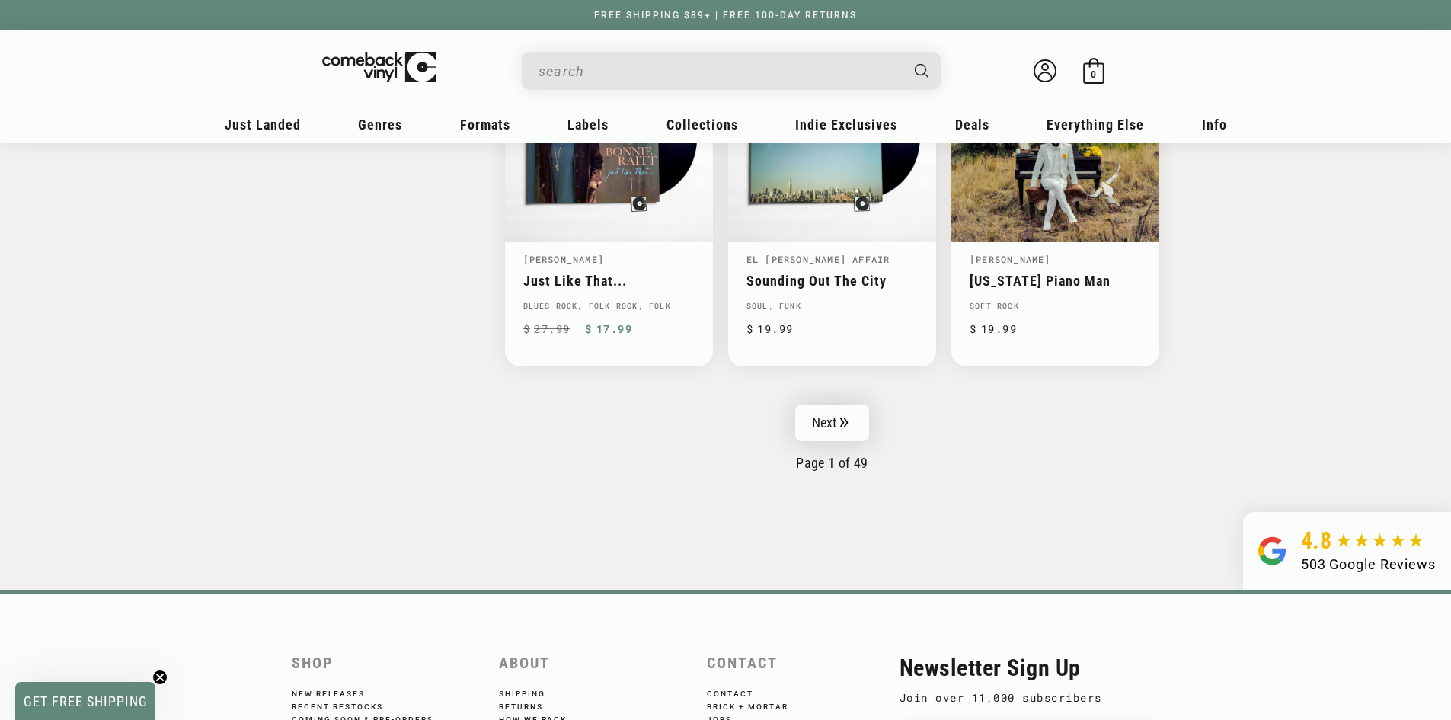
click at [830, 423] on link "Next" at bounding box center [832, 423] width 75 height 37
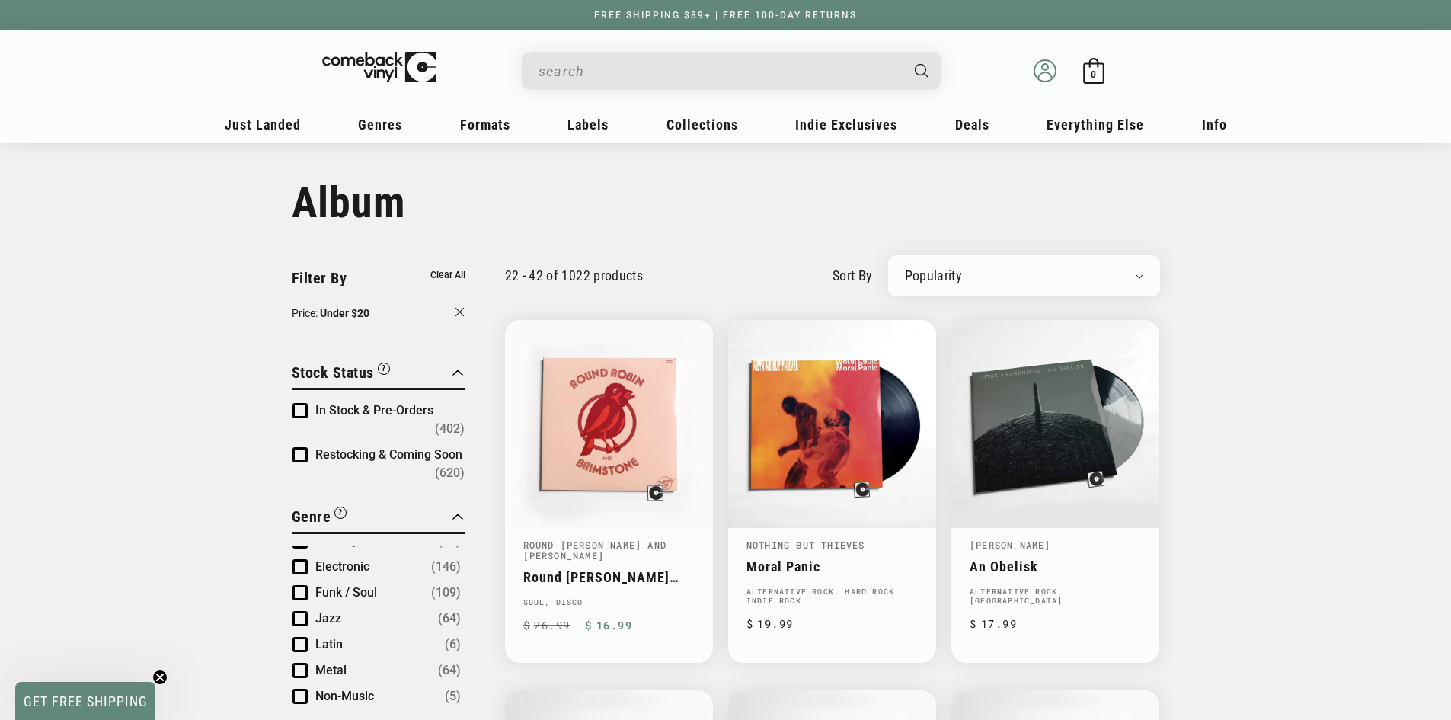
click at [1035, 68] on circle at bounding box center [1045, 70] width 21 height 21
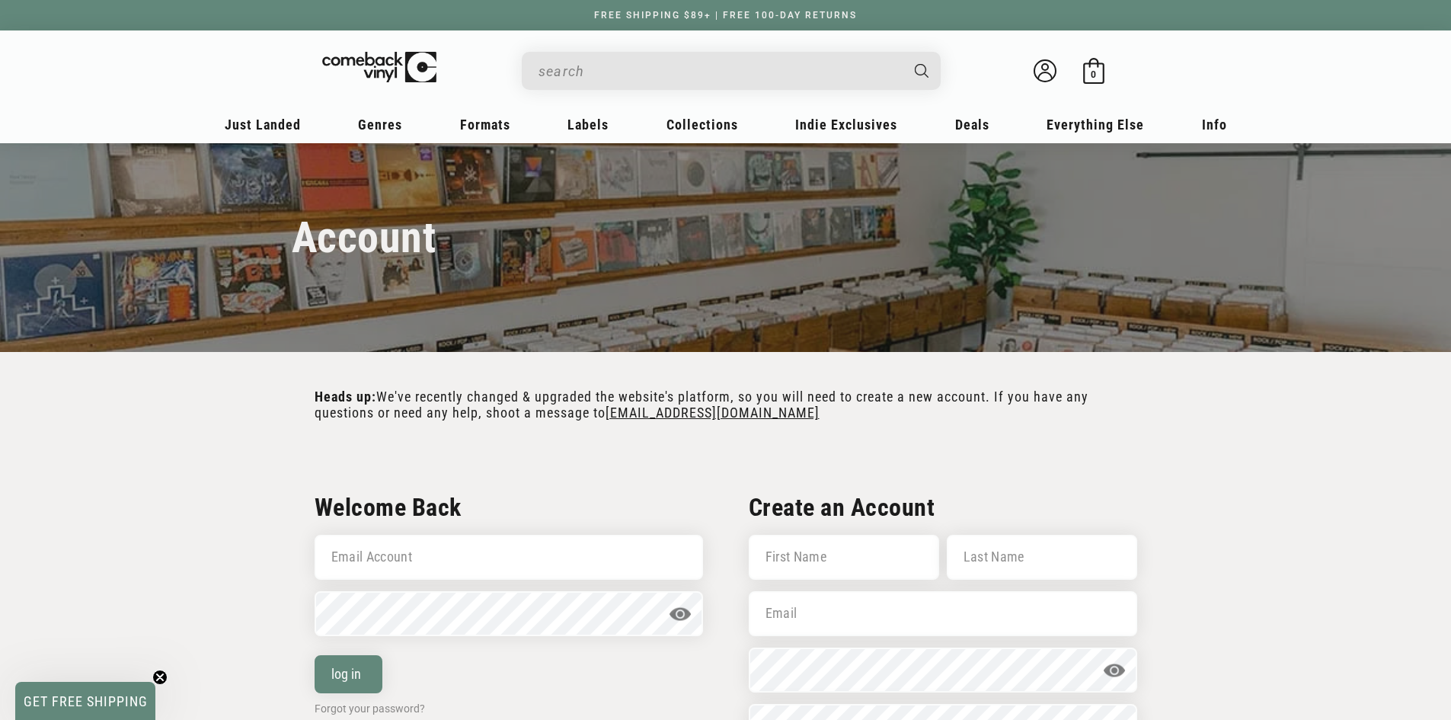
scroll to position [25, 0]
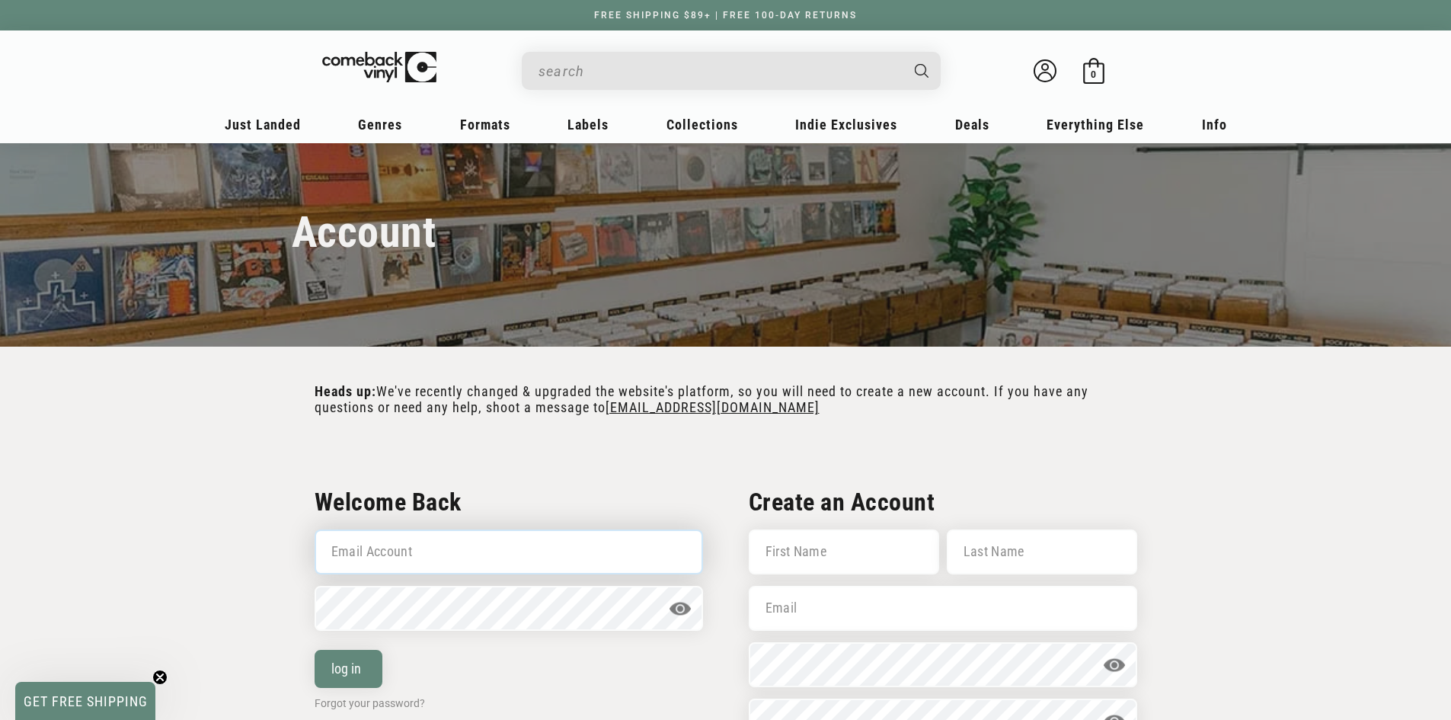
click at [511, 529] on input "Email Account" at bounding box center [509, 551] width 389 height 45
type input "[PERSON_NAME][EMAIL_ADDRESS][PERSON_NAME][DOMAIN_NAME]"
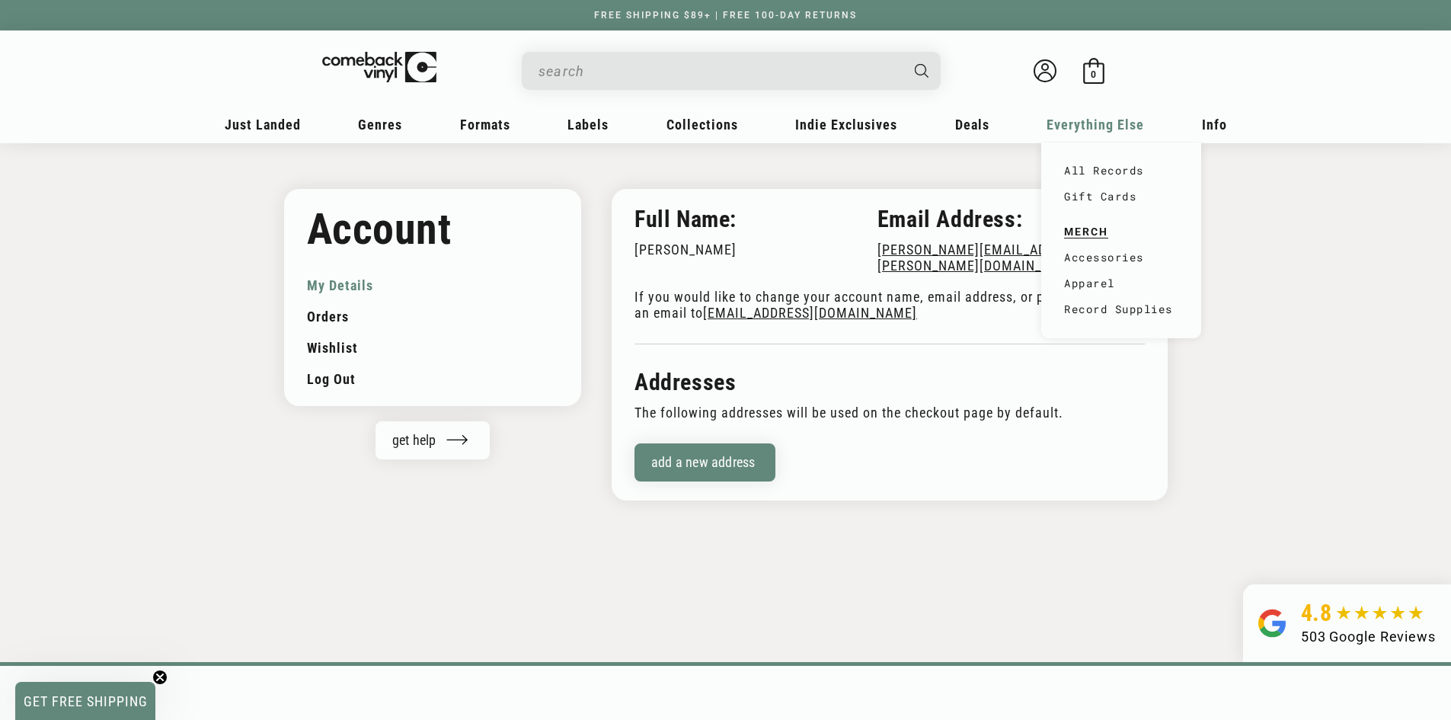
click at [1105, 117] on span "Everything Else" at bounding box center [1096, 125] width 98 height 16
click at [1098, 171] on link "All Records" at bounding box center [1121, 171] width 114 height 26
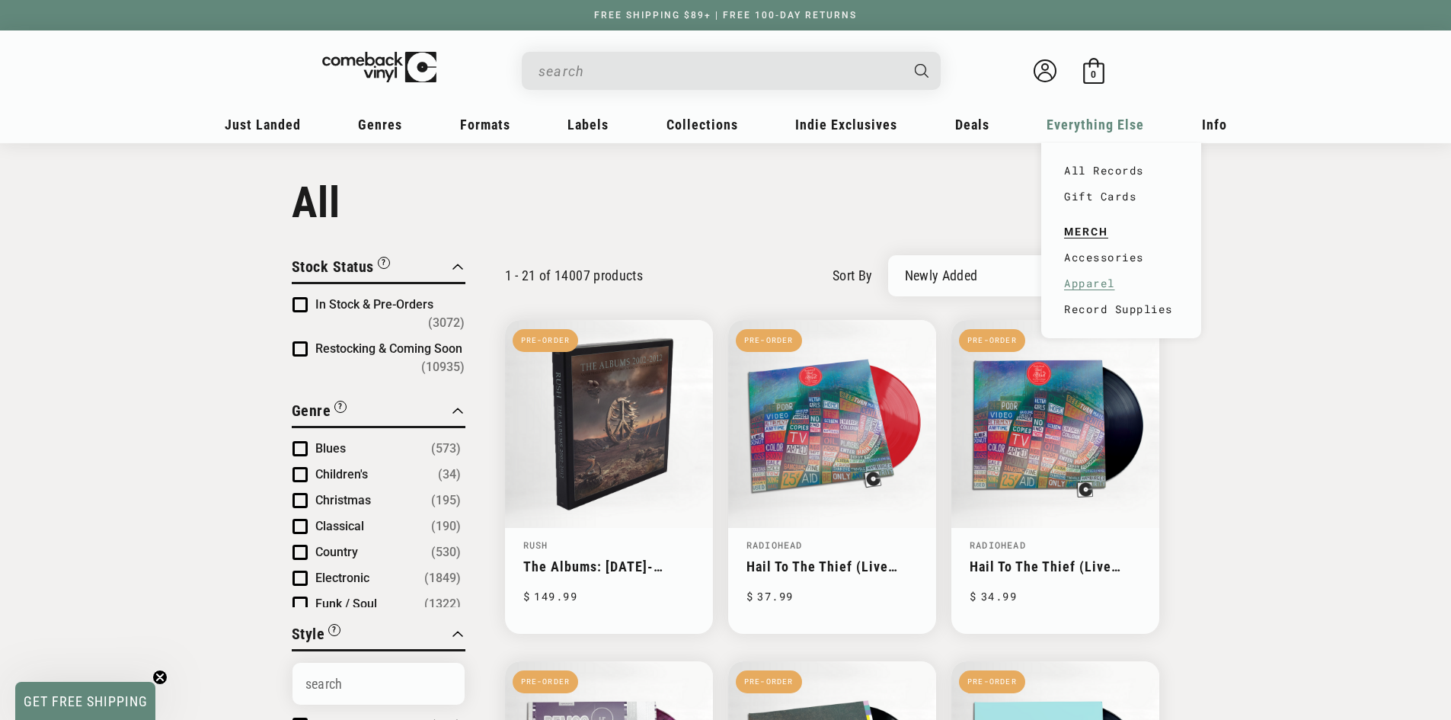
click at [1100, 286] on link "Apparel" at bounding box center [1121, 283] width 114 height 26
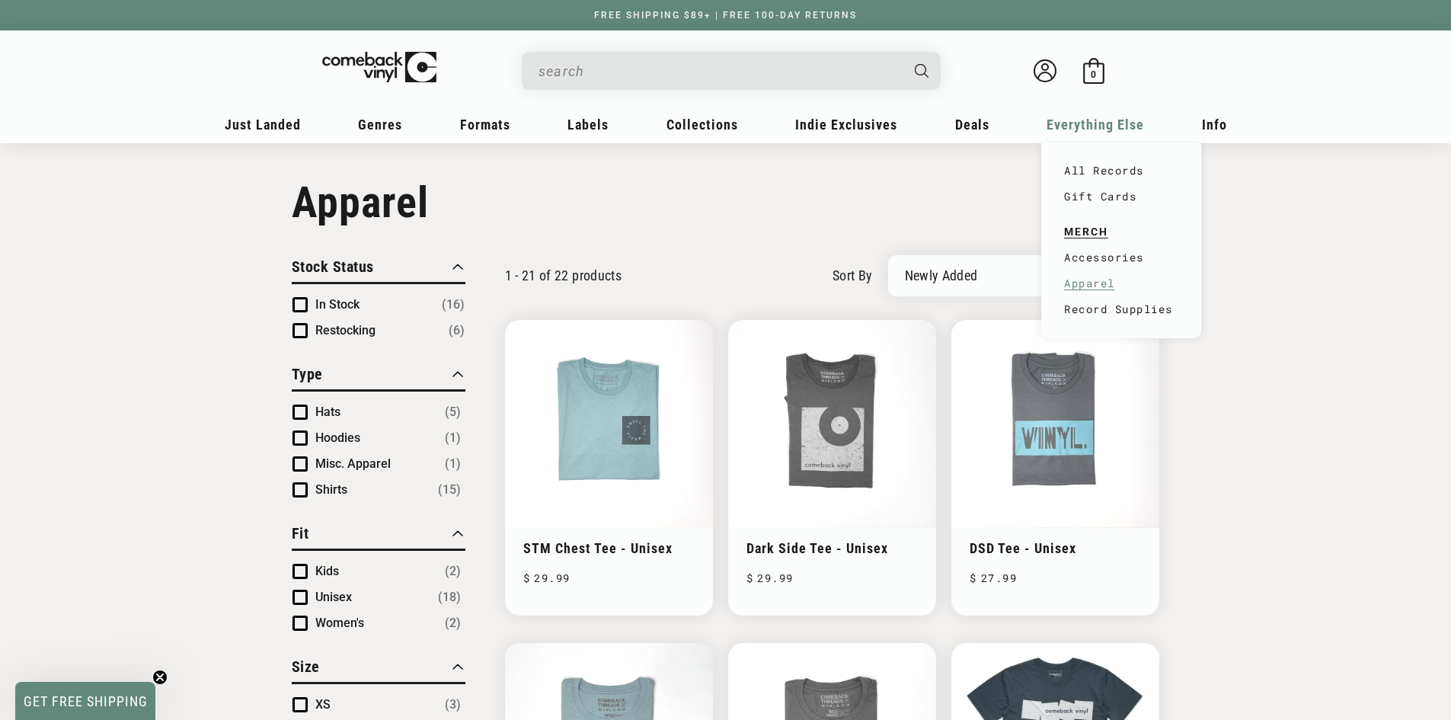
drag, startPoint x: 1075, startPoint y: 137, endPoint x: 1066, endPoint y: 146, distance: 12.9
click at [1068, 143] on div "Everything Else All Records Gift Cards MERCH Accessories Apparel Record Supplies" at bounding box center [1095, 129] width 108 height 37
click at [1074, 309] on link "Record Supplies" at bounding box center [1121, 309] width 114 height 26
